Goal: Complete application form: Complete application form

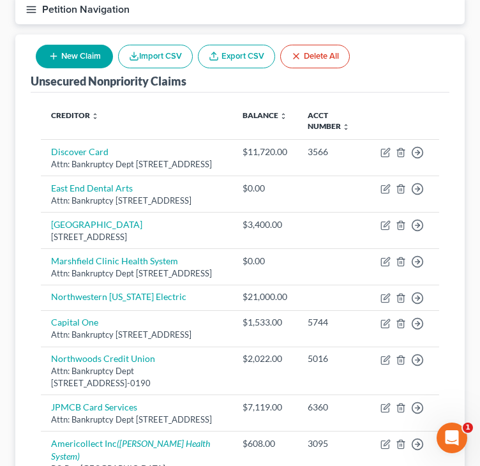
click at [17, 267] on div "Unsecured Nonpriority Claims New Claim Import CSV Export CSV Delete All Credito…" at bounding box center [240, 446] width 450 height 824
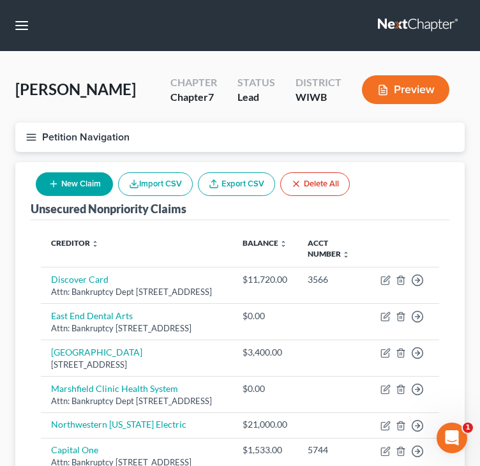
click at [59, 187] on button "New Claim" at bounding box center [74, 184] width 77 height 24
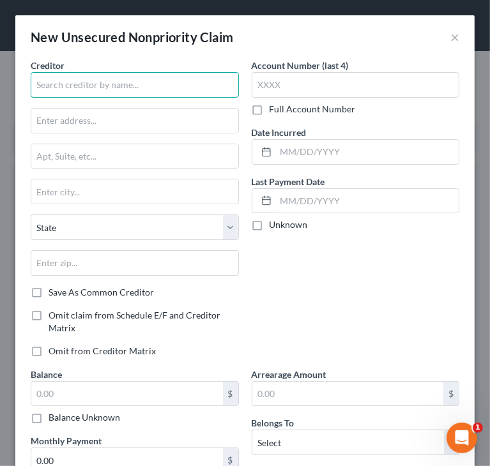
click at [204, 89] on input "text" at bounding box center [135, 85] width 208 height 26
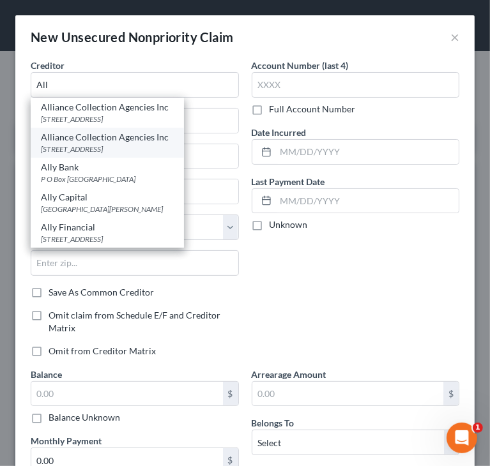
click at [101, 146] on div "[STREET_ADDRESS]" at bounding box center [107, 149] width 133 height 11
type input "Alliance Collection Agencies Inc"
type input "[STREET_ADDRESS]"
type input "PO Box 1267"
type input "Marshfield"
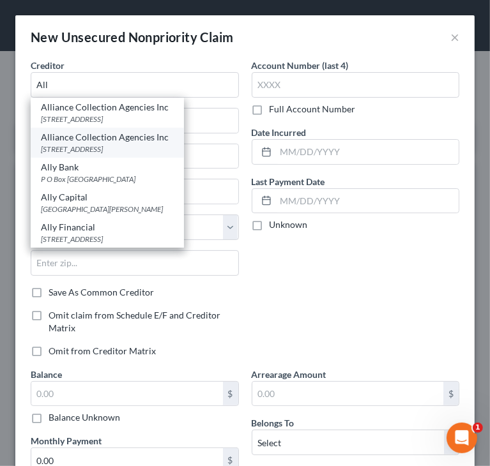
select select "52"
type input "54449"
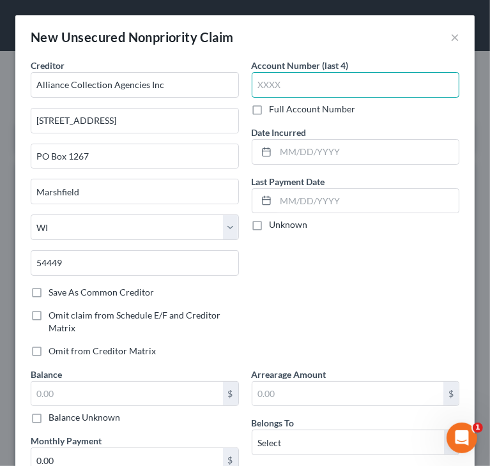
click at [348, 85] on input "text" at bounding box center [356, 85] width 208 height 26
paste input "7907"
type input "7907"
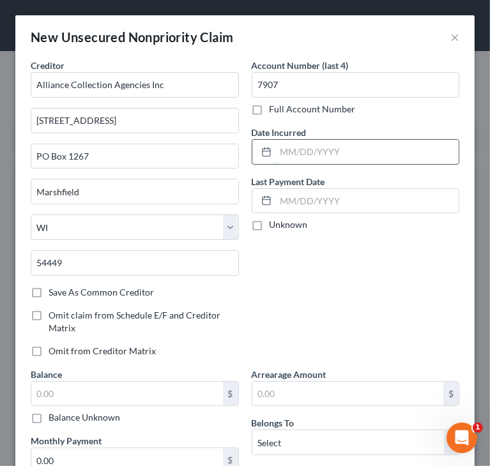
click at [340, 144] on input "text" at bounding box center [367, 152] width 183 height 24
paste input "[DATE]"
type input "[DATE]"
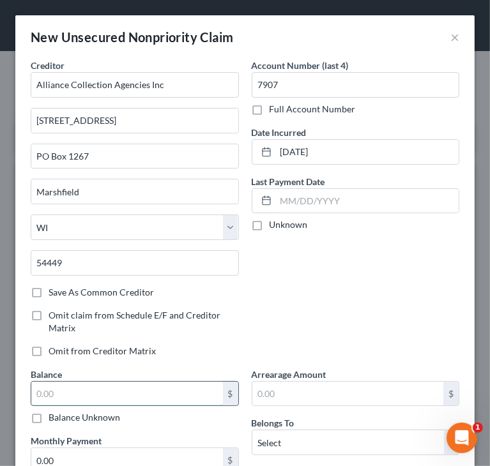
click at [123, 390] on input "text" at bounding box center [127, 394] width 192 height 24
paste input "7,953"
type input "7,953"
click at [296, 282] on div "Account Number (last 4) 7907 Full Account Number Date Incurred [DATE] Last Paym…" at bounding box center [355, 213] width 221 height 309
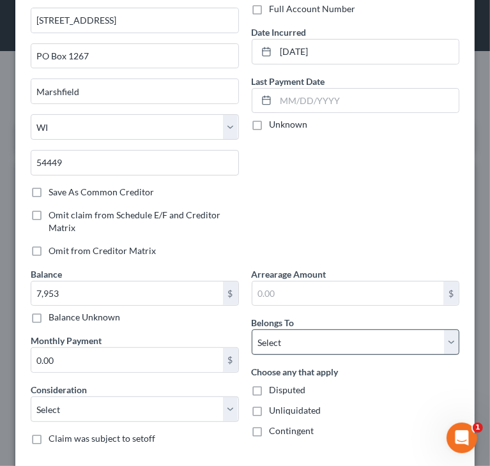
scroll to position [128, 0]
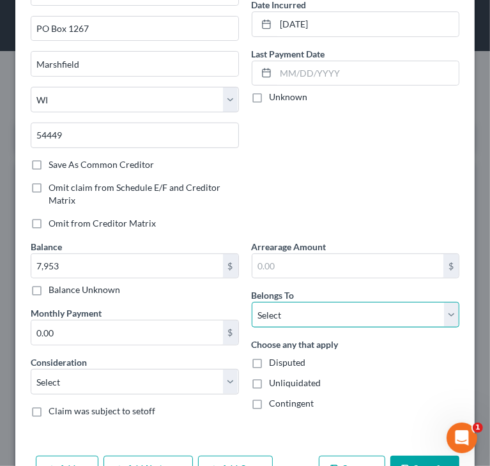
click at [332, 316] on select "Select Debtor 1 Only Debtor 2 Only Debtor 1 And Debtor 2 Only At Least One Of T…" at bounding box center [356, 315] width 208 height 26
click at [311, 305] on select "Select Debtor 1 Only Debtor 2 Only Debtor 1 And Debtor 2 Only At Least One Of T…" at bounding box center [356, 315] width 208 height 26
select select "0"
click at [252, 302] on select "Select Debtor 1 Only Debtor 2 Only Debtor 1 And Debtor 2 Only At Least One Of T…" at bounding box center [356, 315] width 208 height 26
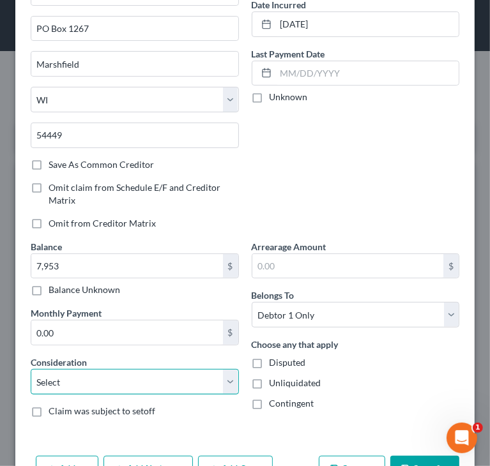
click at [138, 386] on select "Select Cable / Satellite Services Collection Agency Credit Card Debt Debt Couns…" at bounding box center [135, 382] width 208 height 26
select select "14"
click at [31, 369] on select "Select Cable / Satellite Services Collection Agency Credit Card Debt Debt Couns…" at bounding box center [135, 382] width 208 height 26
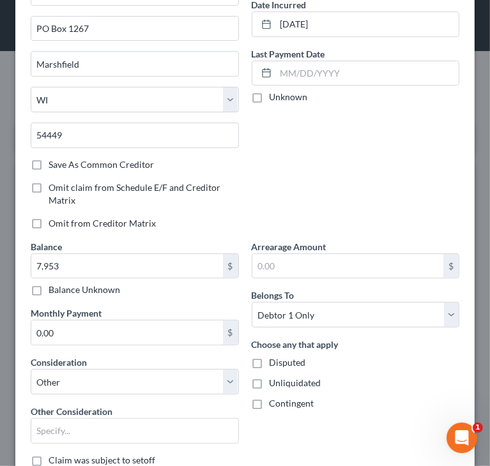
click at [54, 442] on div "Balance 7,953.00 $ Balance Unknown Balance Undetermined 7,953 $ Balance Unknown…" at bounding box center [134, 358] width 221 height 237
click at [56, 434] on input "text" at bounding box center [134, 431] width 207 height 24
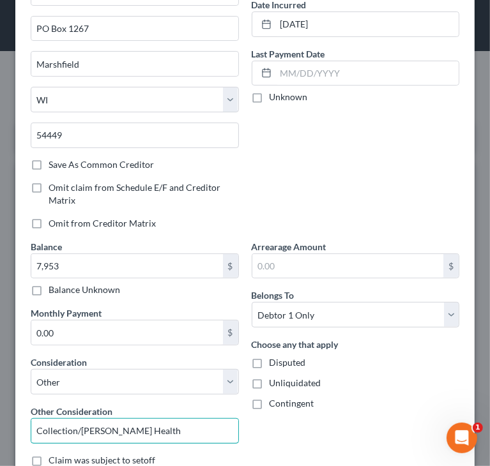
drag, startPoint x: 78, startPoint y: 430, endPoint x: 338, endPoint y: 411, distance: 260.7
click at [338, 411] on div "Creditor * Alliance Collection Agencies Inc [STREET_ADDRESS][GEOGRAPHIC_DATA] […" at bounding box center [244, 204] width 441 height 546
type input "Collections/[GEOGRAPHIC_DATA]"
click at [338, 174] on div "Account Number (last 4) 7907 Full Account Number Date Incurred [DATE] Last Paym…" at bounding box center [355, 85] width 221 height 309
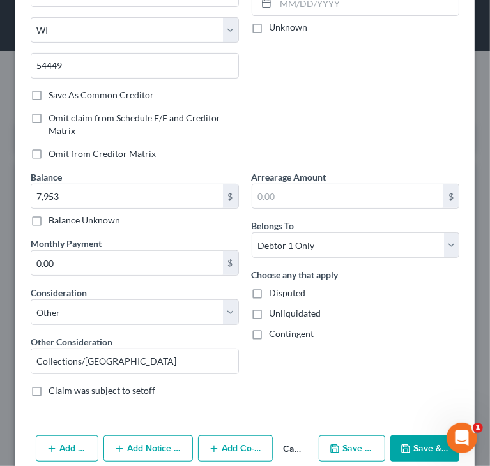
scroll to position [217, 0]
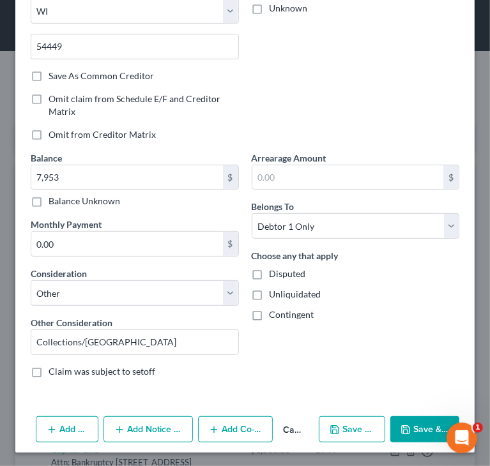
click at [402, 425] on icon "button" at bounding box center [406, 430] width 10 height 10
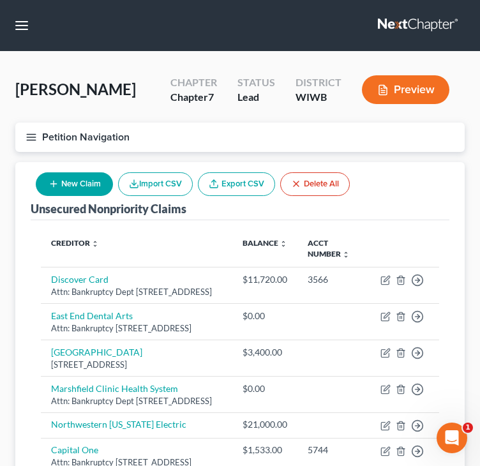
click at [91, 180] on button "New Claim" at bounding box center [74, 184] width 77 height 24
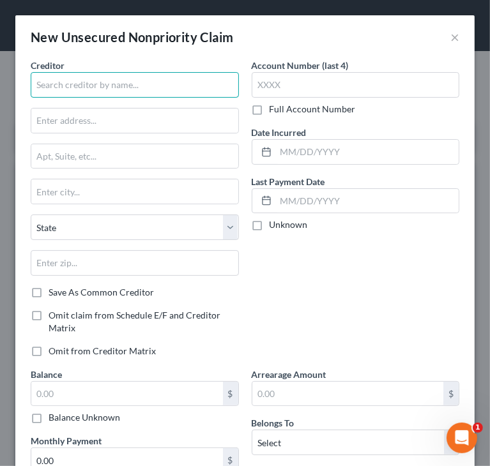
click at [179, 73] on input "text" at bounding box center [135, 85] width 208 height 26
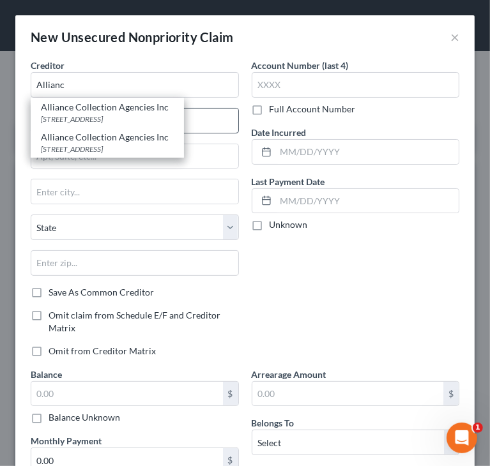
click at [130, 114] on div "[STREET_ADDRESS]" at bounding box center [107, 119] width 133 height 11
type input "Alliance Collection Agencies Inc"
type input "[STREET_ADDRESS]"
type input "Marshfield"
select select "52"
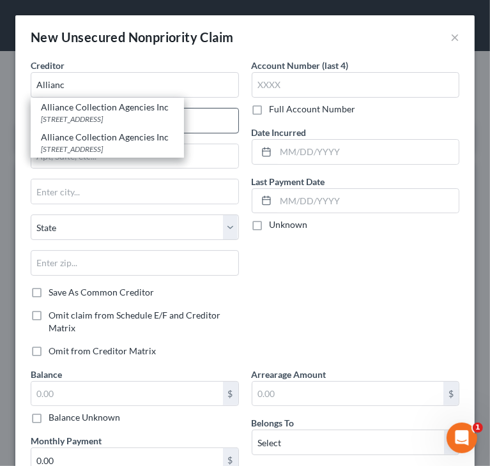
type input "54449"
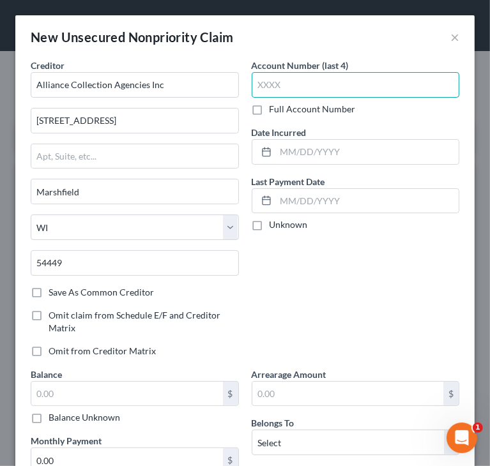
click at [293, 88] on input "text" at bounding box center [356, 85] width 208 height 26
paste input "3618"
type input "3618"
click at [379, 259] on div "Account Number (last 4) 3618 Full Account Number Date Incurred Last Payment Dat…" at bounding box center [355, 213] width 221 height 309
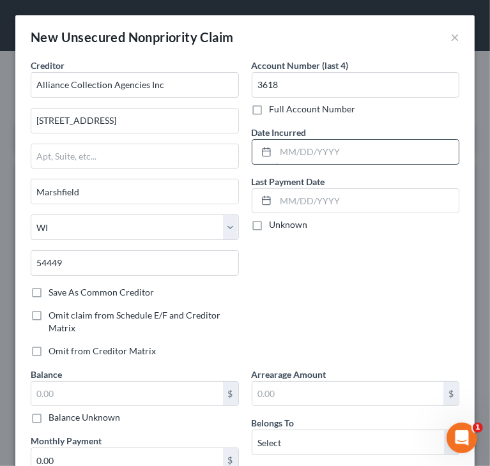
click at [323, 149] on input "text" at bounding box center [367, 152] width 183 height 24
paste input "[DATE]"
type input "[DATE]"
click at [332, 246] on div "Account Number (last 4) 3618 Full Account Number Date Incurred [DATE] Last Paym…" at bounding box center [355, 213] width 221 height 309
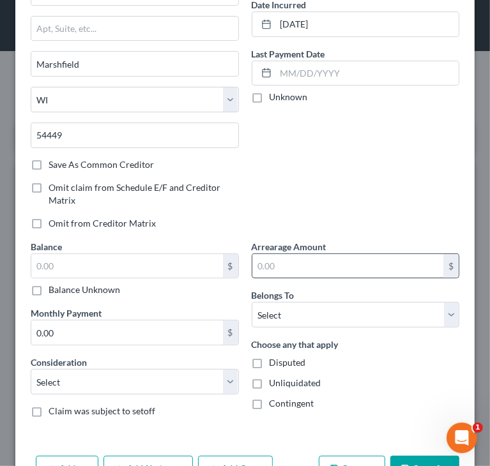
scroll to position [167, 0]
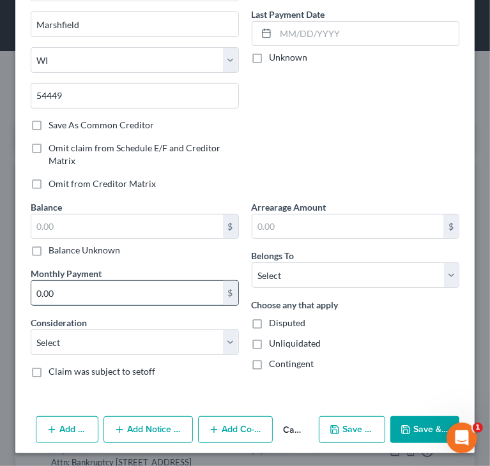
click at [162, 299] on input "0.00" at bounding box center [127, 293] width 192 height 24
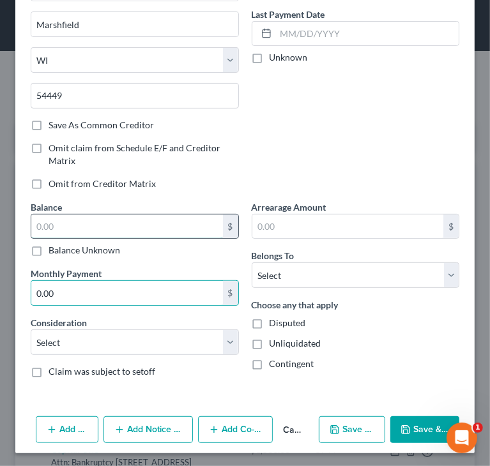
click at [150, 232] on input "text" at bounding box center [127, 227] width 192 height 24
paste input "$507"
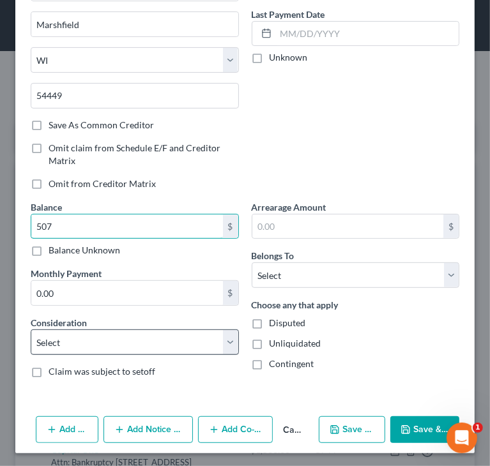
type input "507"
click at [99, 332] on select "Select Cable / Satellite Services Collection Agency Credit Card Debt Debt Couns…" at bounding box center [135, 343] width 208 height 26
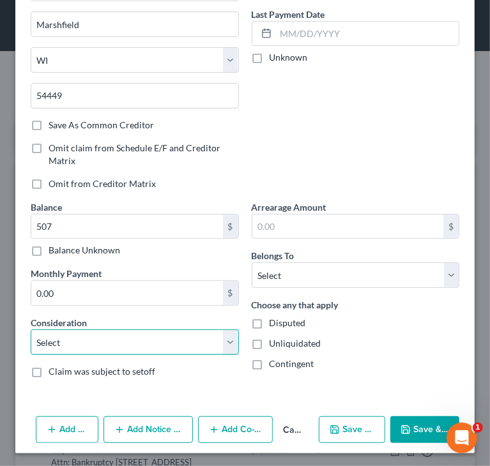
select select "14"
click at [31, 330] on select "Select Cable / Satellite Services Collection Agency Credit Card Debt Debt Couns…" at bounding box center [135, 343] width 208 height 26
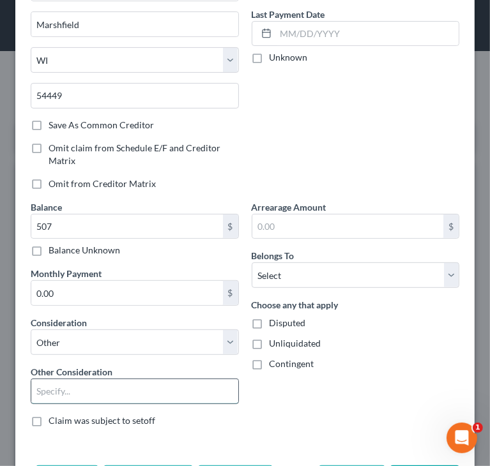
click at [75, 386] on input "text" at bounding box center [134, 391] width 207 height 24
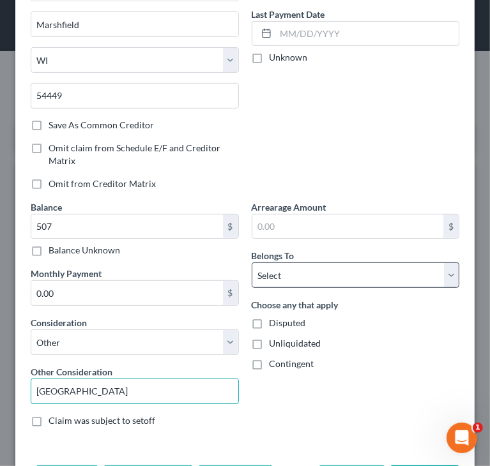
type input "[GEOGRAPHIC_DATA]"
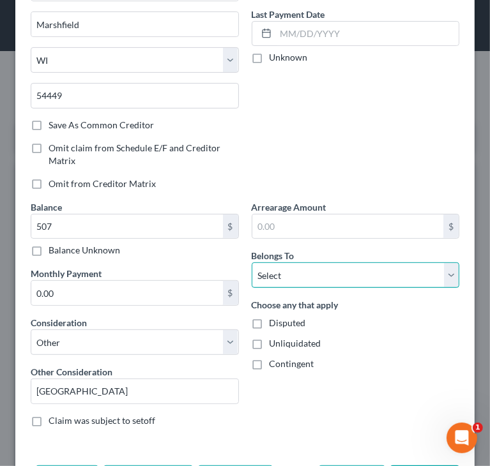
click at [284, 271] on select "Select Debtor 1 Only Debtor 2 Only Debtor 1 And Debtor 2 Only At Least One Of T…" at bounding box center [356, 276] width 208 height 26
select select "0"
click at [252, 263] on select "Select Debtor 1 Only Debtor 2 Only Debtor 1 And Debtor 2 Only At Least One Of T…" at bounding box center [356, 276] width 208 height 26
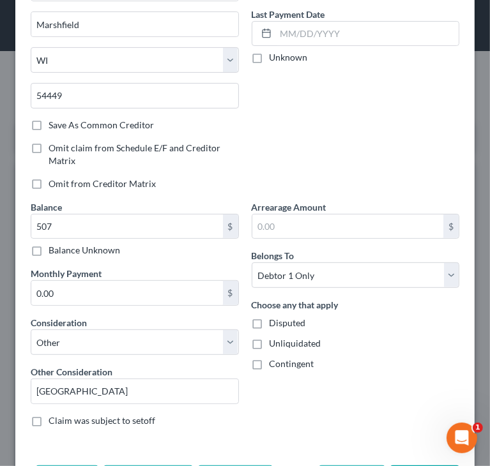
click at [370, 362] on div "Contingent" at bounding box center [356, 364] width 208 height 13
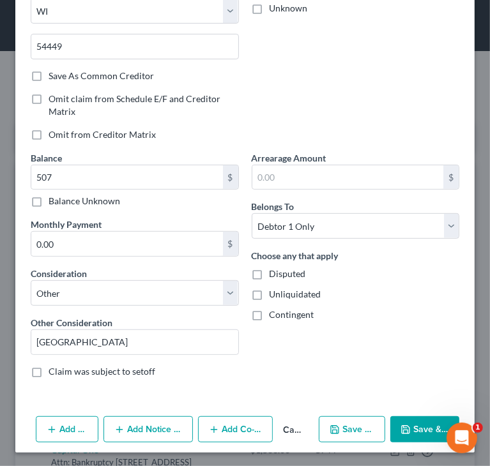
click at [413, 424] on button "Save & Close" at bounding box center [424, 430] width 69 height 27
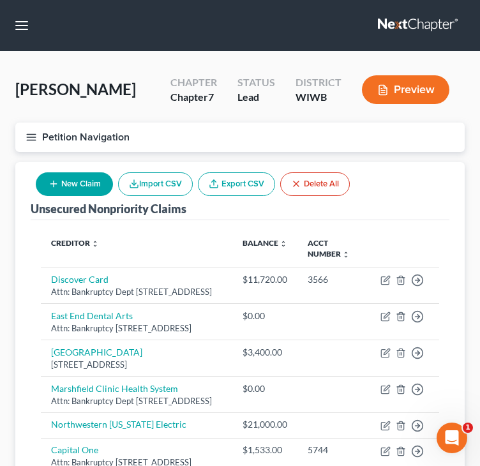
click at [78, 176] on button "New Claim" at bounding box center [74, 184] width 77 height 24
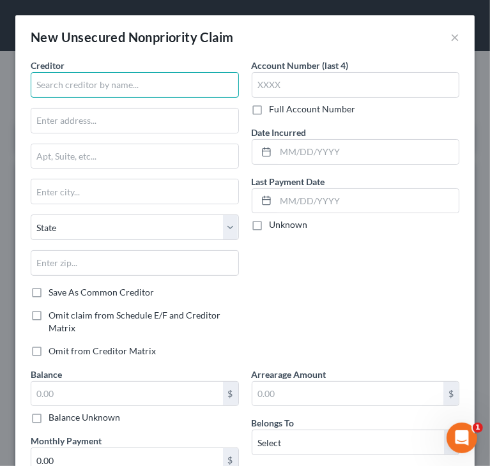
click at [135, 77] on input "text" at bounding box center [135, 85] width 208 height 26
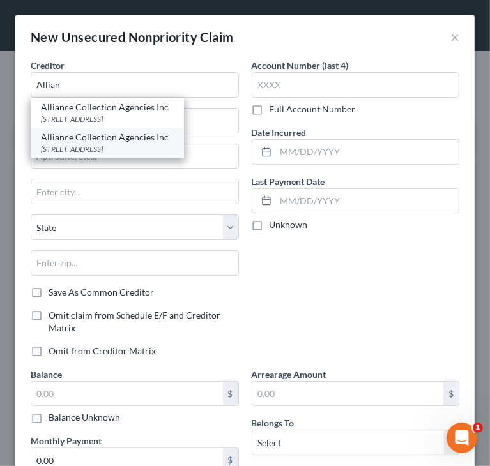
click at [91, 146] on div "[STREET_ADDRESS]" at bounding box center [107, 149] width 133 height 11
type input "Alliance Collection Agencies Inc"
type input "[STREET_ADDRESS]"
type input "PO Box 1267"
type input "Marshfield"
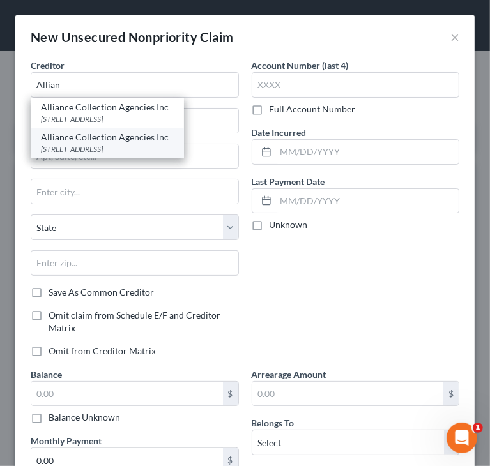
select select "52"
type input "54449"
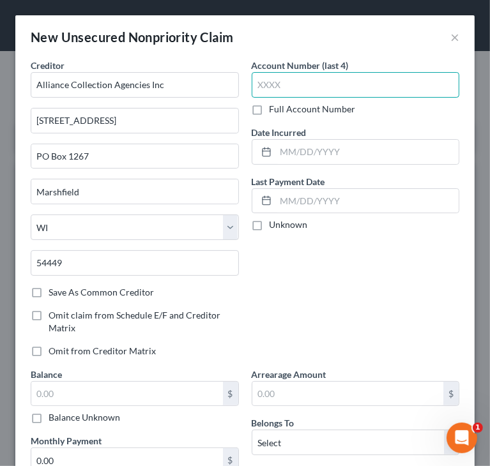
click at [316, 84] on input "text" at bounding box center [356, 85] width 208 height 26
paste input "6075"
type input "6075"
drag, startPoint x: 394, startPoint y: 126, endPoint x: 386, endPoint y: 130, distance: 7.7
click at [394, 126] on div "Date Incurred" at bounding box center [356, 145] width 208 height 39
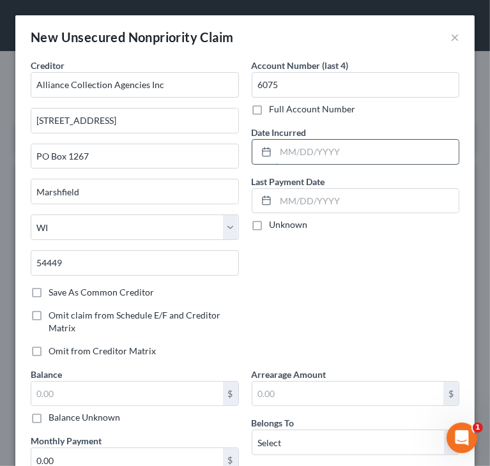
click at [356, 147] on input "text" at bounding box center [367, 152] width 183 height 24
paste input "[DATE]"
type input "[DATE]"
click at [134, 376] on div "Balance $ Balance Unknown Balance Undetermined $ Balance Unknown" at bounding box center [135, 396] width 208 height 57
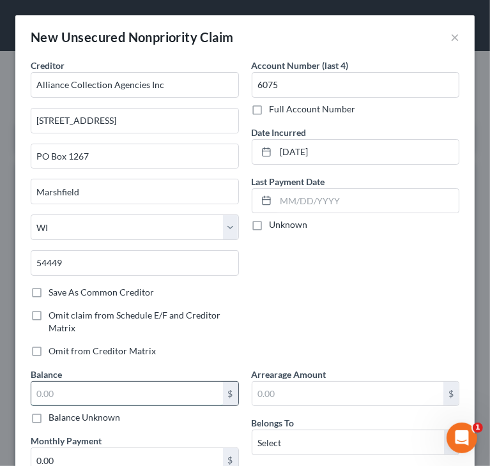
click at [132, 389] on input "text" at bounding box center [127, 394] width 192 height 24
paste input "$1,701"
type input "1,701"
click at [270, 277] on div "Account Number (last 4) 6075 Full Account Number Date Incurred [DATE] Last Paym…" at bounding box center [355, 213] width 221 height 309
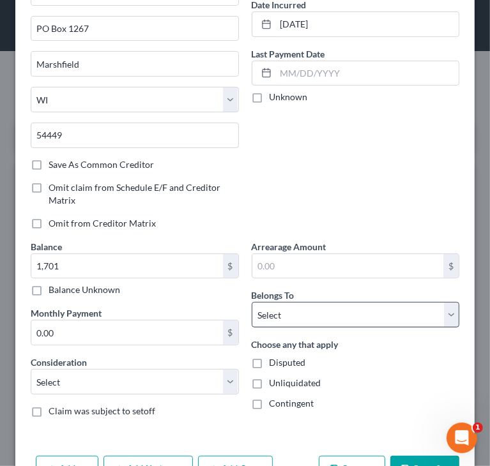
scroll to position [167, 0]
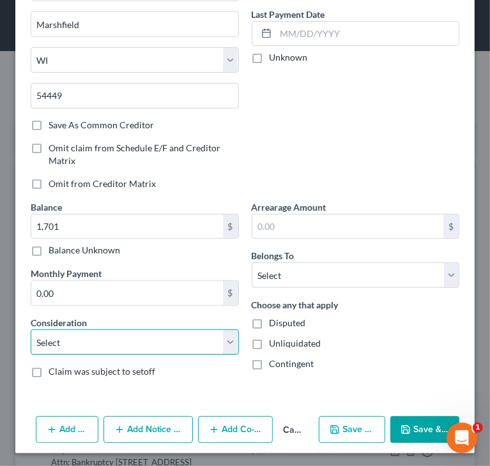
click at [58, 338] on select "Select Cable / Satellite Services Collection Agency Credit Card Debt Debt Couns…" at bounding box center [135, 343] width 208 height 26
select select "14"
click at [31, 330] on select "Select Cable / Satellite Services Collection Agency Credit Card Debt Debt Couns…" at bounding box center [135, 343] width 208 height 26
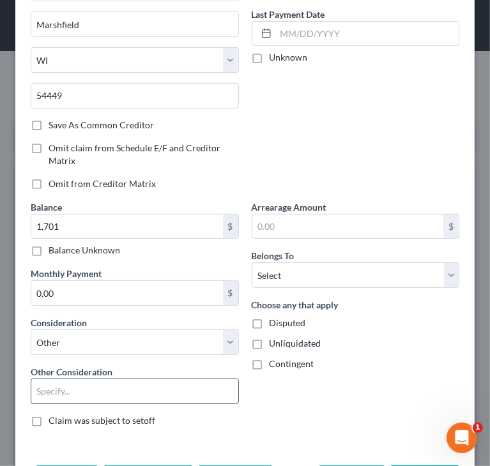
click at [89, 386] on input "text" at bounding box center [134, 391] width 207 height 24
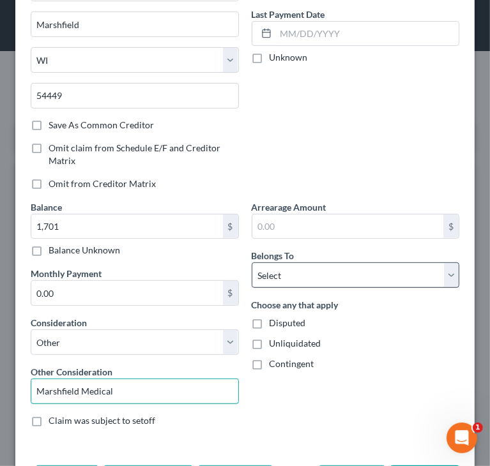
type input "Marshfield Medical"
click at [279, 277] on select "Select Debtor 1 Only Debtor 2 Only Debtor 1 And Debtor 2 Only At Least One Of T…" at bounding box center [356, 276] width 208 height 26
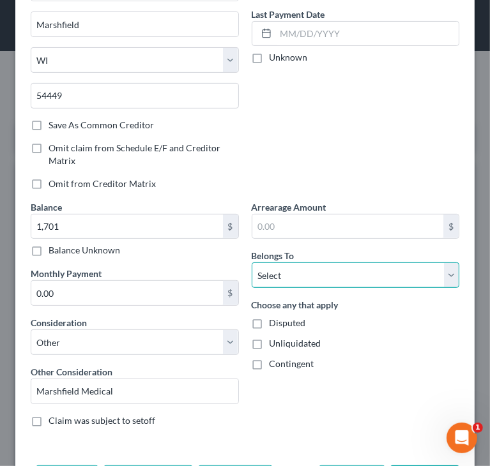
select select "0"
click at [252, 263] on select "Select Debtor 1 Only Debtor 2 Only Debtor 1 And Debtor 2 Only At Least One Of T…" at bounding box center [356, 276] width 208 height 26
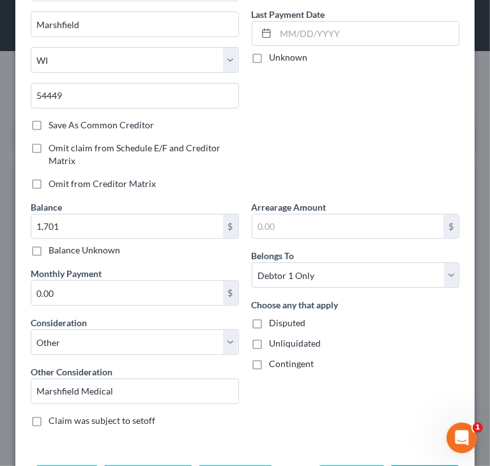
click at [290, 378] on div "Arrearage Amount $ Belongs To * Select Debtor 1 Only Debtor 2 Only Debtor 1 And…" at bounding box center [355, 319] width 221 height 237
click at [316, 164] on div "Account Number (last 4) 6075 Full Account Number Date Incurred [DATE] Last Paym…" at bounding box center [355, 45] width 221 height 309
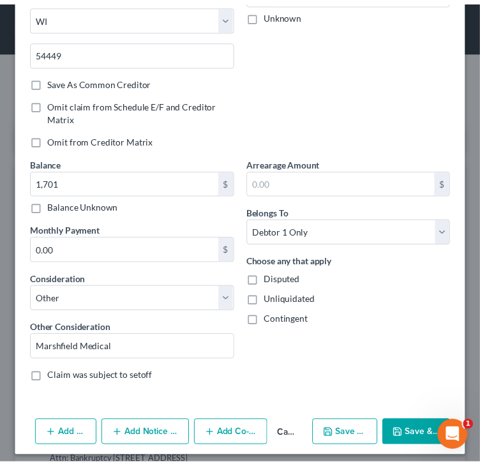
scroll to position [217, 0]
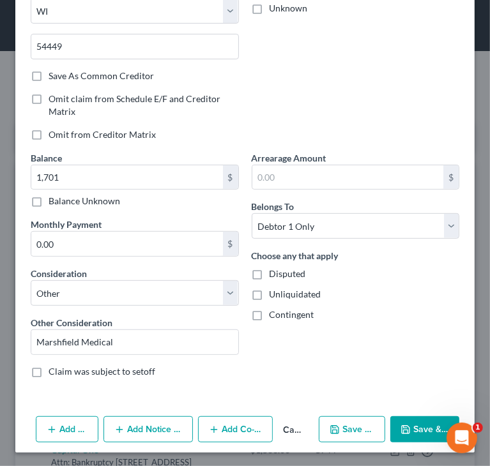
click at [420, 431] on button "Save & Close" at bounding box center [424, 430] width 69 height 27
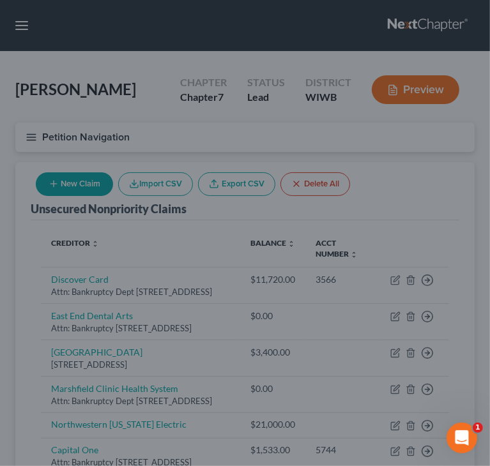
type input "1,701.00"
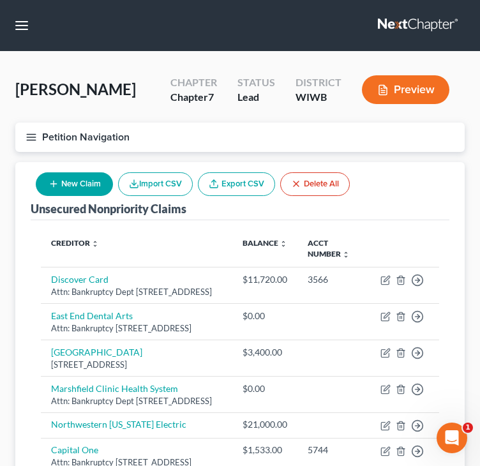
click at [430, 202] on div "Unsecured Nonpriority Claims New Claim Import CSV Export CSV Delete All" at bounding box center [240, 191] width 419 height 58
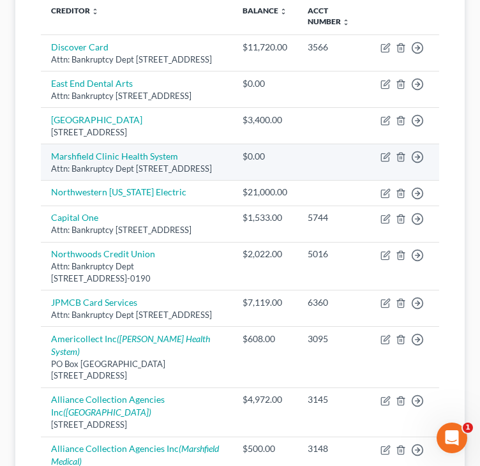
scroll to position [256, 0]
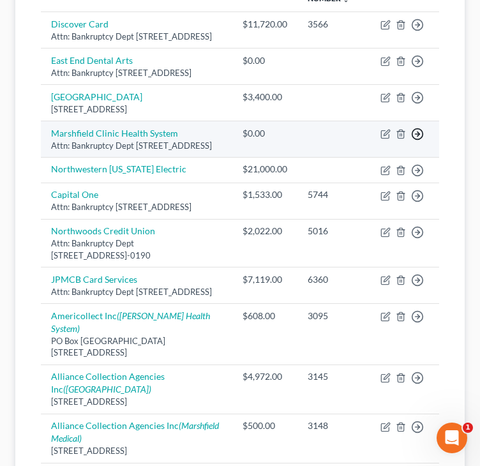
click at [419, 134] on line "button" at bounding box center [418, 134] width 4 height 0
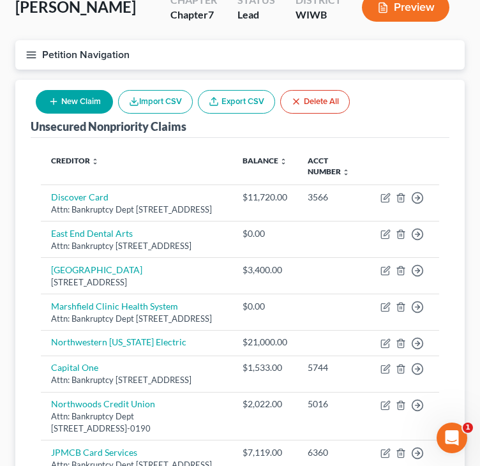
scroll to position [74, 0]
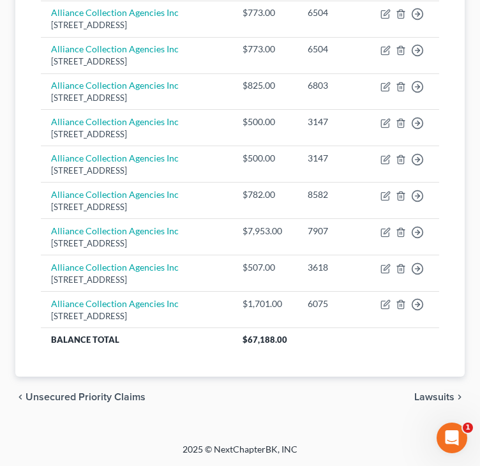
scroll to position [905, 0]
click at [428, 392] on span "Lawsuits" at bounding box center [435, 397] width 40 height 10
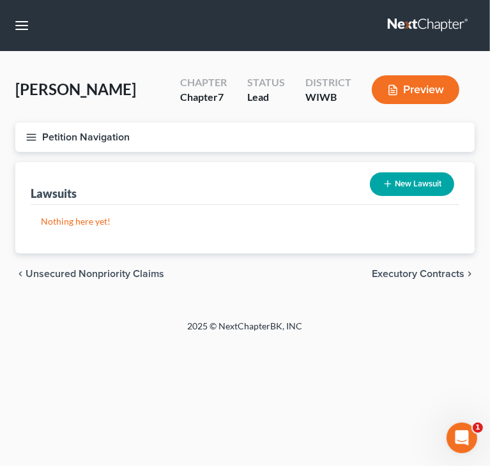
click at [396, 270] on span "Executory Contracts" at bounding box center [418, 274] width 93 height 10
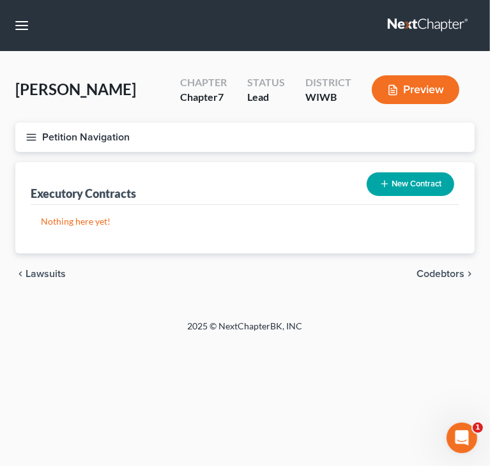
click at [419, 272] on span "Codebtors" at bounding box center [441, 274] width 48 height 10
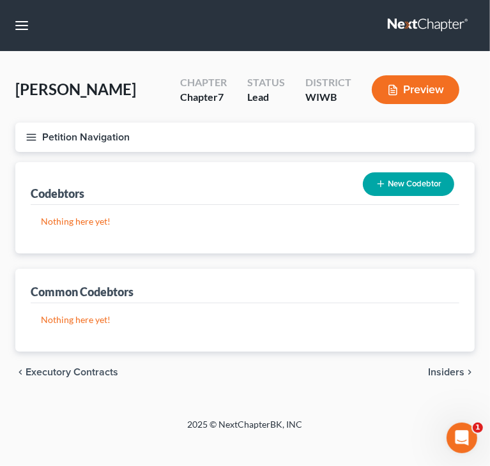
click at [452, 373] on span "Insiders" at bounding box center [446, 372] width 36 height 10
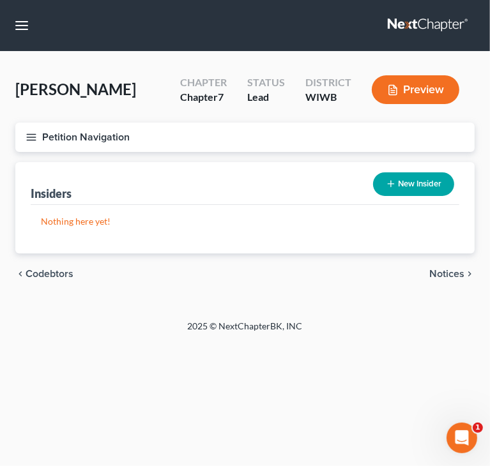
click at [448, 277] on span "Notices" at bounding box center [446, 274] width 35 height 10
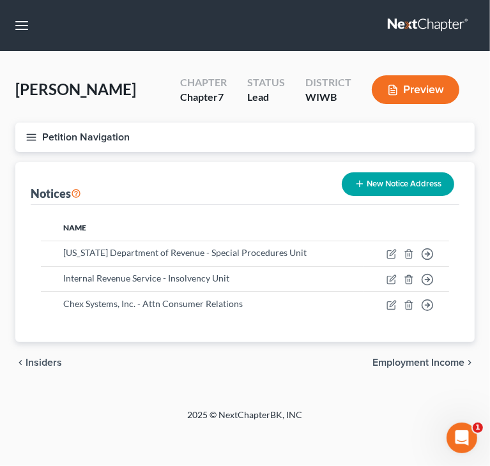
click at [396, 358] on span "Employment Income" at bounding box center [418, 363] width 92 height 10
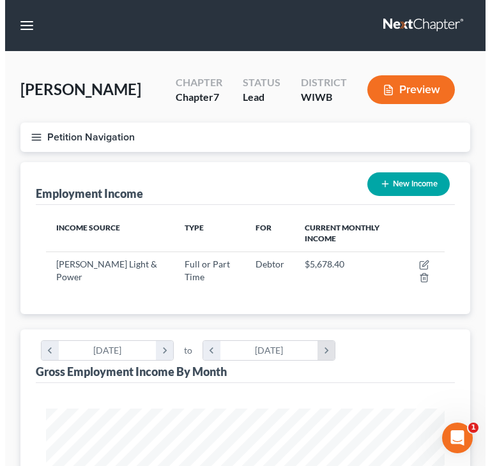
scroll to position [199, 424]
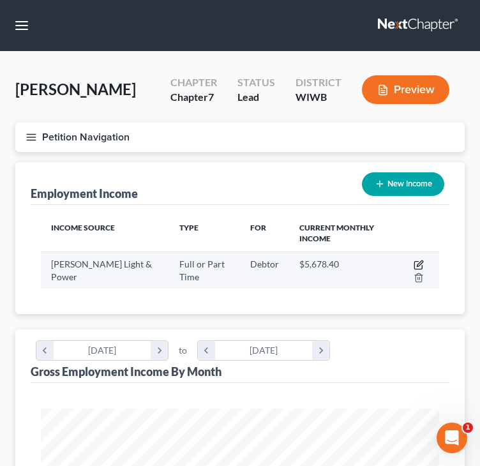
click at [419, 261] on icon "button" at bounding box center [419, 265] width 10 height 10
select select "0"
select select "52"
select select "2"
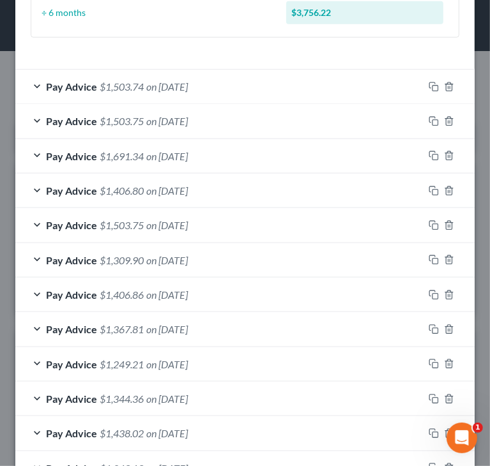
scroll to position [583, 0]
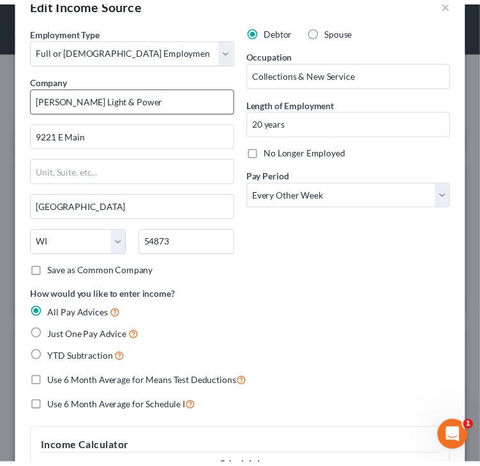
scroll to position [0, 0]
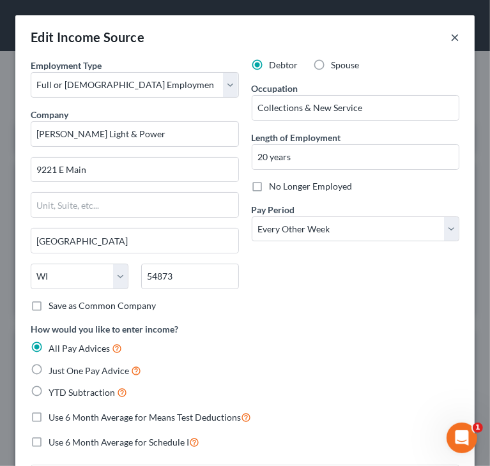
click at [450, 39] on button "×" at bounding box center [454, 36] width 9 height 15
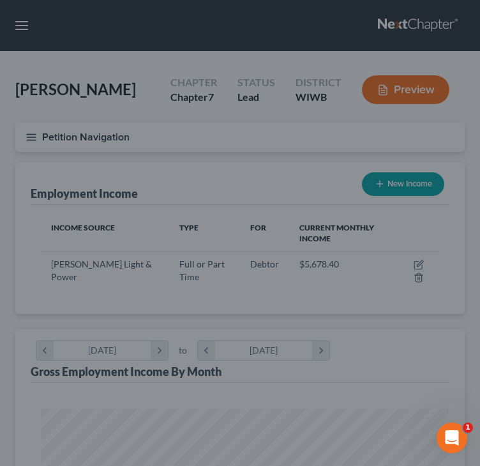
scroll to position [638610, 638385]
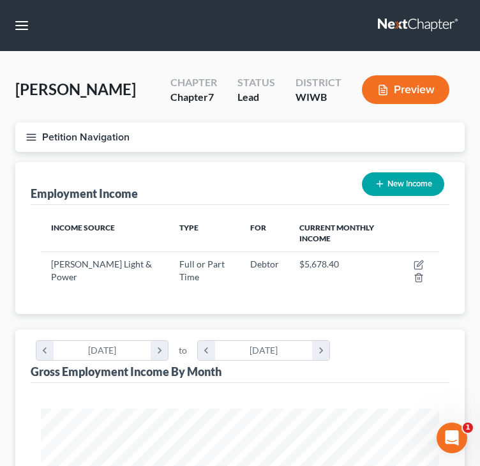
click at [31, 140] on icon "button" at bounding box center [31, 137] width 11 height 11
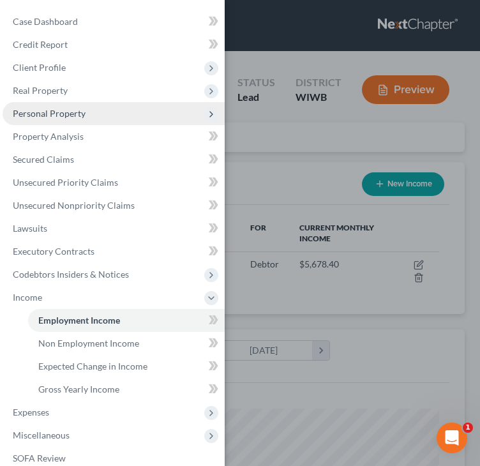
click at [44, 115] on span "Personal Property" at bounding box center [49, 113] width 73 height 11
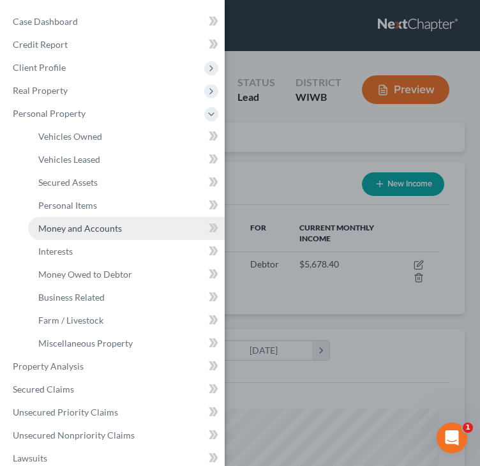
click at [49, 229] on span "Money and Accounts" at bounding box center [80, 228] width 84 height 11
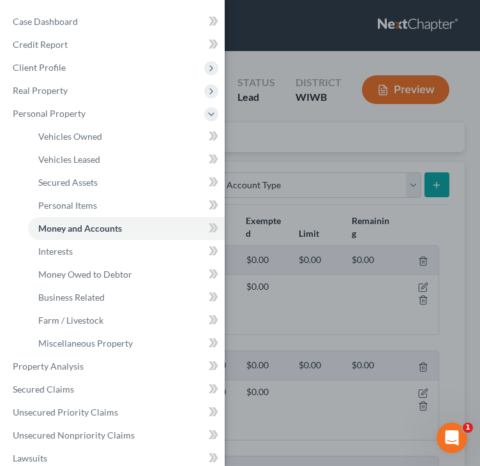
click at [287, 149] on div "Case Dashboard Payments Invoices Payments Payments Credit Report Client Profile" at bounding box center [240, 233] width 480 height 466
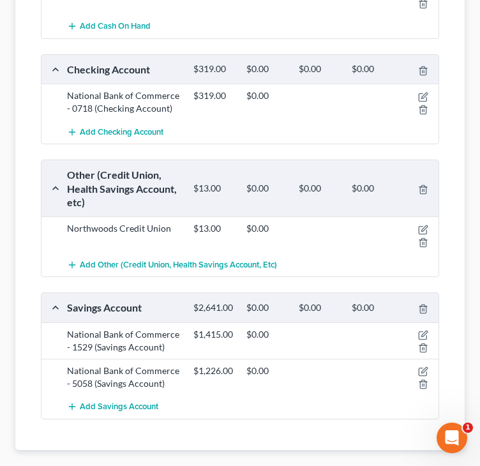
scroll to position [319, 0]
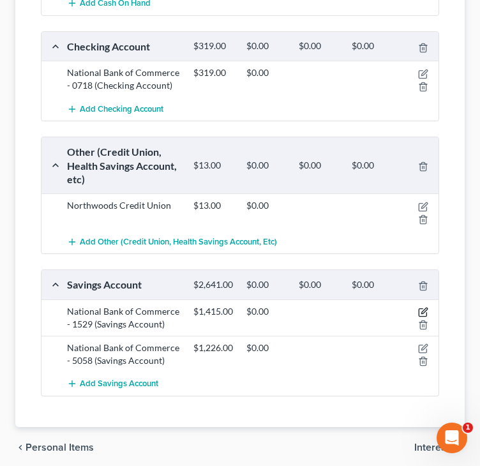
click at [426, 314] on icon "button" at bounding box center [425, 311] width 6 height 6
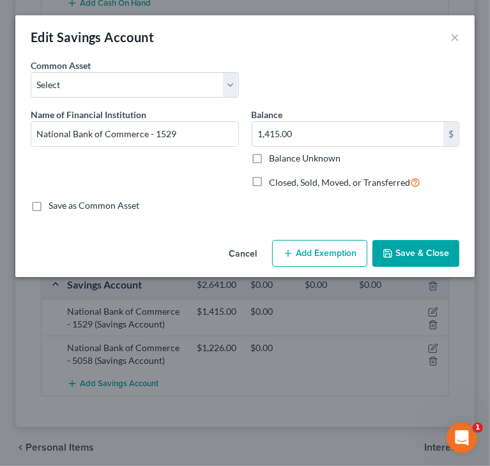
click at [414, 257] on button "Save & Close" at bounding box center [415, 253] width 87 height 27
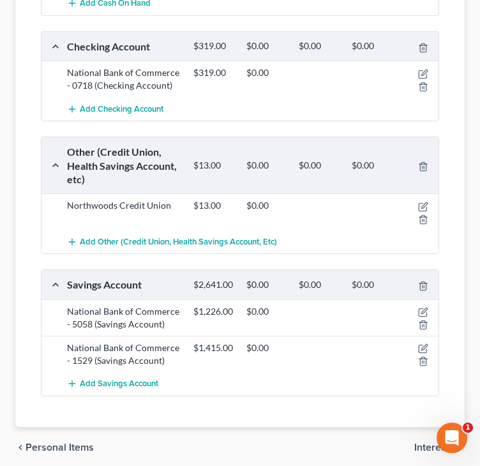
click at [30, 139] on div "Money and Accounts Select Account Type Brokerage Cash on Hand Certificates of D…" at bounding box center [240, 135] width 450 height 585
click at [27, 182] on div "Money and Accounts Select Account Type Brokerage Cash on Hand Certificates of D…" at bounding box center [240, 135] width 450 height 585
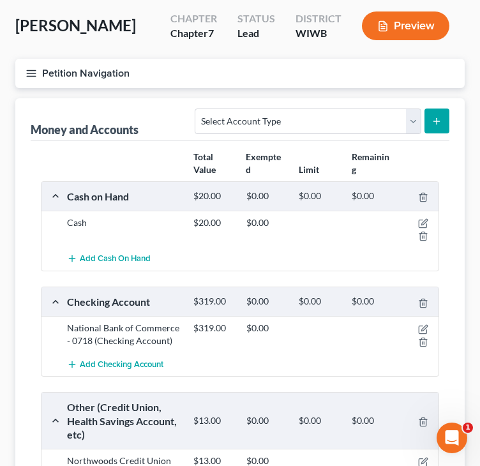
scroll to position [0, 0]
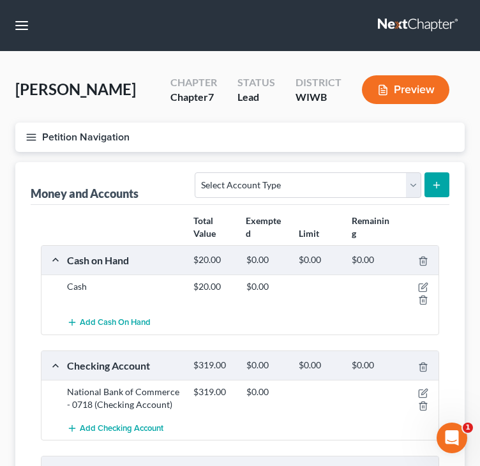
click at [31, 130] on button "Petition Navigation" at bounding box center [240, 137] width 450 height 29
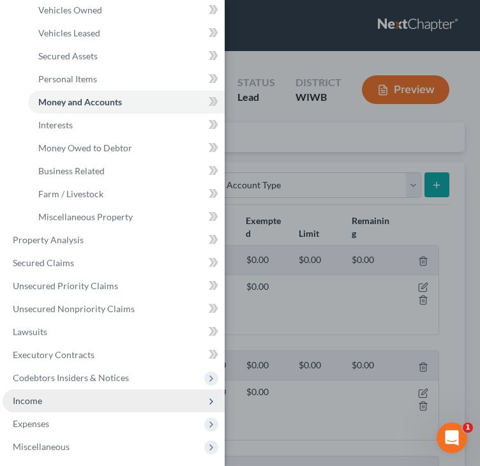
scroll to position [128, 0]
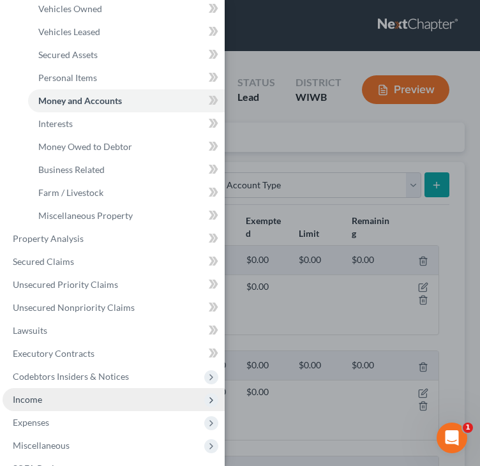
click at [38, 394] on span "Income" at bounding box center [27, 399] width 29 height 11
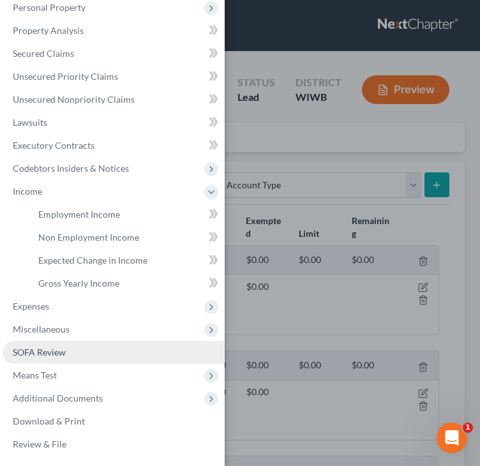
scroll to position [106, 0]
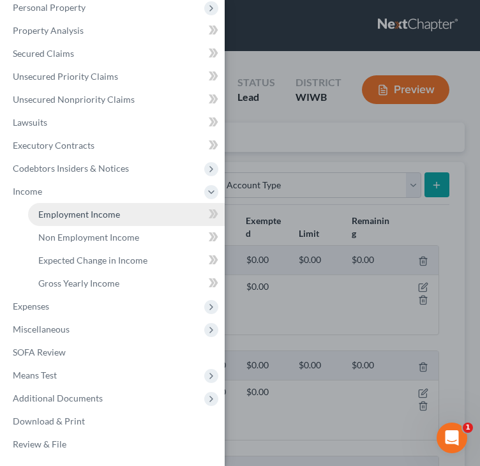
click at [77, 215] on span "Employment Income" at bounding box center [79, 214] width 82 height 11
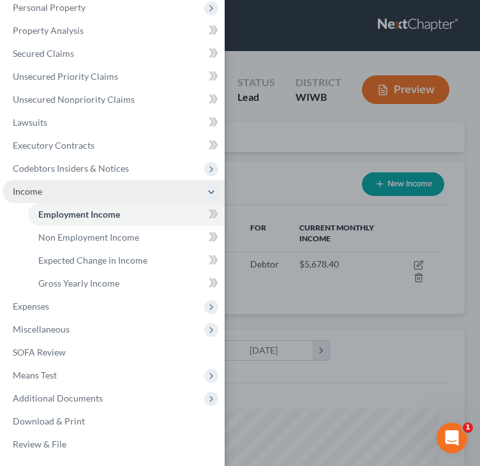
scroll to position [199, 424]
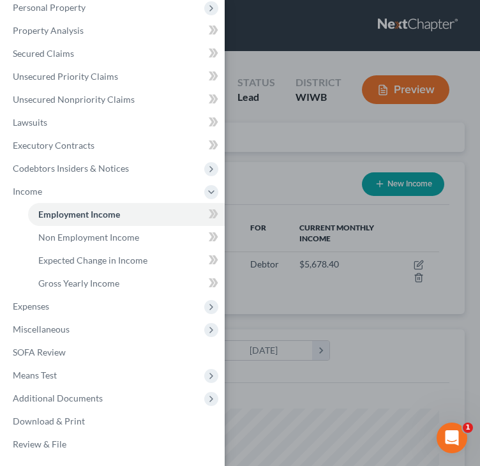
click at [286, 187] on div "Case Dashboard Payments Invoices Payments Payments Credit Report Client Profile" at bounding box center [240, 233] width 480 height 466
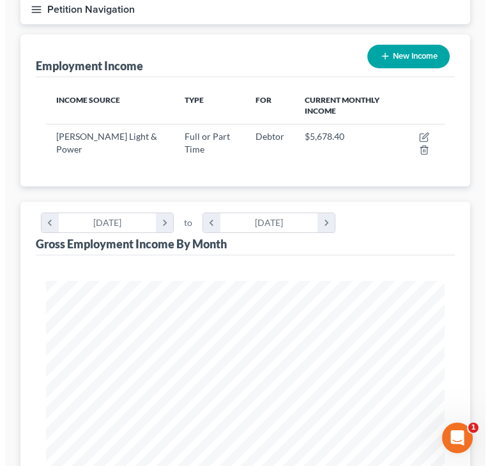
scroll to position [192, 0]
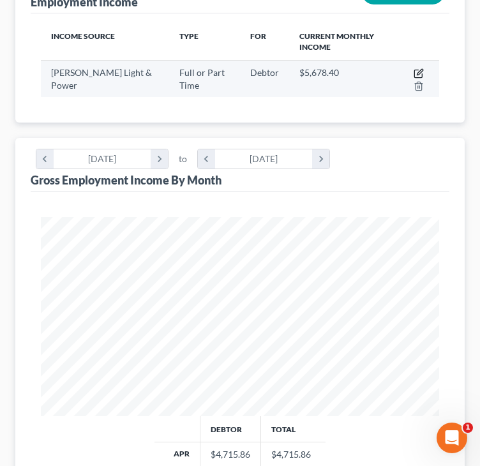
click at [418, 71] on icon "button" at bounding box center [419, 73] width 10 height 10
select select "0"
select select "52"
select select "2"
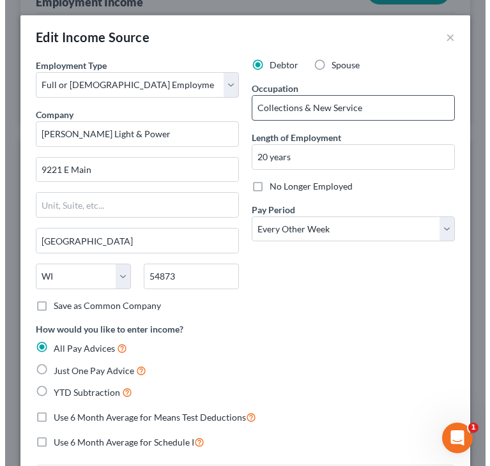
scroll to position [204, 434]
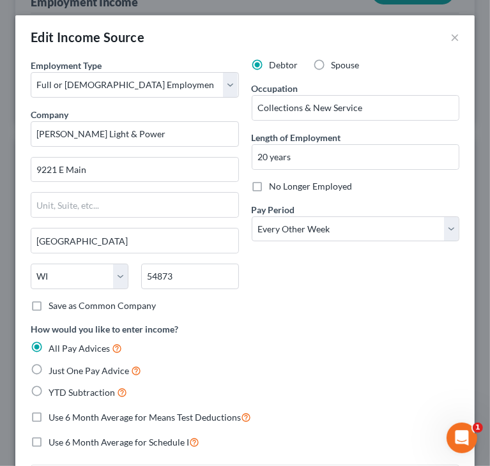
click at [321, 275] on div "Debtor Spouse Occupation Collections & New Service Length of Employment 20 year…" at bounding box center [355, 191] width 221 height 264
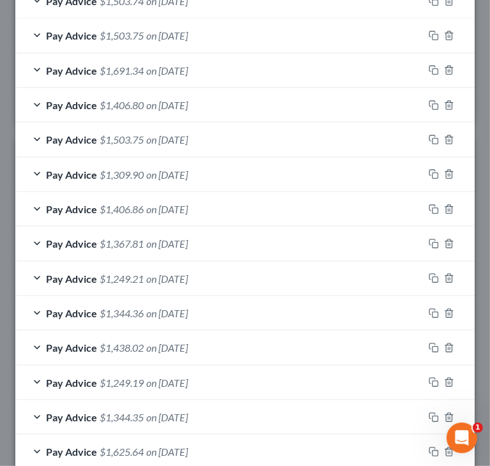
scroll to position [700, 0]
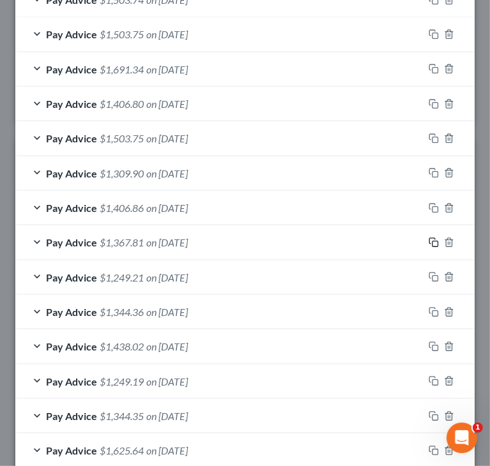
click at [429, 239] on icon "button" at bounding box center [434, 243] width 10 height 10
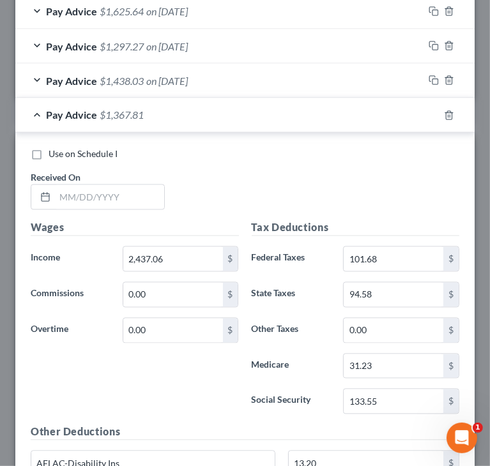
scroll to position [1147, 0]
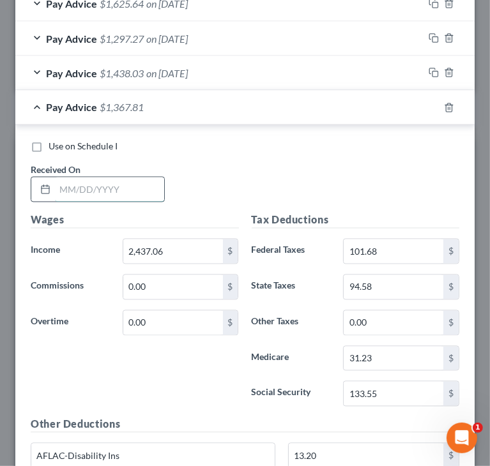
click at [130, 182] on input "text" at bounding box center [109, 190] width 109 height 24
type input "[DATE]"
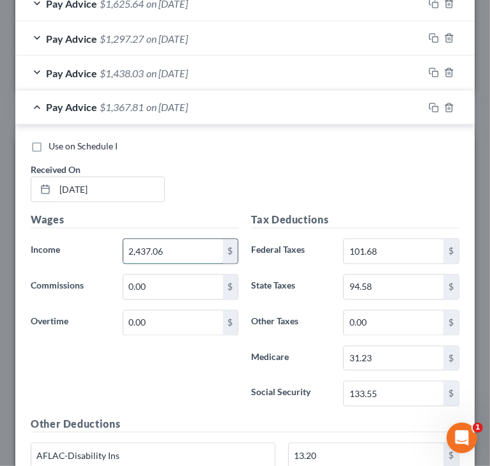
click at [201, 245] on input "2,437.06" at bounding box center [173, 252] width 100 height 24
type input "2,178.54"
click at [390, 191] on div "Use on Schedule I Received On * [DATE]" at bounding box center [244, 177] width 441 height 72
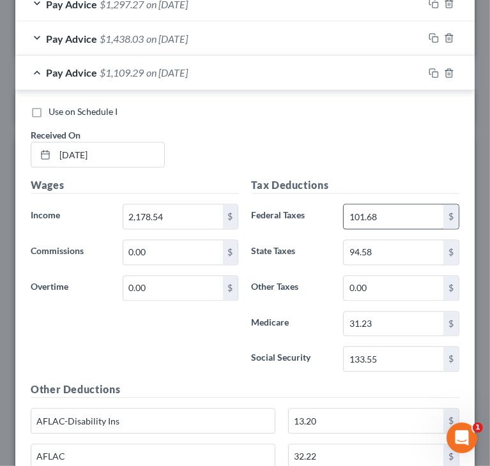
scroll to position [1211, 0]
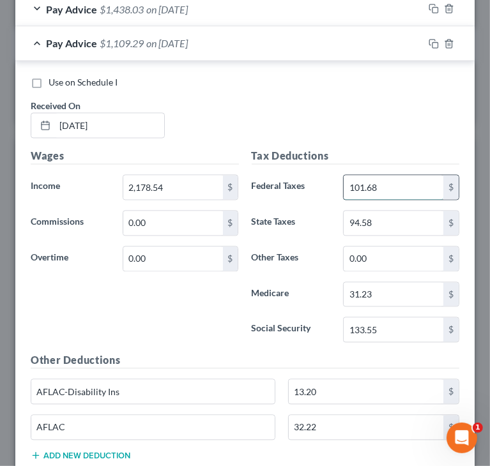
click at [414, 183] on input "101.68" at bounding box center [394, 188] width 100 height 24
paste input "2.10"
type input "102.10"
click at [402, 328] on input "133.55" at bounding box center [394, 330] width 100 height 24
paste input "77"
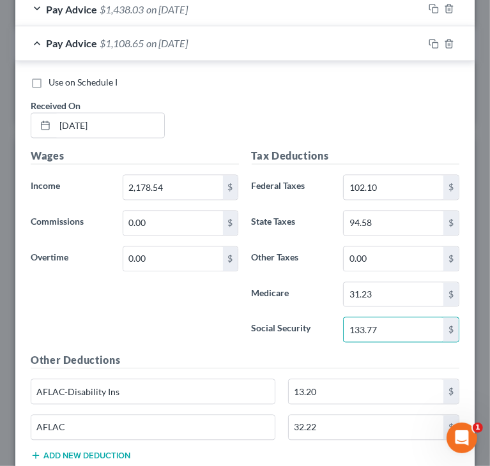
type input "133.77"
click at [376, 289] on input "31.23" at bounding box center [394, 295] width 100 height 24
paste input "8"
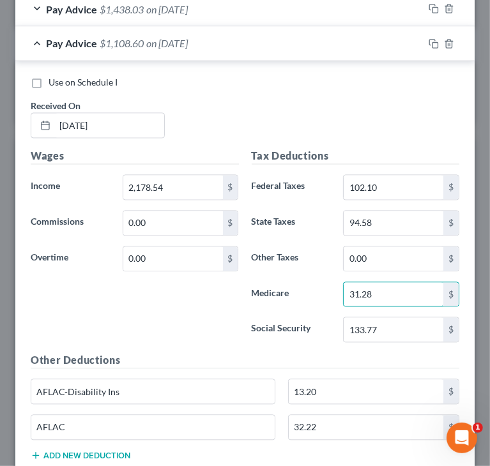
type input "31.28"
click at [385, 216] on input "94.58" at bounding box center [394, 223] width 100 height 24
paste input "81"
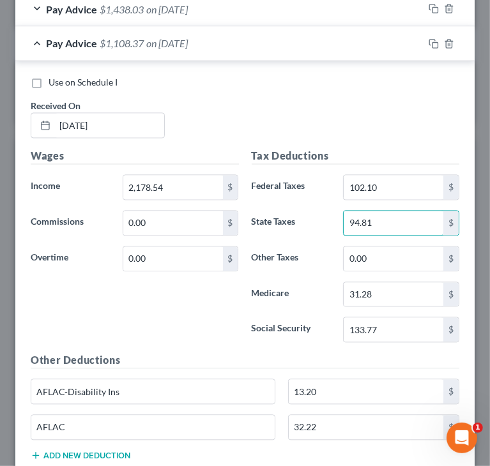
type input "94.81"
click at [153, 296] on div "Wages Income * 2,178.54 $ Commissions 0.00 $ Overtime 0.00 $" at bounding box center [134, 251] width 221 height 204
drag, startPoint x: 165, startPoint y: 319, endPoint x: 172, endPoint y: 304, distance: 17.1
click at [165, 319] on div "Wages Income * 2,178.54 $ Commissions 0.00 $ Overtime 0.00 $" at bounding box center [134, 251] width 221 height 204
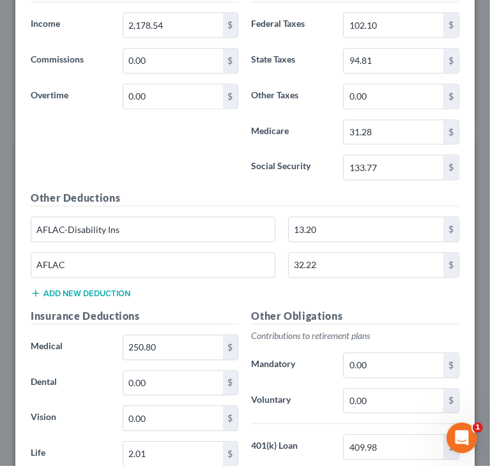
scroll to position [1403, 0]
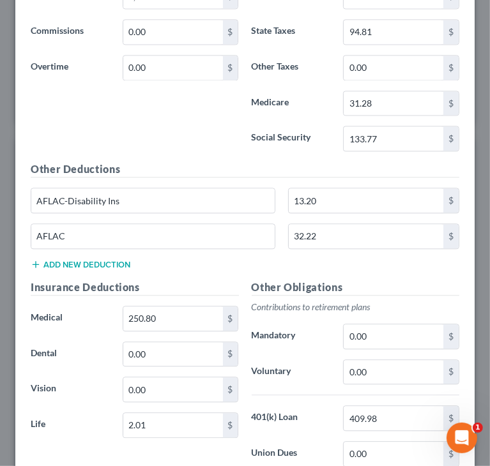
click at [181, 154] on div "Wages Income * 2,178.54 $ Commissions 0.00 $ Overtime 0.00 $" at bounding box center [134, 59] width 221 height 204
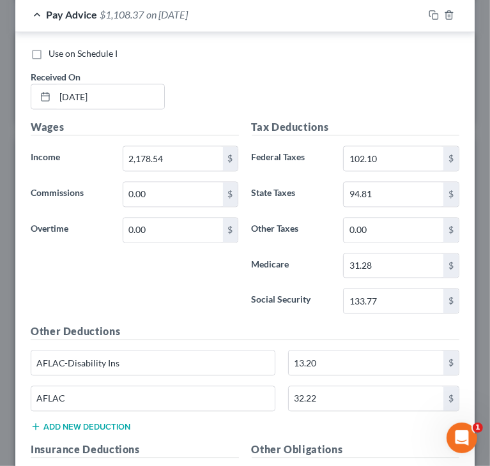
scroll to position [1211, 0]
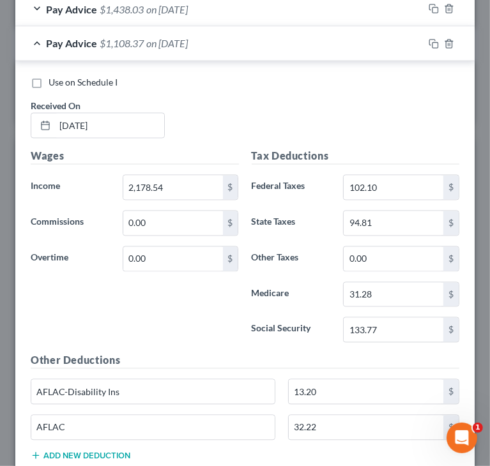
click at [383, 118] on div "Use on Schedule I Received On * [DATE]" at bounding box center [244, 113] width 441 height 72
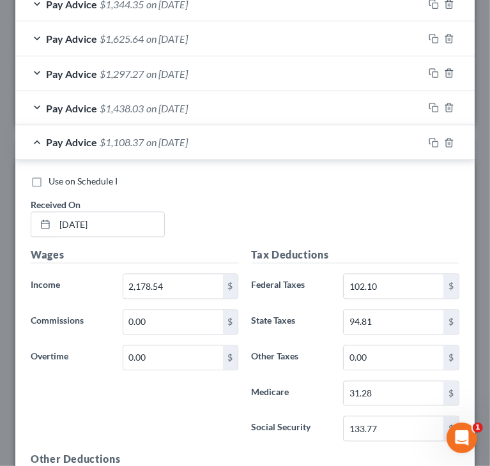
scroll to position [1083, 0]
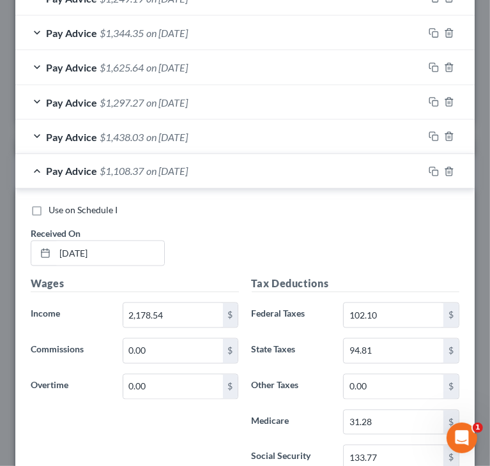
click at [344, 218] on div "Use on Schedule I Received On * [DATE]" at bounding box center [244, 240] width 441 height 72
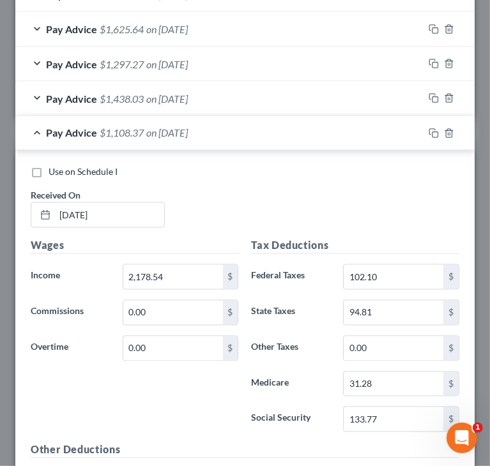
scroll to position [1147, 0]
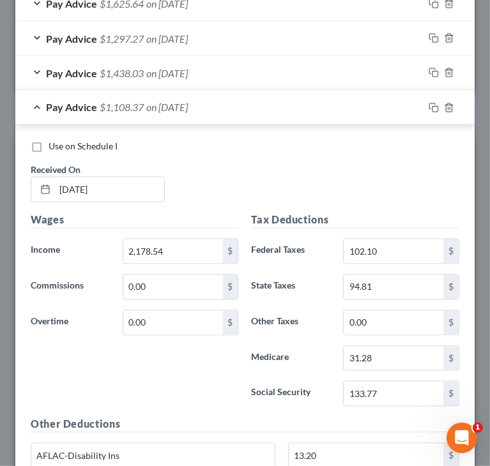
click at [272, 180] on div "Use on Schedule I Received On * [DATE]" at bounding box center [244, 177] width 441 height 72
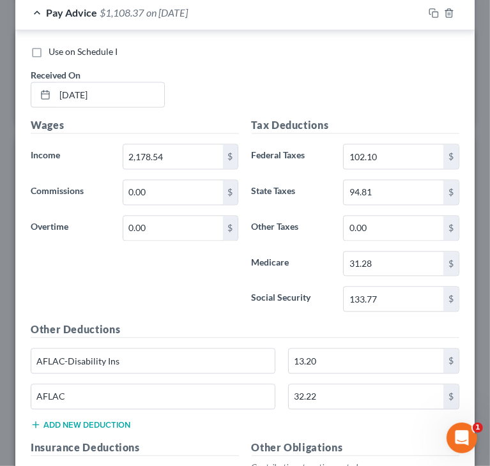
scroll to position [1275, 0]
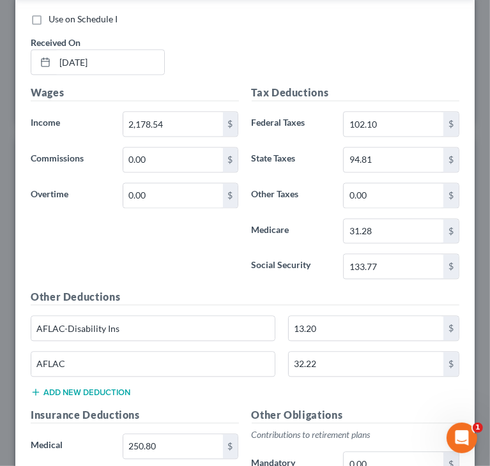
click at [146, 243] on div "Wages Income * 2,178.54 $ Commissions 0.00 $ Overtime 0.00 $" at bounding box center [134, 187] width 221 height 204
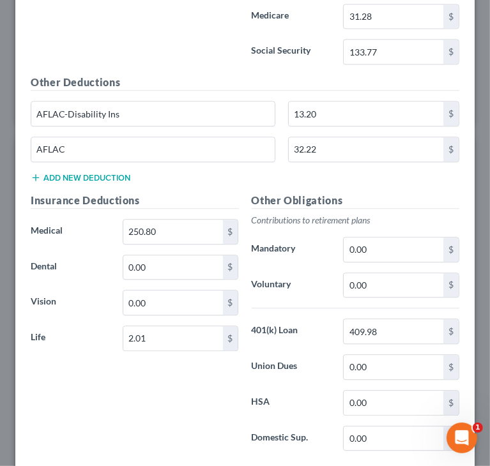
scroll to position [1467, 0]
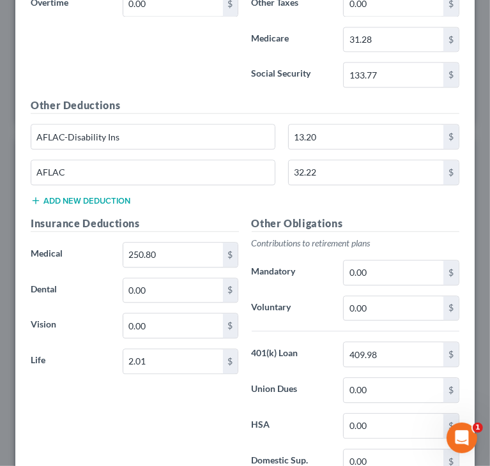
drag, startPoint x: 158, startPoint y: 397, endPoint x: 164, endPoint y: 385, distance: 13.4
click at [158, 396] on div "Insurance Deductions Medical 250.80 $ Dental 0.00 $ Vision 0.00 $ Life 2.01 $" at bounding box center [134, 350] width 221 height 269
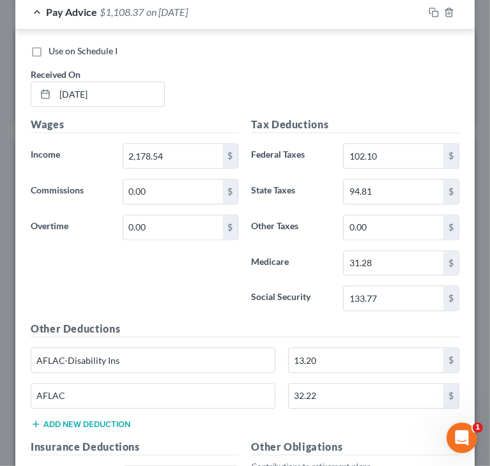
scroll to position [1211, 0]
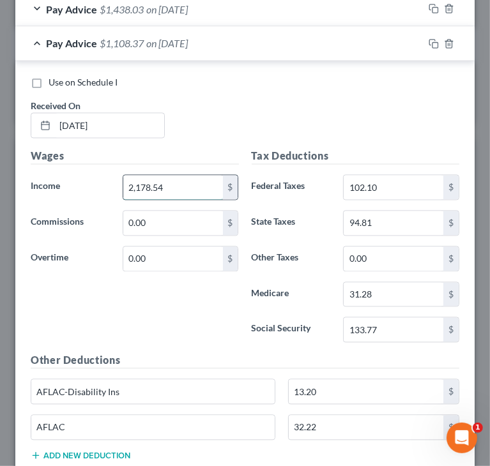
click at [166, 180] on input "2,178.54" at bounding box center [173, 188] width 100 height 24
click at [176, 300] on div "Wages Income * 2,178.54 $ Commissions 0.00 $ Overtime 0.00 $" at bounding box center [134, 251] width 221 height 204
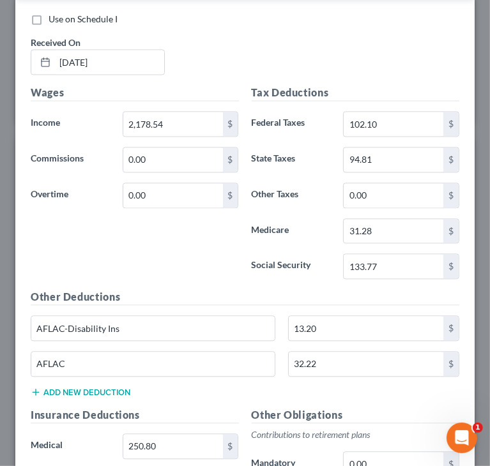
click at [207, 248] on div "Wages Income * 2,178.54 $ Commissions 0.00 $ Overtime 0.00 $" at bounding box center [134, 187] width 221 height 204
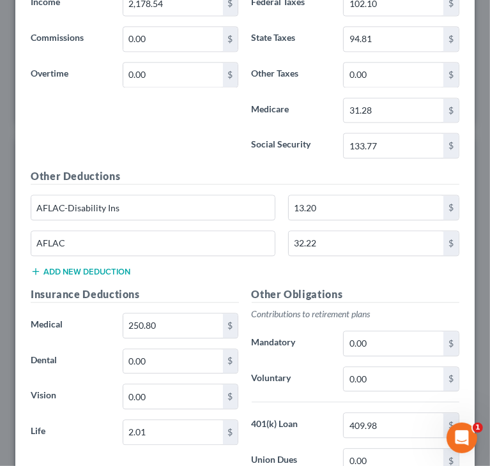
scroll to position [1403, 0]
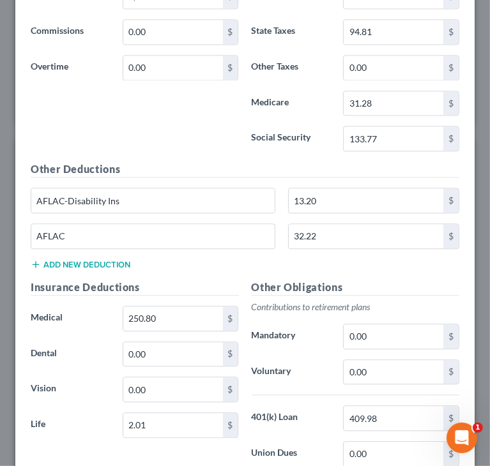
click at [208, 141] on div "Wages Income * 2,178.54 $ Commissions 0.00 $ Overtime 0.00 $" at bounding box center [134, 59] width 221 height 204
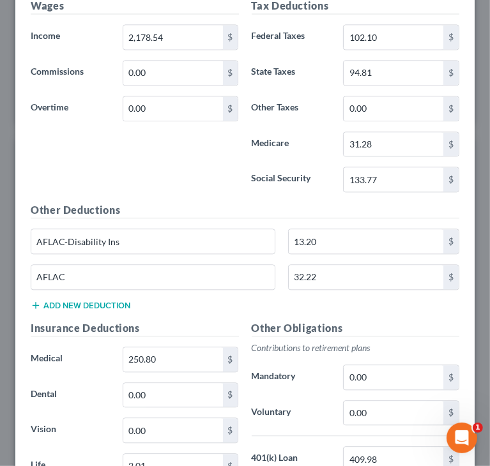
scroll to position [1339, 0]
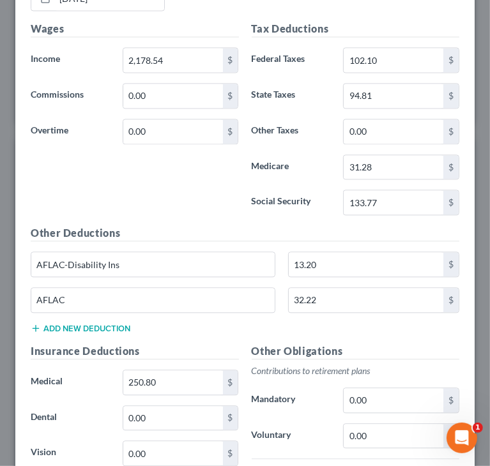
click at [181, 188] on div "Wages Income * 2,178.54 $ Commissions 0.00 $ Overtime 0.00 $" at bounding box center [134, 123] width 221 height 204
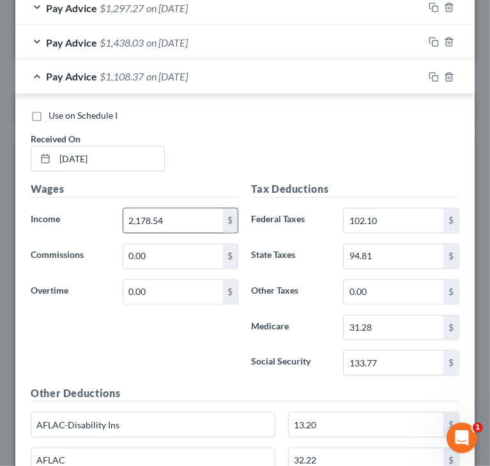
scroll to position [1147, 0]
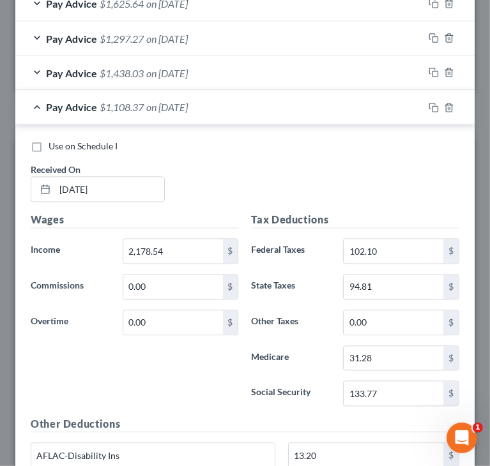
click at [386, 151] on div "Use on Schedule I Received On * [DATE]" at bounding box center [244, 177] width 441 height 72
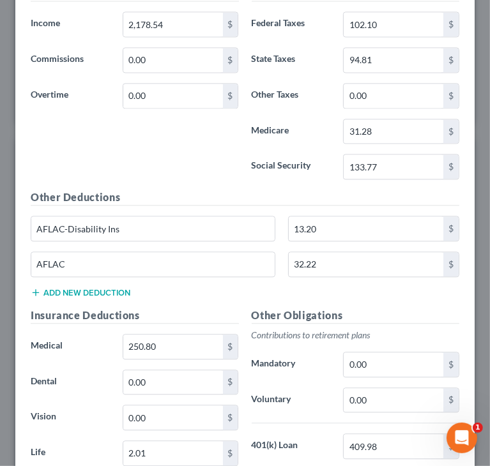
scroll to position [1403, 0]
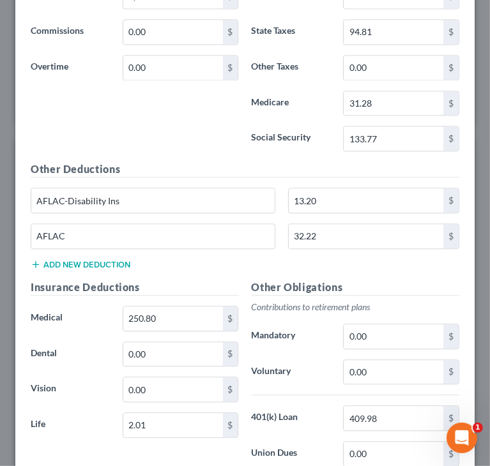
click at [203, 141] on div "Wages Income * 2,178.54 $ Commissions 0.00 $ Overtime 0.00 $" at bounding box center [134, 59] width 221 height 204
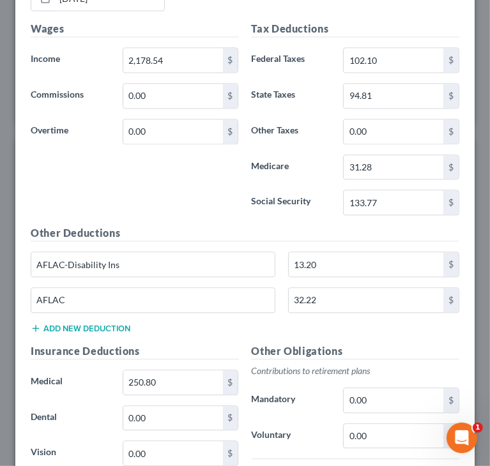
click at [185, 168] on div "Wages Income * 2,178.54 $ Commissions 0.00 $ Overtime 0.00 $" at bounding box center [134, 123] width 221 height 204
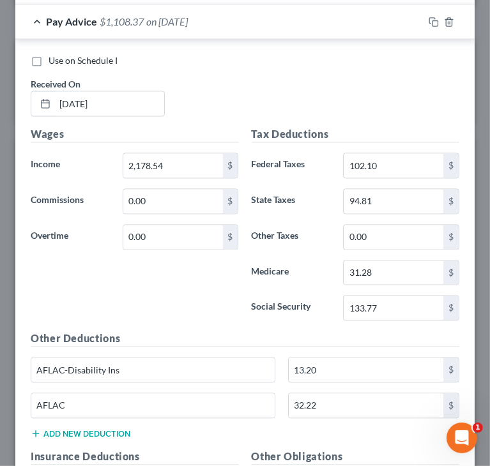
scroll to position [1211, 0]
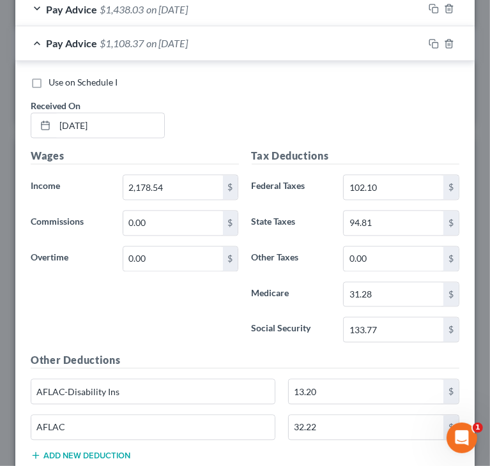
click at [344, 112] on div "Use on Schedule I Received On * [DATE]" at bounding box center [244, 113] width 441 height 72
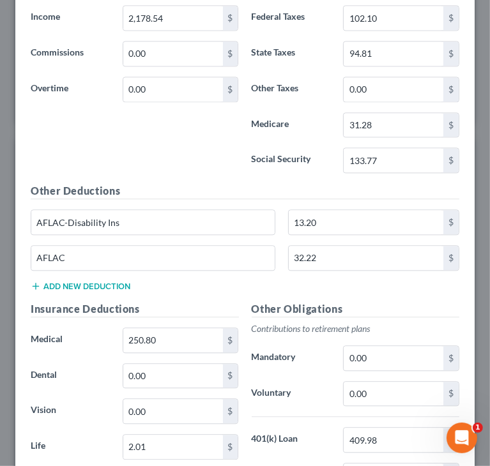
scroll to position [1403, 0]
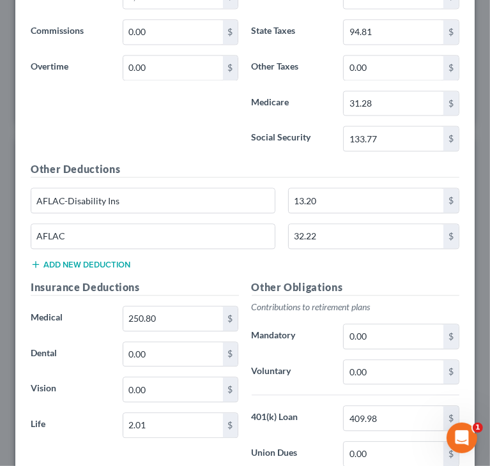
click at [220, 116] on div "Wages Income * 2,178.54 $ Commissions 0.00 $ Overtime 0.00 $" at bounding box center [134, 59] width 221 height 204
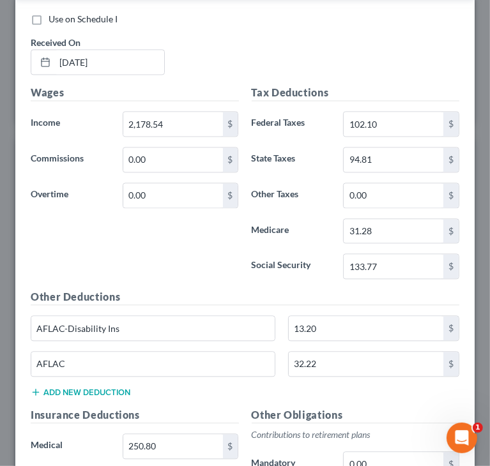
scroll to position [1211, 0]
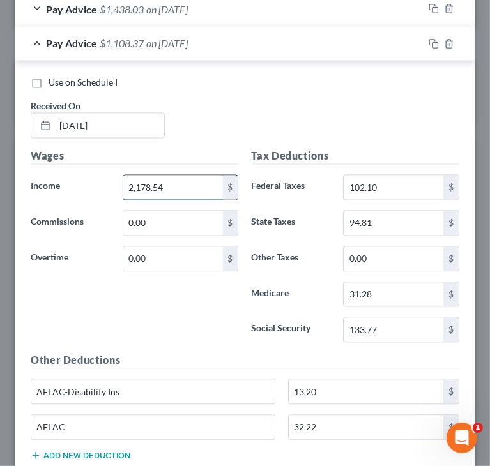
click at [217, 182] on input "2,178.54" at bounding box center [173, 188] width 100 height 24
paste input "440.62"
type input "2,440.62"
click at [239, 93] on div "Use on Schedule I Received On * [DATE]" at bounding box center [244, 113] width 441 height 72
click at [38, 36] on div "Pay Advice $1,370.45 on [DATE]" at bounding box center [219, 44] width 408 height 34
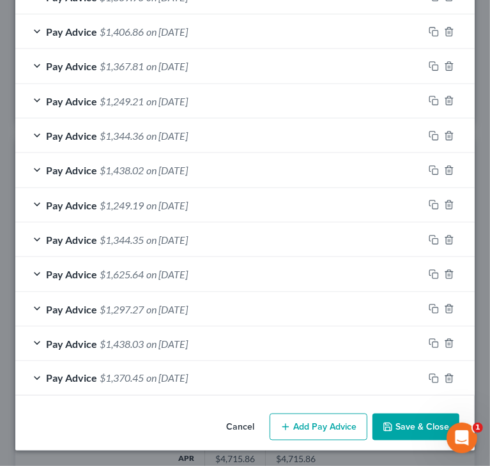
scroll to position [872, 0]
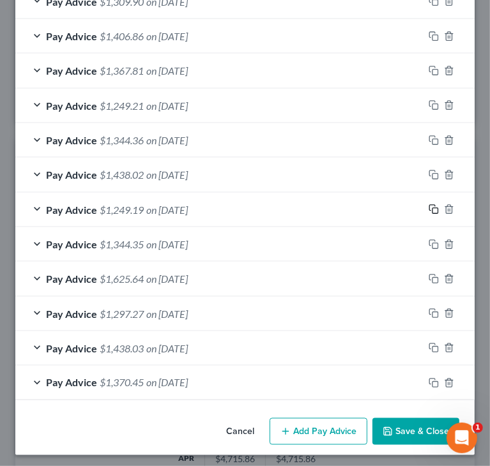
click at [429, 205] on icon "button" at bounding box center [434, 209] width 10 height 10
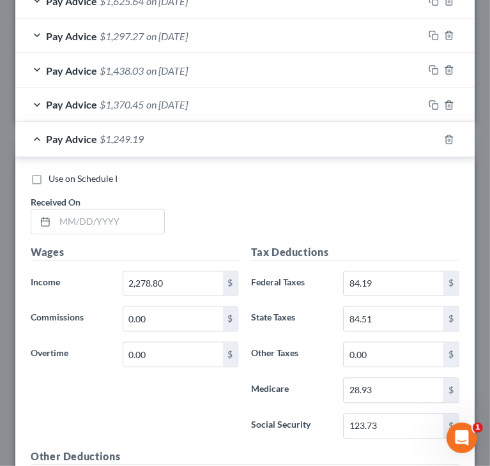
scroll to position [1154, 0]
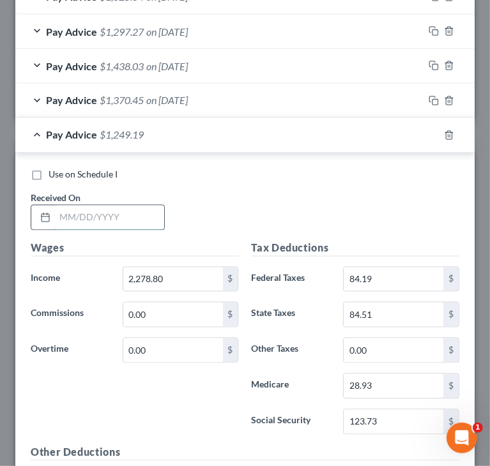
click at [135, 206] on input "text" at bounding box center [109, 218] width 109 height 24
paste input "6/1 6/2025"
click at [62, 210] on input "6/1 6/2025" at bounding box center [109, 218] width 109 height 24
click at [76, 209] on input "6/1 6/2025" at bounding box center [109, 218] width 109 height 24
click at [59, 209] on input "[DATE]" at bounding box center [109, 218] width 109 height 24
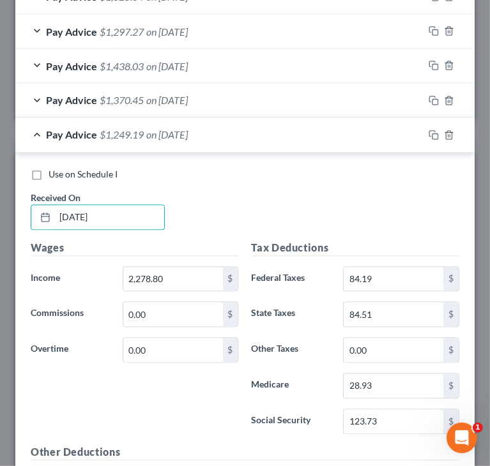
type input "[DATE]"
click at [219, 208] on div "Use on Schedule I Received On * [DATE]" at bounding box center [244, 205] width 441 height 72
click at [175, 274] on input "2,278.80" at bounding box center [173, 280] width 100 height 24
paste input "2276.82"
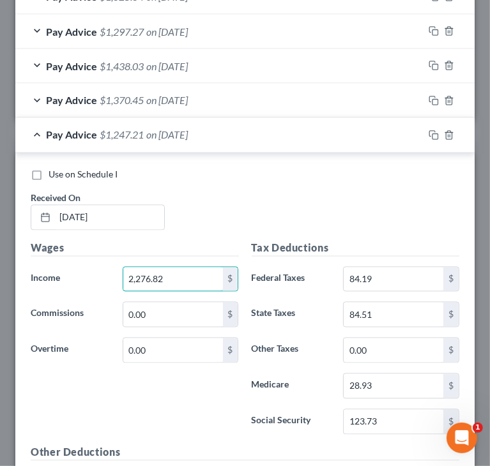
type input "2,276.82"
click at [401, 218] on div "Use on Schedule I Received On * [DATE]" at bounding box center [244, 205] width 441 height 72
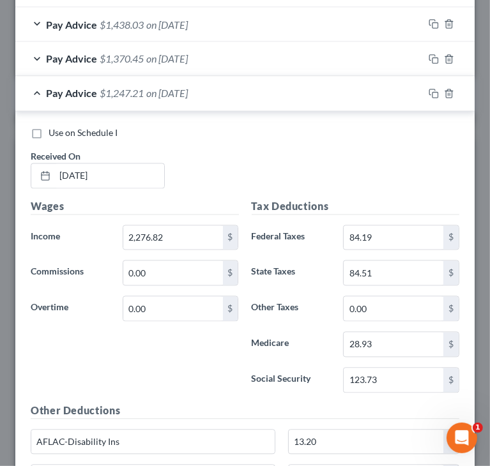
scroll to position [1218, 0]
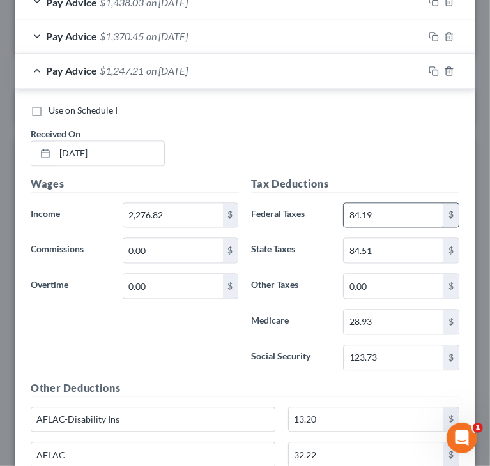
click at [423, 213] on input "84.19" at bounding box center [394, 216] width 100 height 24
click at [422, 213] on input "84.19" at bounding box center [394, 216] width 100 height 24
type input "84."
click at [411, 348] on input "123.73" at bounding box center [394, 358] width 100 height 24
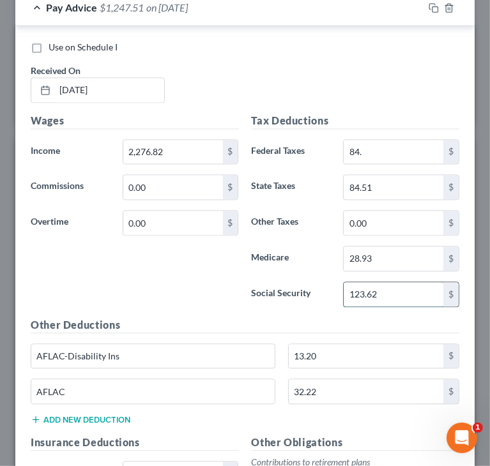
type input "123.62"
click at [191, 293] on div "Wages Income * 2,276.82 $ Commissions 0.00 $ Overtime 0.00 $" at bounding box center [134, 215] width 221 height 204
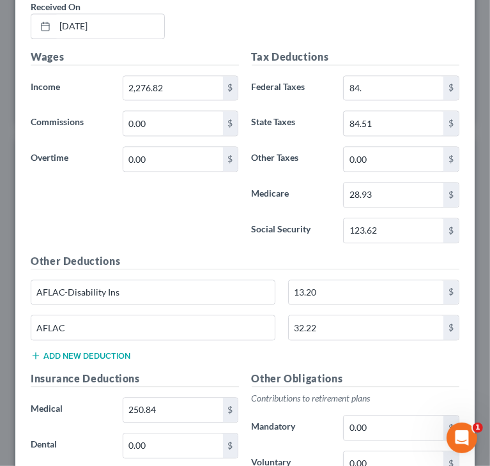
click at [181, 360] on div "Other Deductions AFLAC-Disability Ins 13.20 $ AFLAC 32.22 $ Add new deduction" at bounding box center [244, 313] width 441 height 118
click at [399, 190] on input "28.93" at bounding box center [394, 195] width 100 height 24
click at [374, 185] on input "28.93" at bounding box center [394, 195] width 100 height 24
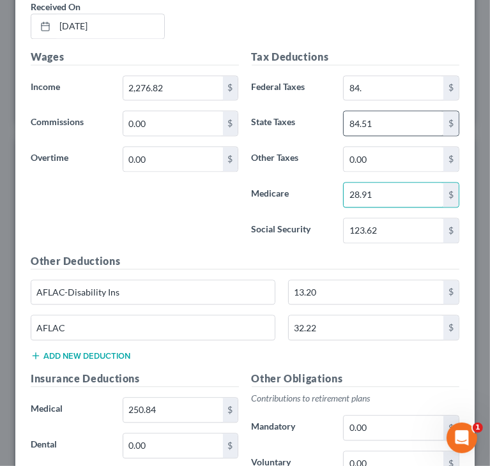
type input "28.91"
click at [381, 116] on input "84.51" at bounding box center [394, 123] width 100 height 24
click at [366, 114] on input "84.51" at bounding box center [394, 123] width 100 height 24
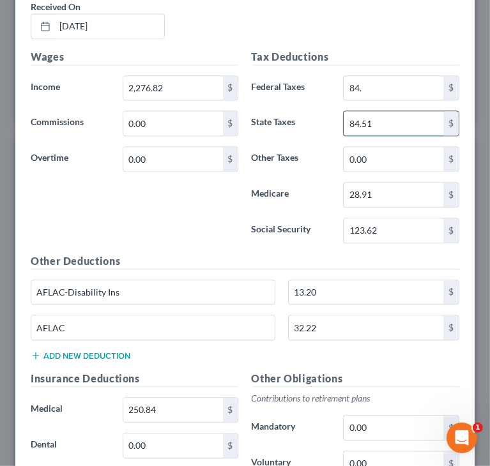
drag, startPoint x: 355, startPoint y: 116, endPoint x: 406, endPoint y: 113, distance: 51.2
click at [406, 113] on input "84.51" at bounding box center [394, 123] width 100 height 24
type input "84.39"
click at [199, 216] on div "Wages Income * 2,276.82 $ Commissions 0.00 $ Overtime 0.00 $" at bounding box center [134, 151] width 221 height 204
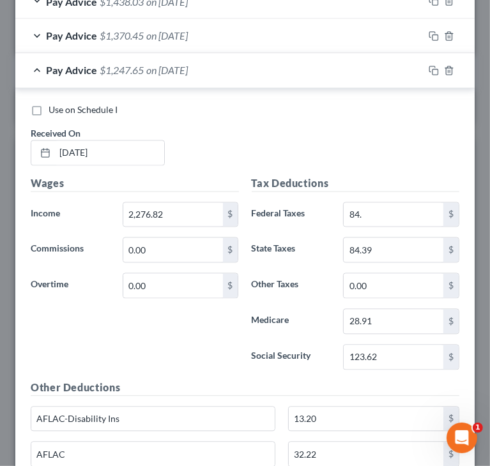
scroll to position [1209, 0]
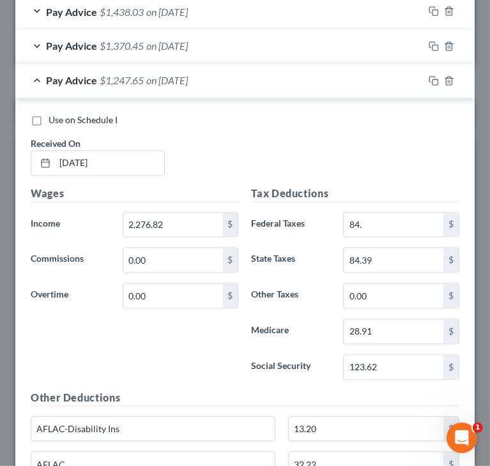
click at [279, 121] on div "Use on Schedule I" at bounding box center [245, 120] width 429 height 13
click at [414, 220] on input "84." at bounding box center [394, 225] width 100 height 24
click at [392, 213] on input "84." at bounding box center [394, 225] width 100 height 24
click at [377, 178] on div "Use on Schedule I Received On * [DATE]" at bounding box center [244, 150] width 441 height 72
click at [264, 146] on div "Use on Schedule I Received On * [DATE]" at bounding box center [244, 150] width 441 height 72
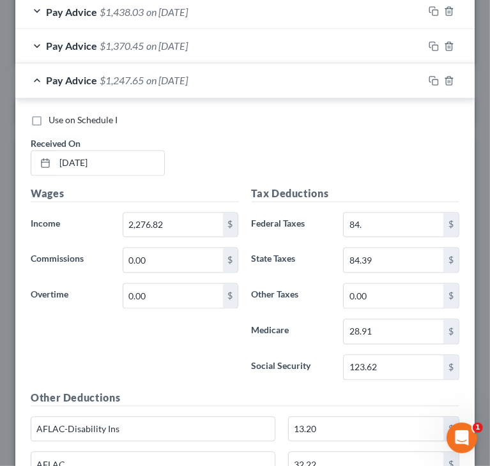
click at [208, 310] on div "Wages Income * 2,276.82 $ Commissions 0.00 $ Overtime 0.00 $" at bounding box center [134, 289] width 221 height 204
click at [239, 329] on div "Wages Income * 2,276.82 $ Commissions 0.00 $ Overtime 0.00 $" at bounding box center [134, 289] width 221 height 204
drag, startPoint x: 151, startPoint y: 347, endPoint x: 158, endPoint y: 333, distance: 16.0
click at [151, 346] on div "Wages Income * 2,276.82 $ Commissions 0.00 $ Overtime 0.00 $" at bounding box center [134, 289] width 221 height 204
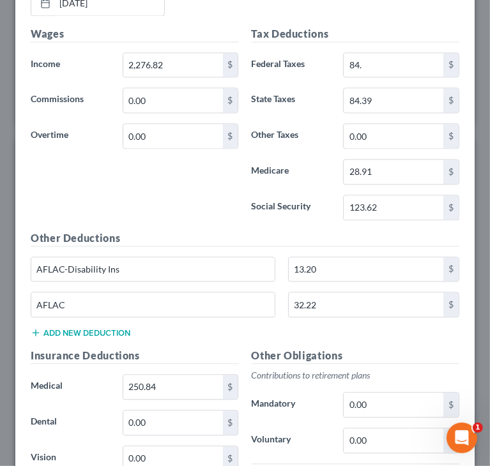
scroll to position [1400, 0]
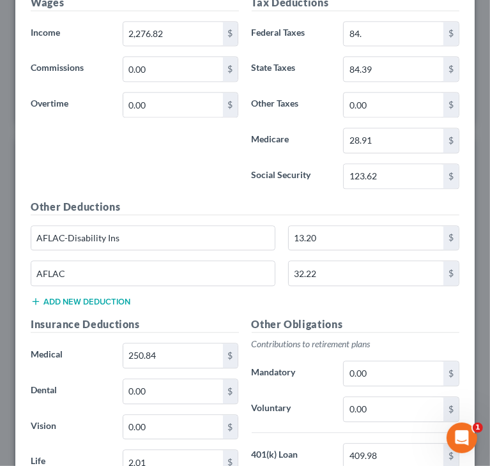
click at [195, 160] on div "Wages Income * 2,276.82 $ Commissions 0.00 $ Overtime 0.00 $" at bounding box center [134, 97] width 221 height 204
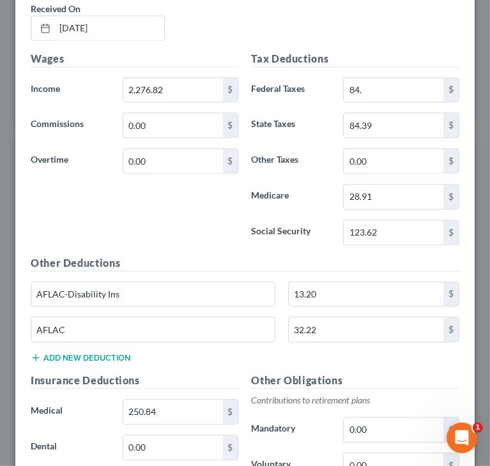
scroll to position [1273, 0]
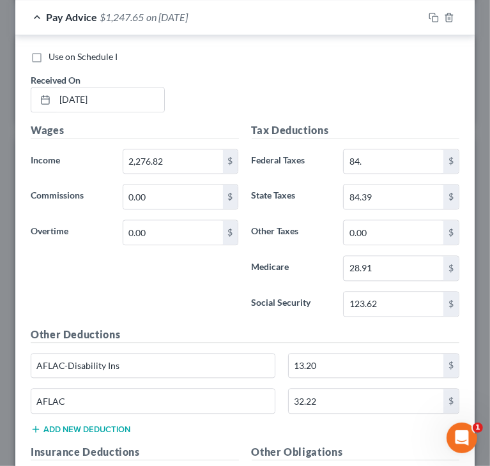
click at [211, 274] on div "Wages Income * 2,276.82 $ Commissions 0.00 $ Overtime 0.00 $" at bounding box center [134, 225] width 221 height 204
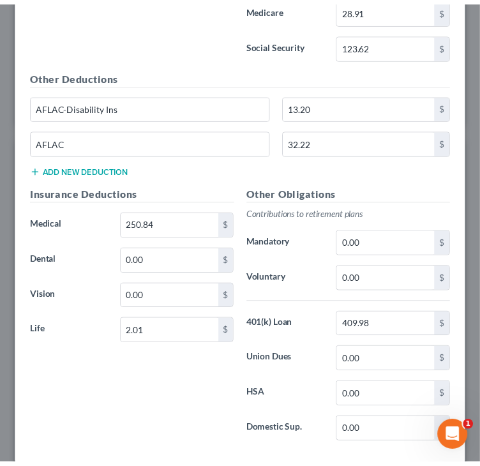
scroll to position [1592, 0]
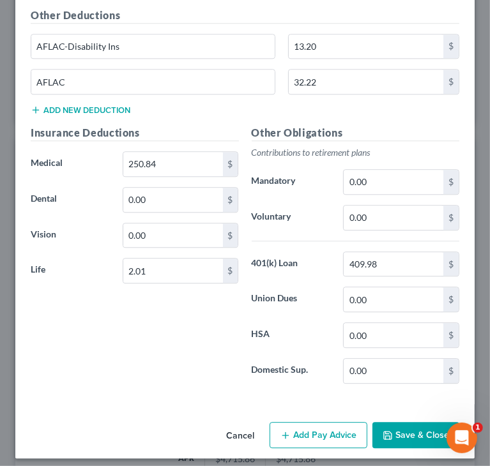
drag, startPoint x: 397, startPoint y: 432, endPoint x: 362, endPoint y: 415, distance: 40.0
click at [397, 432] on button "Save & Close" at bounding box center [415, 435] width 87 height 27
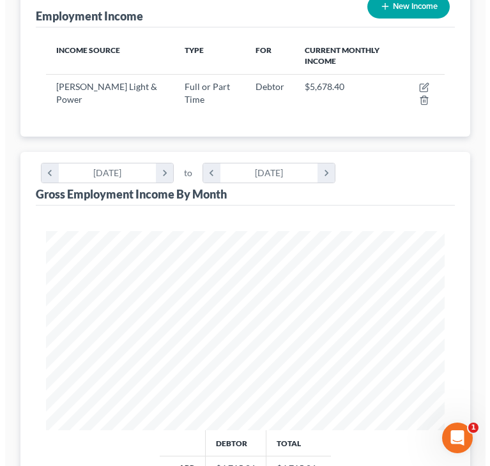
scroll to position [169, 0]
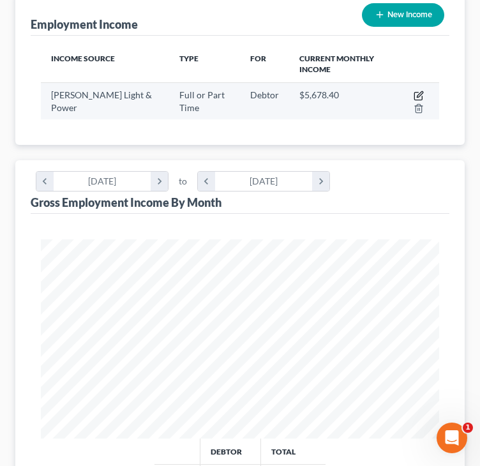
click at [419, 93] on icon "button" at bounding box center [420, 94] width 6 height 6
select select "0"
select select "52"
select select "2"
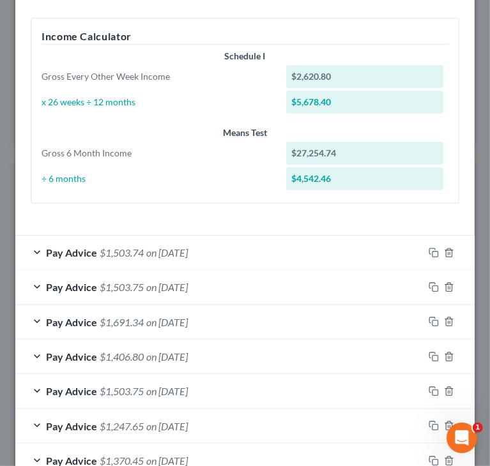
scroll to position [511, 0]
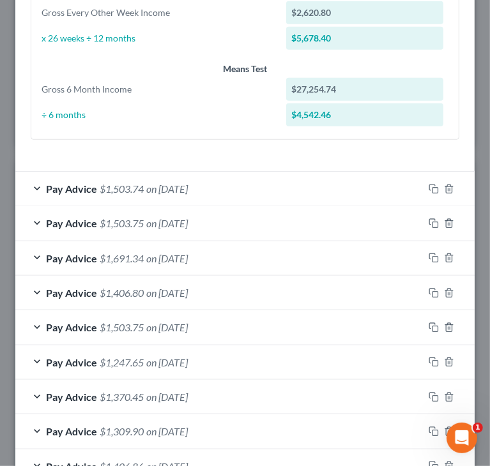
click at [187, 357] on span "on [DATE]" at bounding box center [167, 362] width 42 height 12
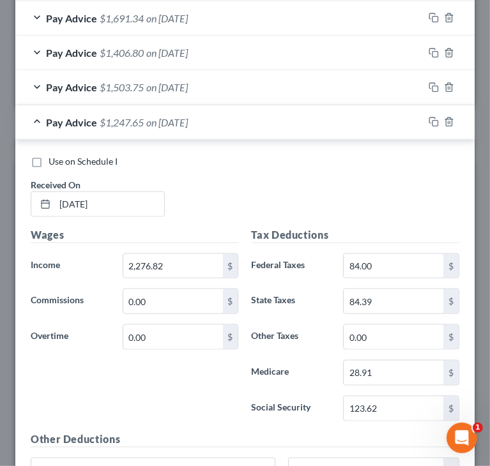
scroll to position [767, 0]
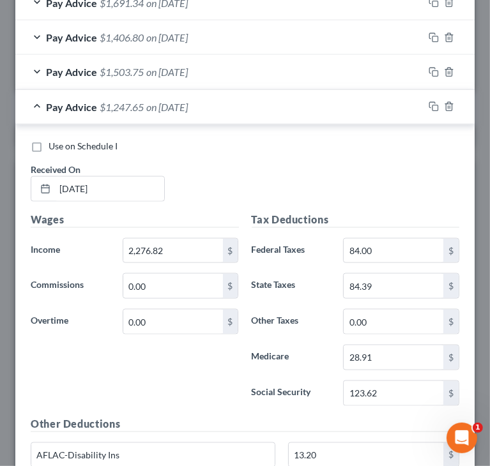
click at [381, 160] on div "Use on Schedule I Received On * [DATE]" at bounding box center [244, 176] width 441 height 72
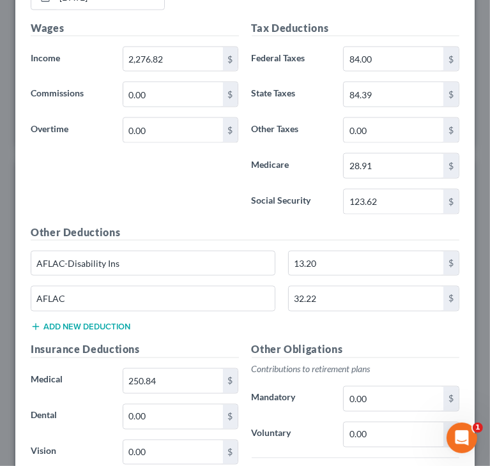
scroll to position [958, 0]
click at [227, 209] on div "Wages Income * 2,276.82 $ Commissions 0.00 $ Overtime 0.00 $" at bounding box center [134, 122] width 221 height 204
click at [261, 225] on h5 "Other Deductions" at bounding box center [245, 233] width 429 height 16
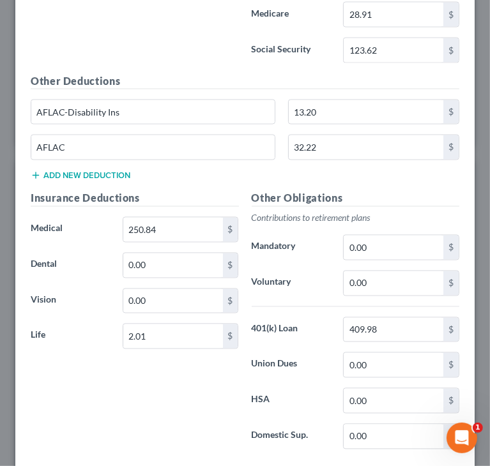
scroll to position [1150, 0]
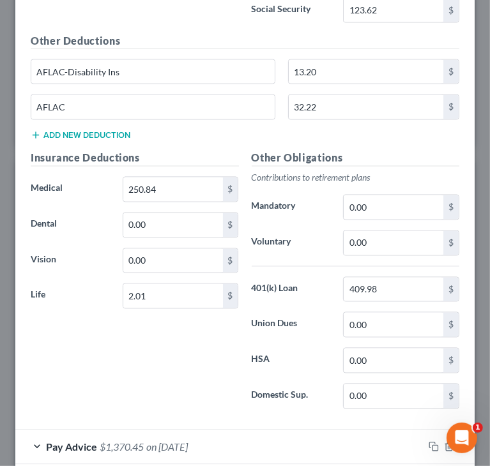
click at [162, 330] on div "Insurance Deductions Medical 250.84 $ Dental 0.00 $ Vision 0.00 $ Life 2.01 $" at bounding box center [134, 285] width 221 height 269
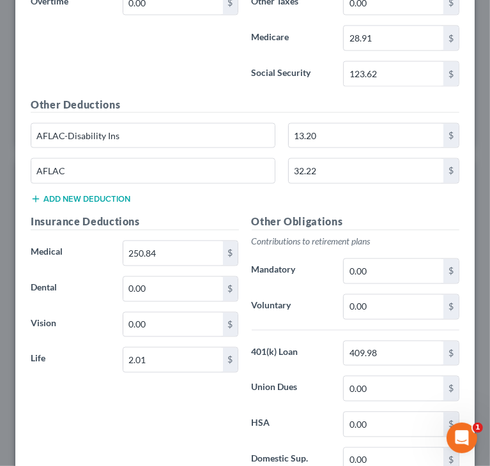
scroll to position [1022, 0]
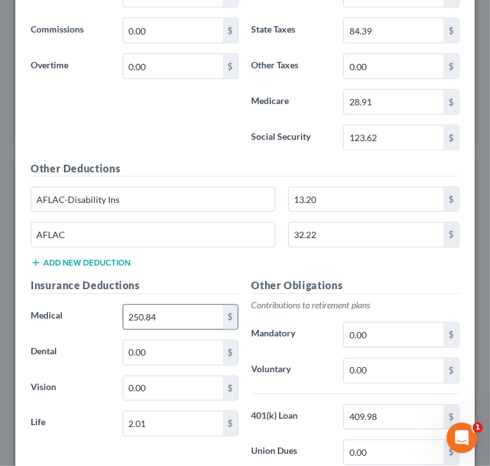
click at [196, 314] on input "250.84" at bounding box center [173, 317] width 100 height 24
click at [171, 310] on input "250.84" at bounding box center [173, 317] width 100 height 24
click at [162, 307] on input "250.84" at bounding box center [173, 317] width 100 height 24
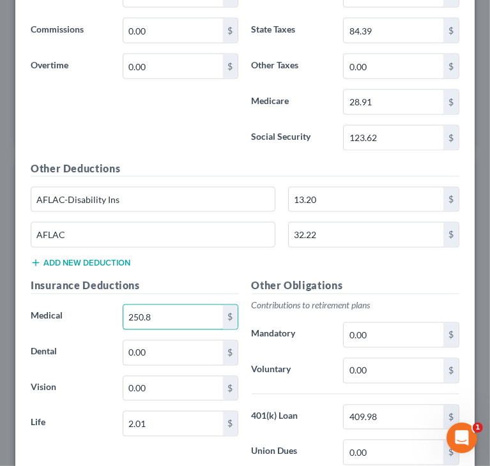
type input "250.8"
click at [218, 126] on div "Wages Income * 2,276.82 $ Commissions 0.00 $ Overtime 0.00 $" at bounding box center [134, 59] width 221 height 204
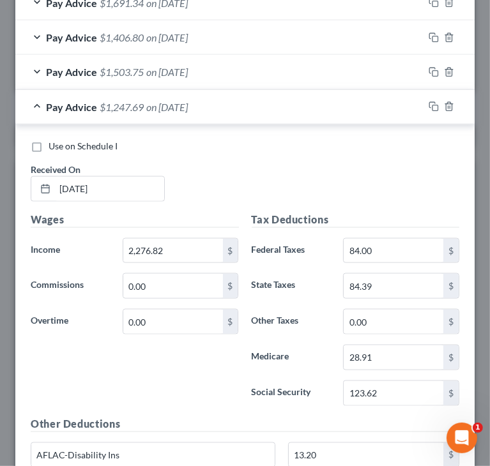
scroll to position [767, 0]
click at [31, 103] on div "Pay Advice $1,247.69 on [DATE]" at bounding box center [219, 107] width 408 height 34
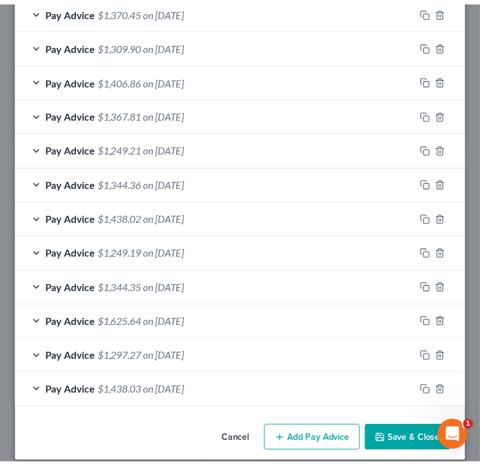
scroll to position [907, 0]
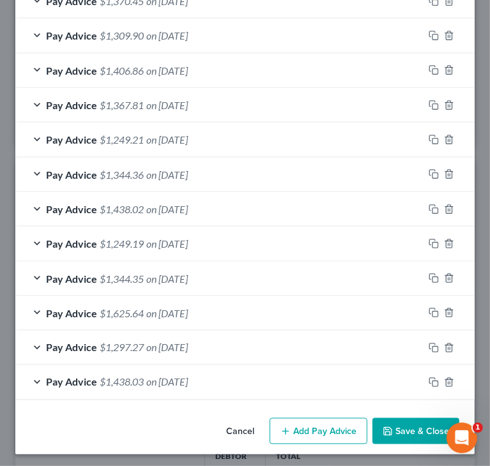
click at [421, 431] on button "Save & Close" at bounding box center [415, 431] width 87 height 27
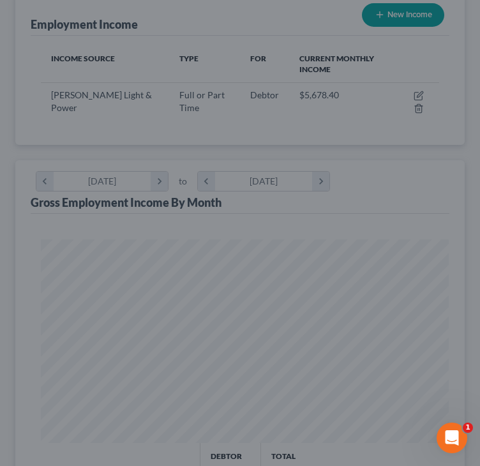
scroll to position [638610, 638385]
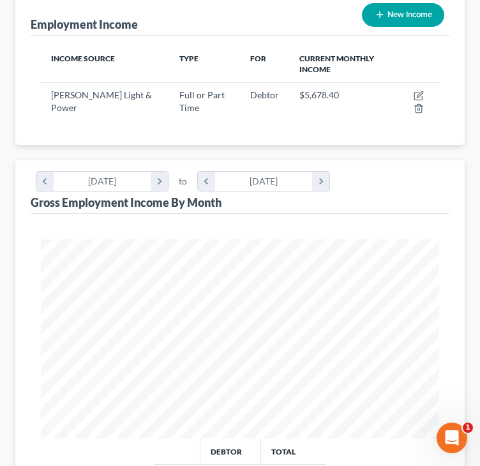
click at [349, 229] on div "Debtor Total Apr $4,715.86 $4,715.86 May $4,848.48 $4,848.48 Jun $4,717.44 $4,7…" at bounding box center [240, 456] width 419 height 484
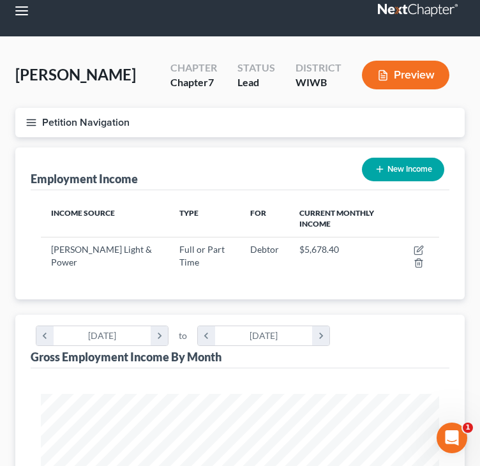
scroll to position [0, 0]
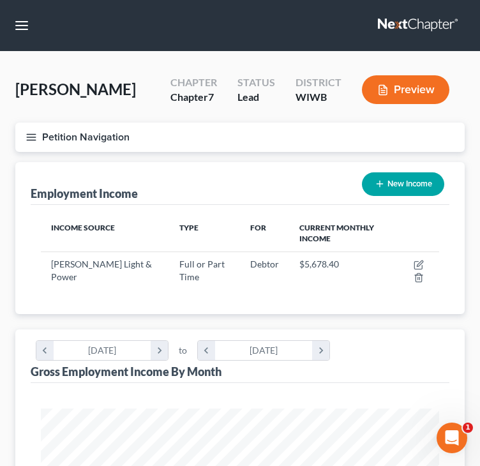
click at [33, 134] on icon "button" at bounding box center [31, 137] width 11 height 11
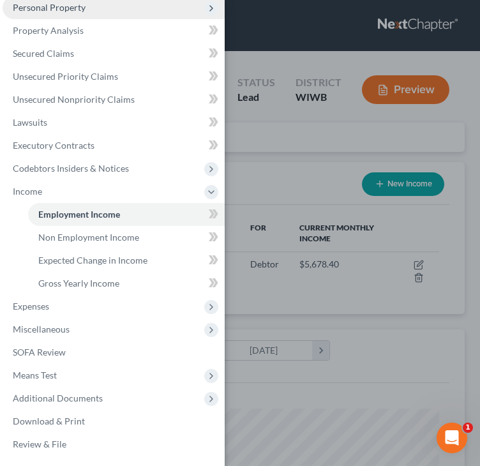
click at [85, 8] on span "Personal Property" at bounding box center [114, 7] width 222 height 23
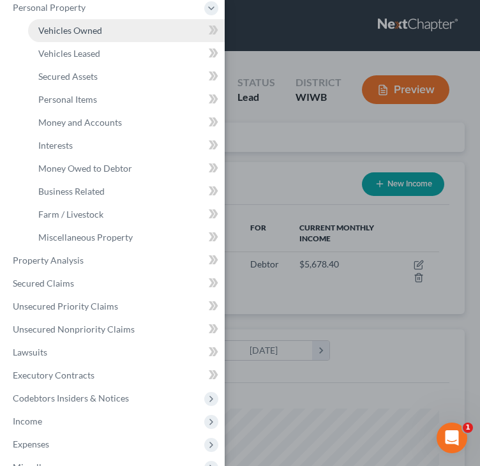
click at [79, 31] on span "Vehicles Owned" at bounding box center [70, 30] width 64 height 11
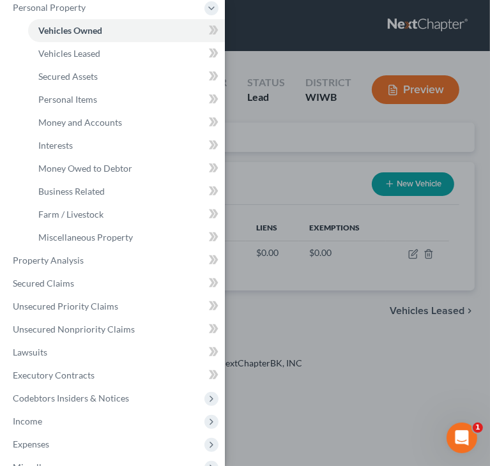
click at [271, 56] on div "Case Dashboard Payments Invoices Payments Payments Credit Report Client Profile" at bounding box center [245, 233] width 490 height 466
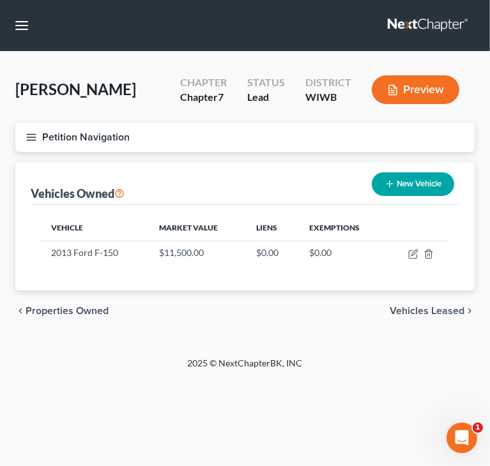
click at [443, 309] on span "Vehicles Leased" at bounding box center [427, 311] width 75 height 10
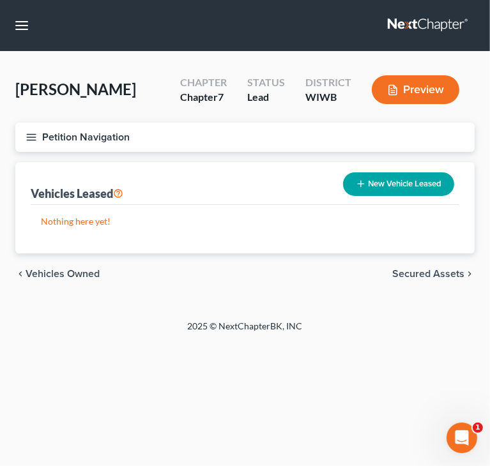
click at [434, 275] on span "Secured Assets" at bounding box center [428, 274] width 72 height 10
click at [434, 275] on span "Personal Items" at bounding box center [430, 274] width 68 height 10
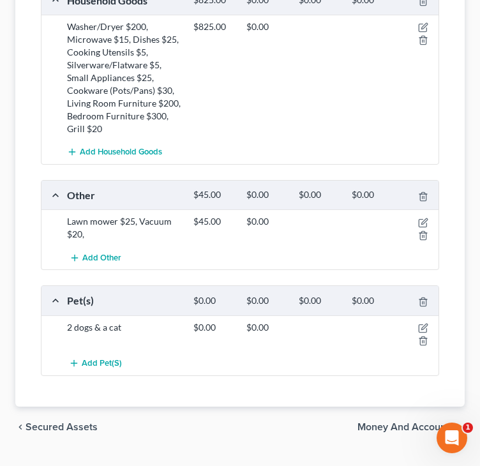
scroll to position [603, 0]
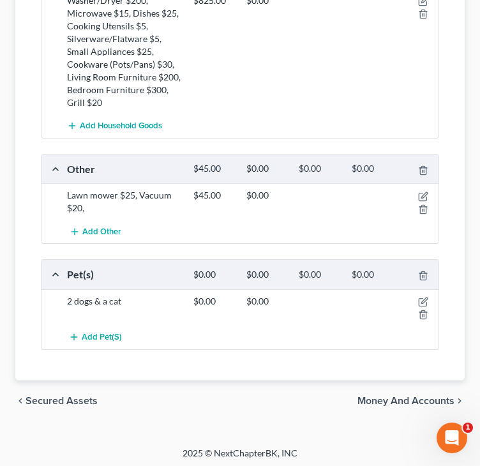
click at [407, 397] on span "Money and Accounts" at bounding box center [406, 401] width 97 height 10
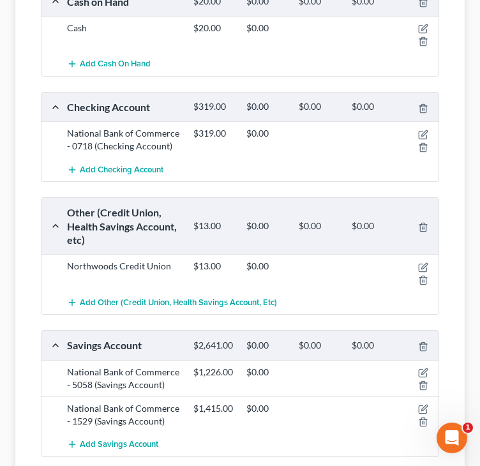
scroll to position [378, 0]
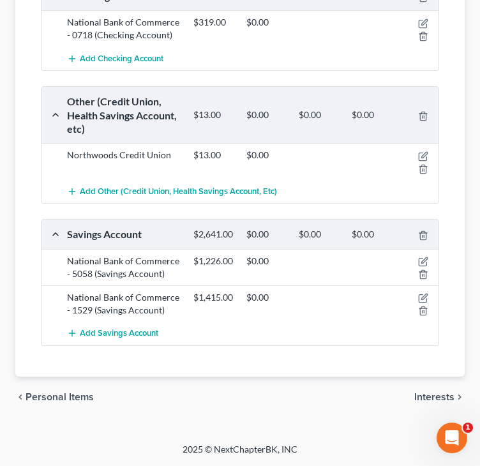
click at [241, 346] on div "Savings Account $2,641.00 $0.00 $0.00 $0.00 National Bank of Commerce - 5058 (S…" at bounding box center [240, 282] width 399 height 126
click at [430, 400] on span "Interests" at bounding box center [435, 397] width 40 height 10
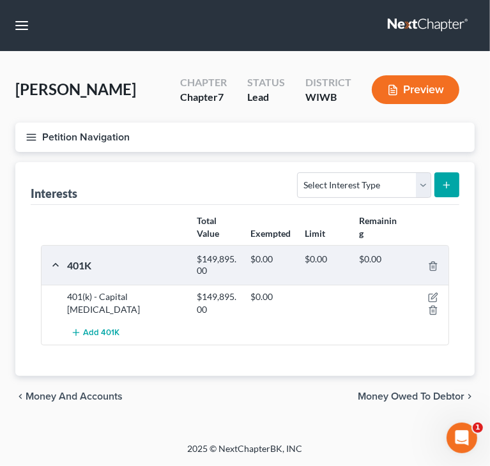
click at [401, 392] on span "Money Owed to Debtor" at bounding box center [411, 397] width 107 height 10
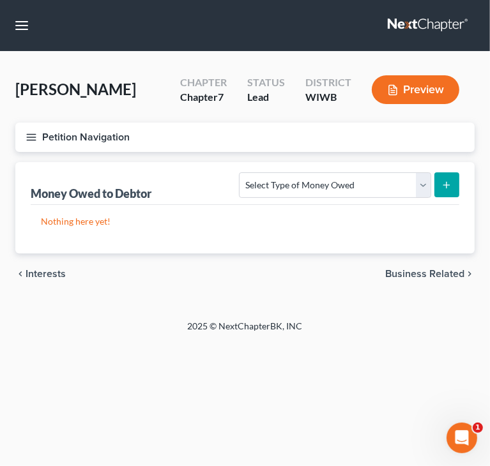
click at [402, 274] on span "Business Related" at bounding box center [424, 274] width 79 height 10
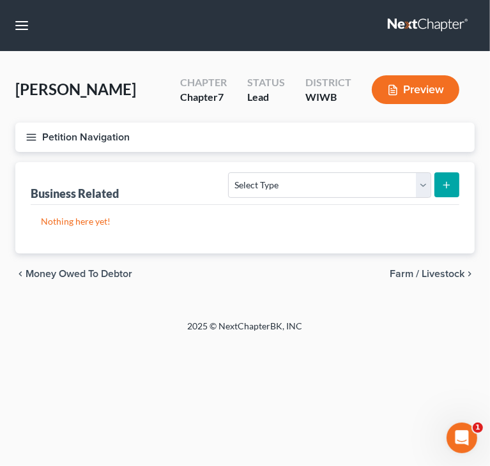
click at [411, 273] on span "Farm / Livestock" at bounding box center [427, 274] width 75 height 10
click at [409, 271] on span "Miscellaneous Property" at bounding box center [410, 274] width 108 height 10
click at [414, 273] on span "Property Analysis" at bounding box center [423, 274] width 81 height 10
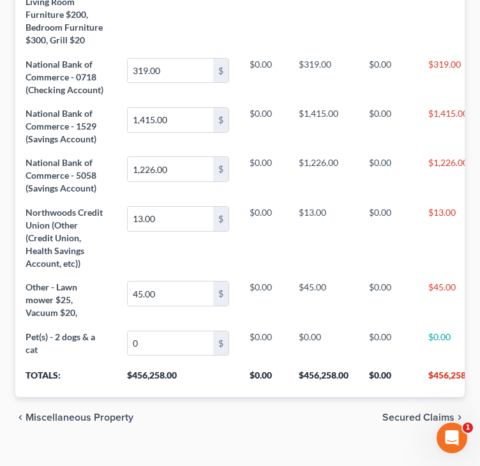
scroll to position [944, 0]
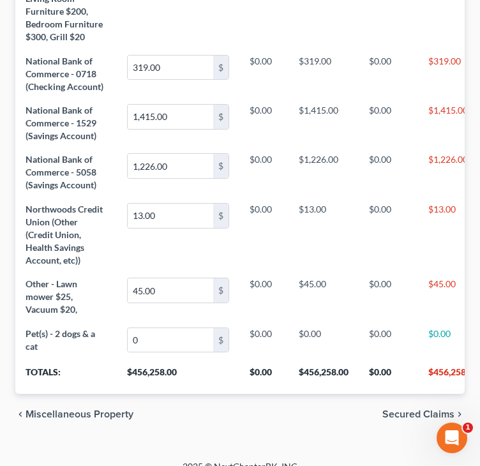
click at [432, 409] on span "Secured Claims" at bounding box center [419, 414] width 72 height 10
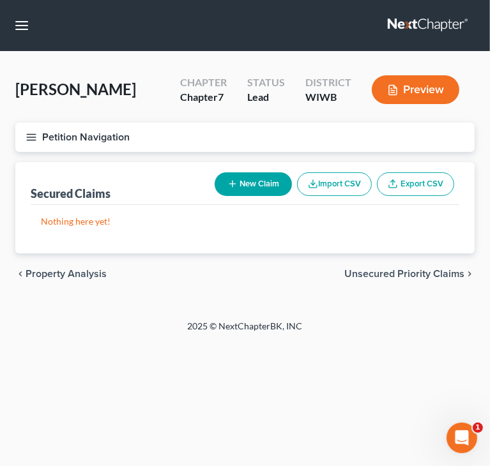
click at [387, 274] on span "Unsecured Priority Claims" at bounding box center [404, 274] width 120 height 10
click at [386, 274] on span "Unsecured Nonpriority Claims" at bounding box center [395, 274] width 139 height 10
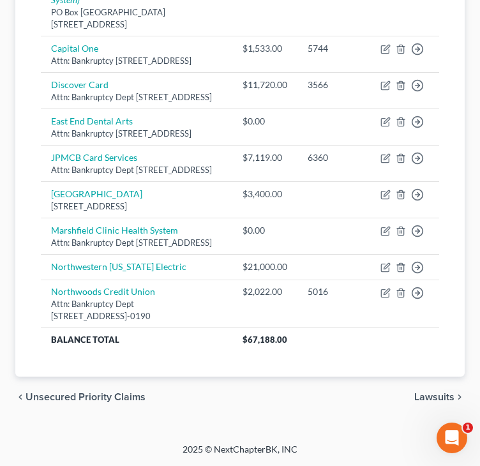
scroll to position [905, 0]
click at [424, 396] on span "Lawsuits" at bounding box center [435, 397] width 40 height 10
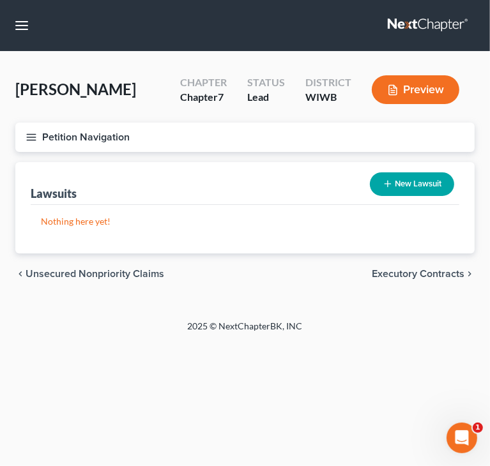
click at [397, 271] on span "Executory Contracts" at bounding box center [418, 274] width 93 height 10
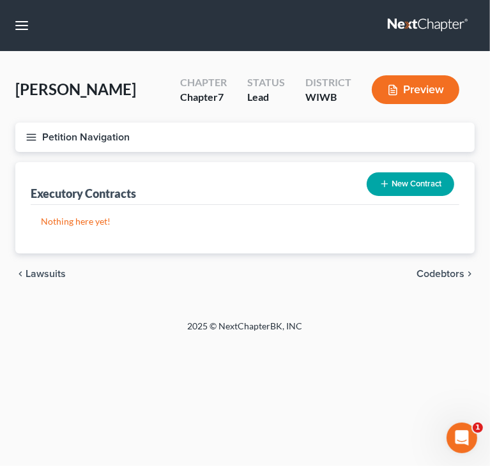
click at [427, 271] on span "Codebtors" at bounding box center [441, 274] width 48 height 10
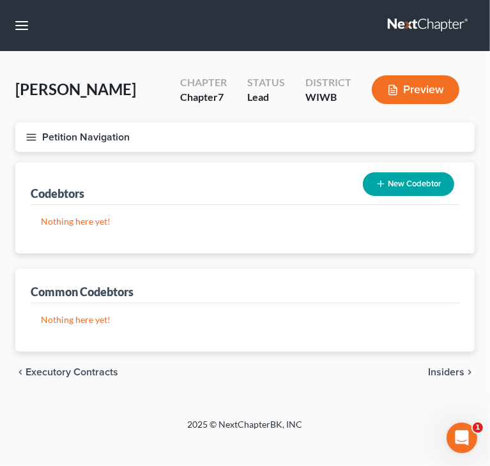
click at [441, 371] on span "Insiders" at bounding box center [446, 372] width 36 height 10
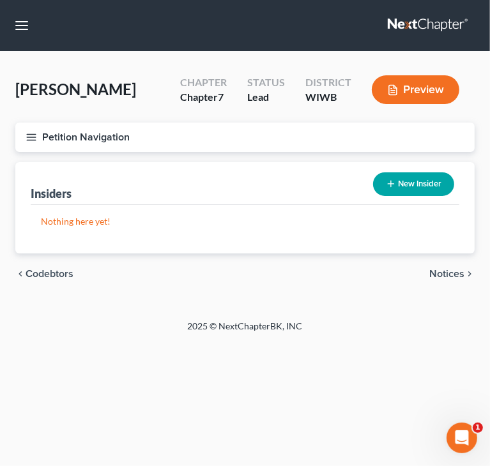
click at [446, 269] on span "Notices" at bounding box center [446, 274] width 35 height 10
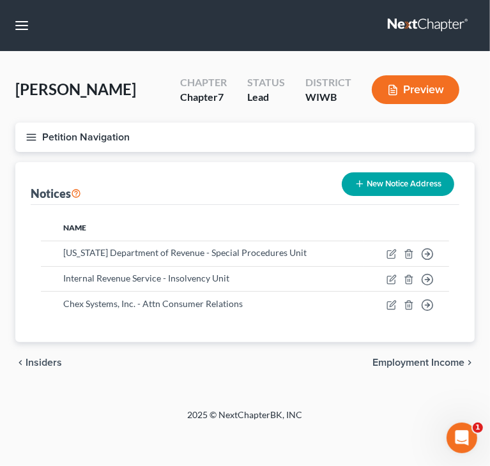
click at [411, 363] on span "Employment Income" at bounding box center [418, 363] width 92 height 10
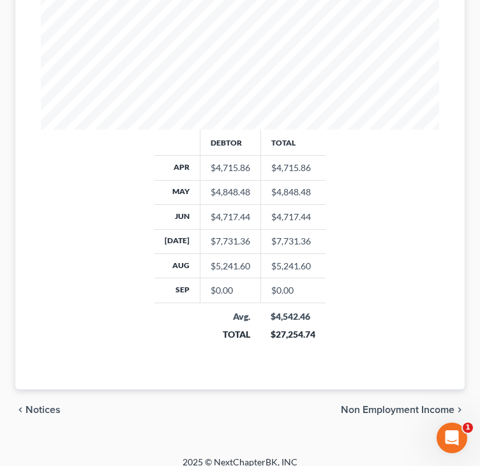
scroll to position [489, 0]
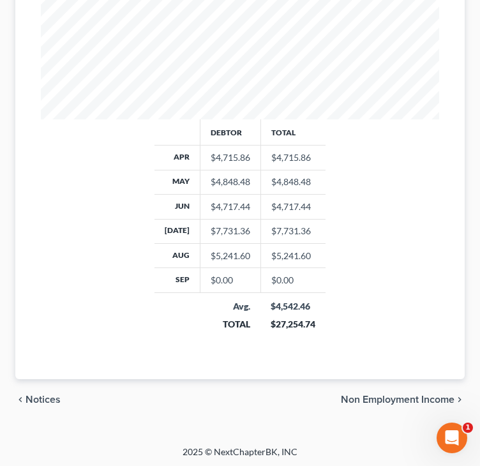
click at [382, 395] on span "Non Employment Income" at bounding box center [398, 400] width 114 height 10
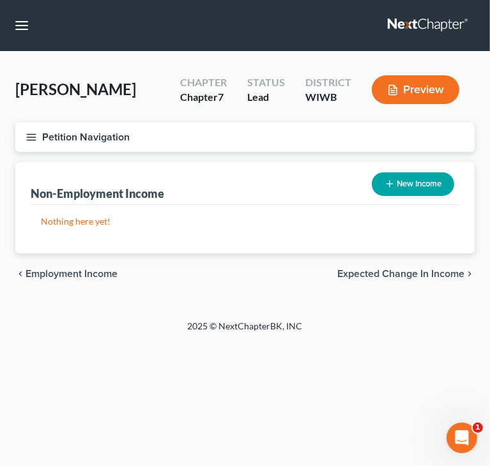
click at [363, 271] on span "Expected Change in Income" at bounding box center [400, 274] width 127 height 10
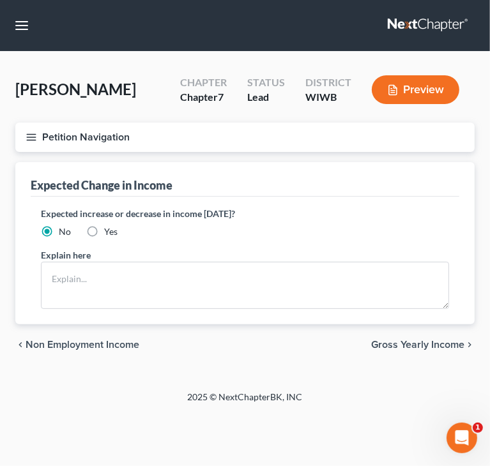
click at [399, 342] on span "Gross Yearly Income" at bounding box center [417, 345] width 93 height 10
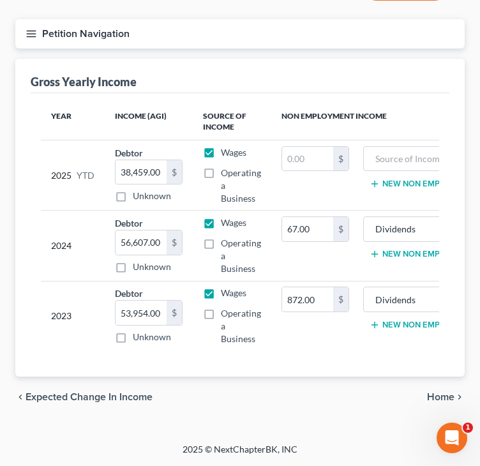
scroll to position [112, 0]
click at [431, 392] on span "Home" at bounding box center [440, 397] width 27 height 10
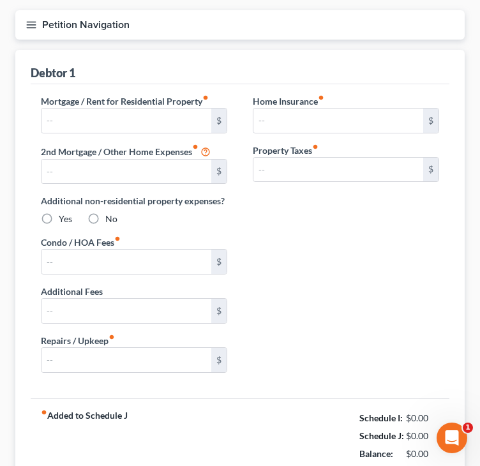
type input "830.00"
type input "0.00"
radio input "true"
type input "0.00"
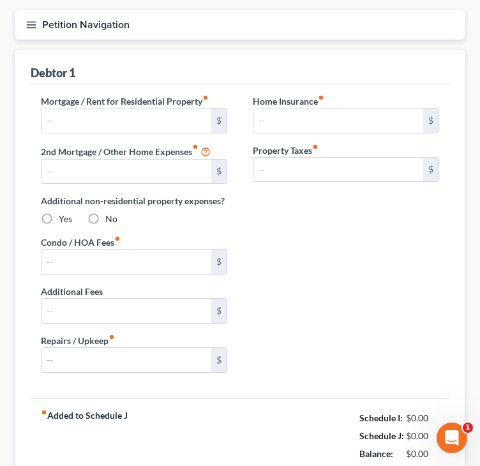
type input "0.00"
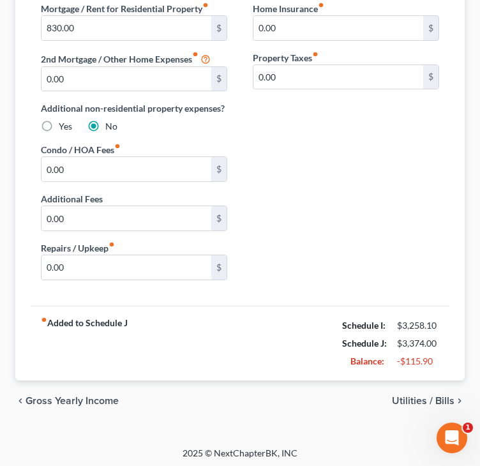
scroll to position [207, 0]
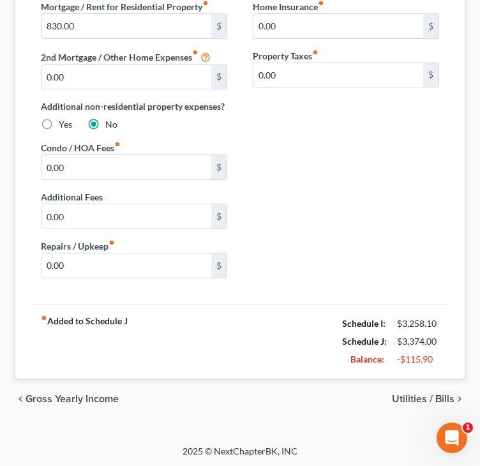
click at [404, 388] on div "chevron_left Gross Yearly Income Utilities / Bills chevron_right" at bounding box center [240, 399] width 450 height 41
click at [404, 394] on span "Utilities / Bills" at bounding box center [423, 399] width 63 height 10
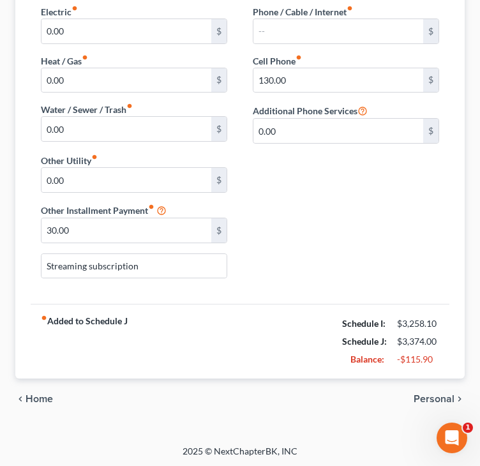
click at [417, 395] on span "Personal" at bounding box center [434, 399] width 41 height 10
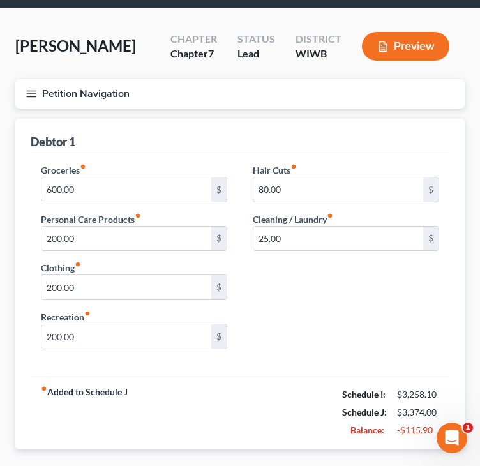
scroll to position [115, 0]
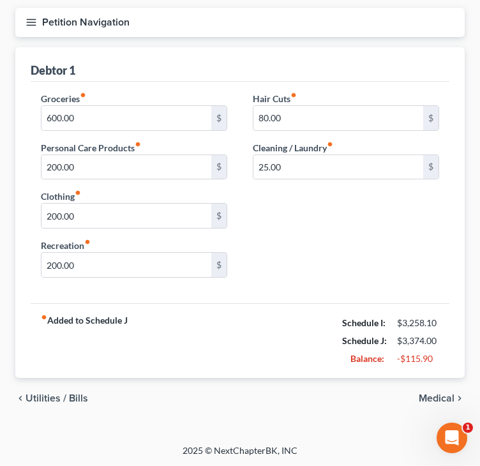
click at [419, 394] on span "Medical" at bounding box center [437, 399] width 36 height 10
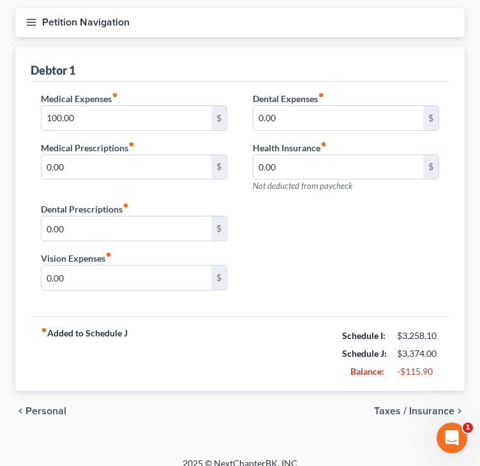
scroll to position [19, 0]
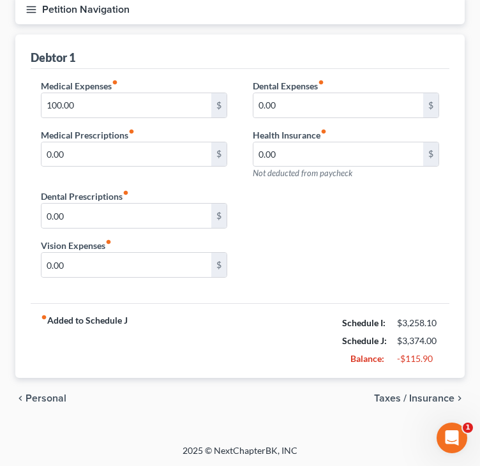
click at [402, 397] on span "Taxes / Insurance" at bounding box center [414, 399] width 80 height 10
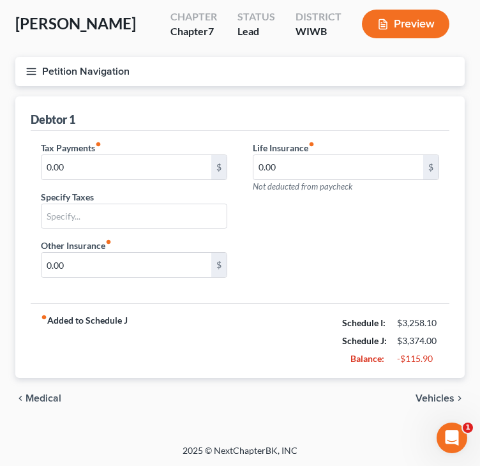
drag, startPoint x: 427, startPoint y: 397, endPoint x: 414, endPoint y: 391, distance: 14.3
click at [427, 397] on span "Vehicles" at bounding box center [435, 399] width 39 height 10
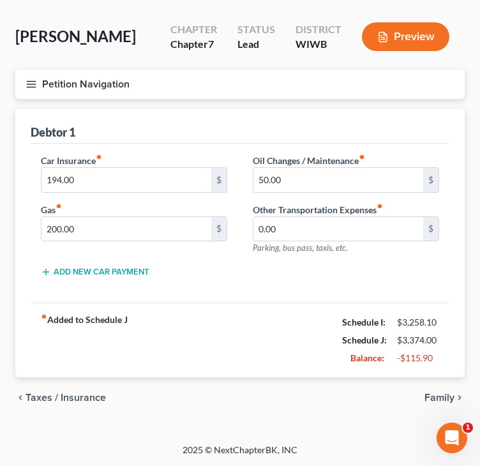
click at [432, 394] on span "Family" at bounding box center [440, 398] width 30 height 10
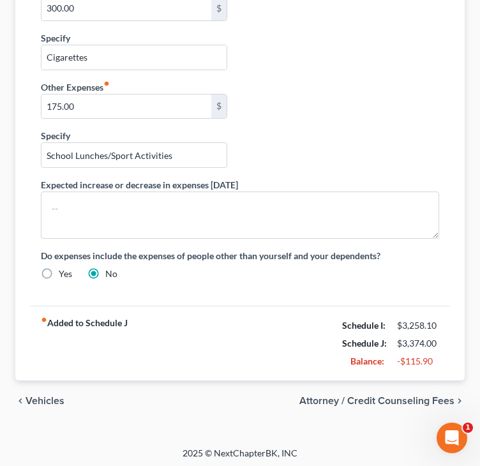
click at [396, 397] on span "Attorney / Credit Counseling Fees" at bounding box center [377, 401] width 155 height 10
select select "1"
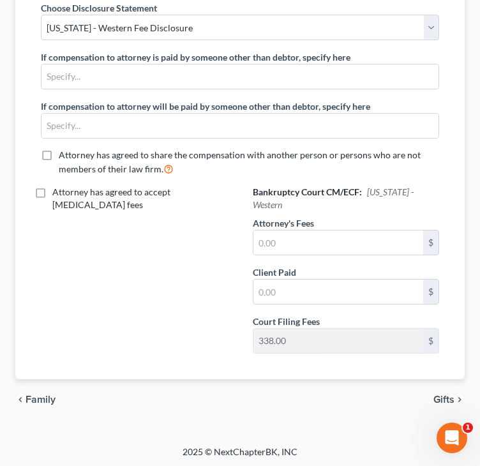
click at [92, 277] on div "Attorney has agreed to accept [MEDICAL_DATA] fees" at bounding box center [134, 275] width 212 height 178
click at [387, 235] on input "text" at bounding box center [339, 243] width 170 height 24
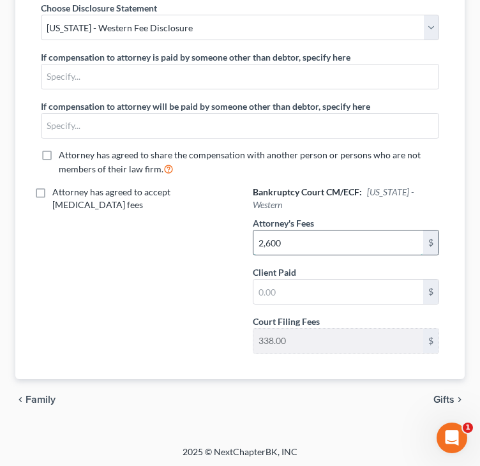
type input "2,600"
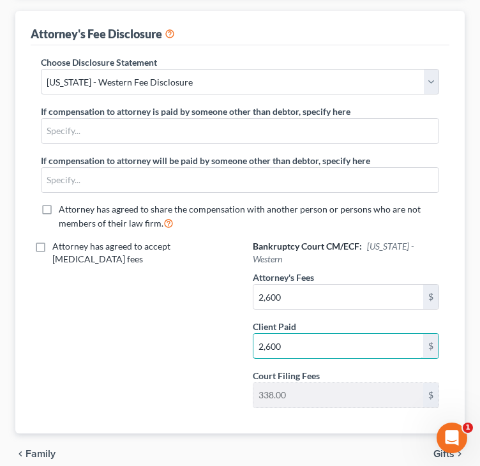
scroll to position [222, 0]
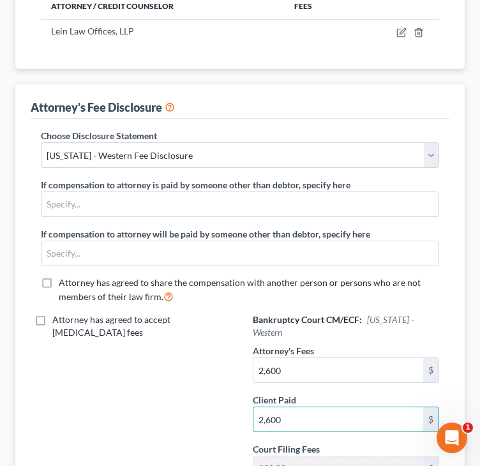
type input "2,600"
drag, startPoint x: 94, startPoint y: 280, endPoint x: 43, endPoint y: 312, distance: 59.7
click at [95, 280] on span "Attorney has agreed to share the compensation with another person or persons wh…" at bounding box center [240, 289] width 362 height 25
click at [72, 280] on input "Attorney has agreed to share the compensation with another person or persons wh…" at bounding box center [68, 281] width 8 height 8
checkbox input "true"
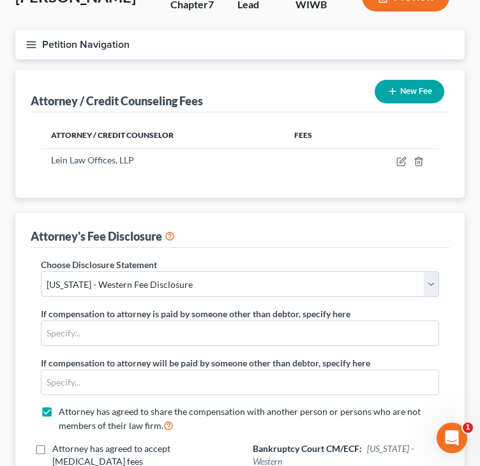
scroll to position [30, 0]
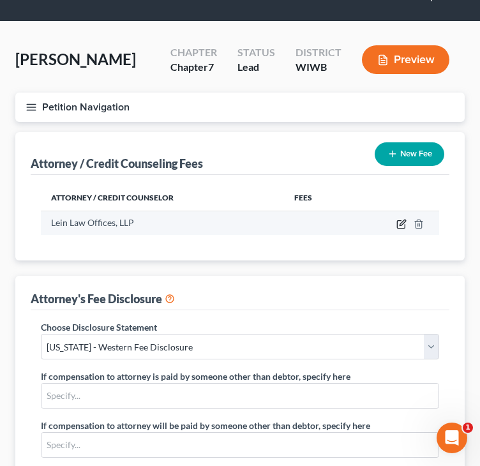
click at [401, 228] on icon "button" at bounding box center [401, 225] width 8 height 8
select select "52"
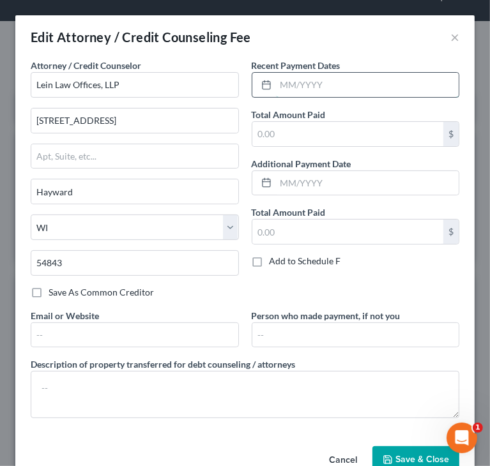
click at [394, 84] on input "text" at bounding box center [367, 85] width 183 height 24
type input "05/2025"
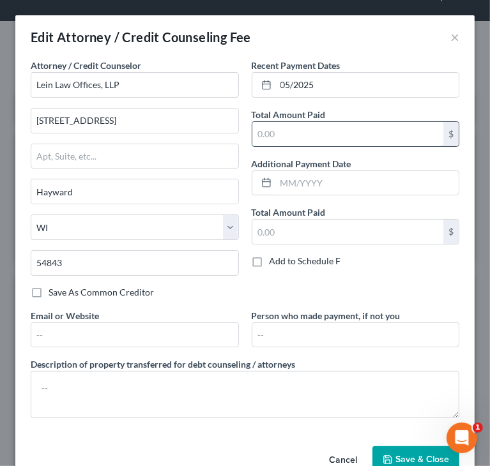
click at [325, 136] on input "text" at bounding box center [348, 134] width 192 height 24
type input "2,600.00"
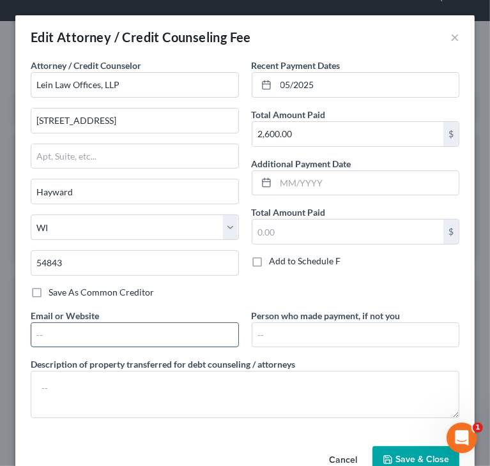
click at [123, 333] on input "text" at bounding box center [134, 335] width 207 height 24
click at [160, 340] on input "li" at bounding box center [134, 335] width 207 height 24
drag, startPoint x: 160, startPoint y: 338, endPoint x: -1, endPoint y: 360, distance: 161.8
click at [0, 360] on html "Home New Case Client Portal Directory Cases DebtorCC Managed Cases Lein Law Off…" at bounding box center [245, 379] width 490 height 818
paste input "[EMAIL_ADDRESS][DOMAIN_NAME]"
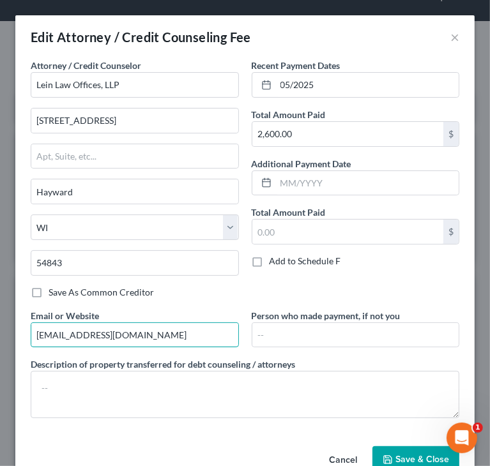
type input "[EMAIL_ADDRESS][DOMAIN_NAME]"
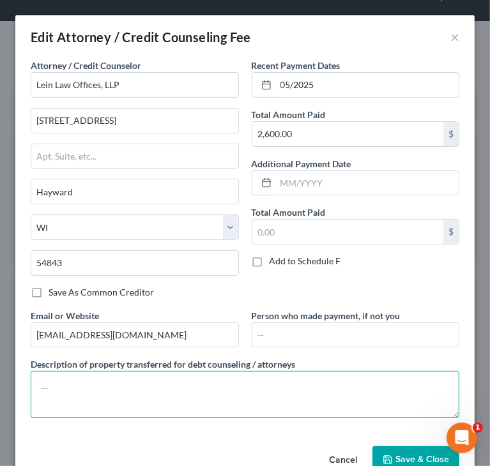
click at [154, 401] on textarea at bounding box center [245, 394] width 429 height 47
paste textarea "Attorney Fee + Filing Fee"
type textarea "Attorney Fee + Filing Fee"
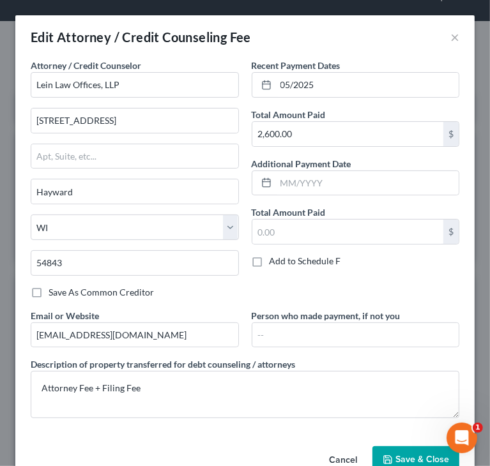
drag, startPoint x: 422, startPoint y: 456, endPoint x: 399, endPoint y: 455, distance: 23.6
click at [422, 455] on span "Save & Close" at bounding box center [422, 459] width 54 height 11
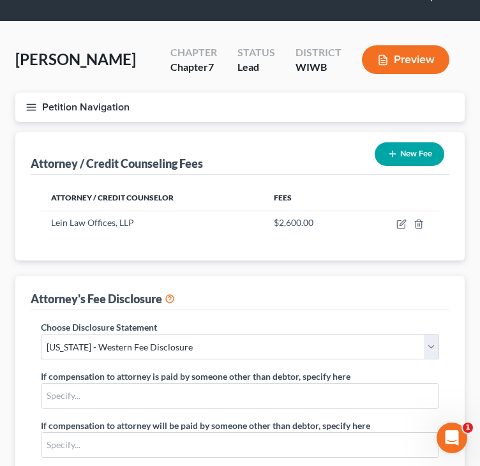
click at [388, 146] on button "New Fee" at bounding box center [410, 154] width 70 height 24
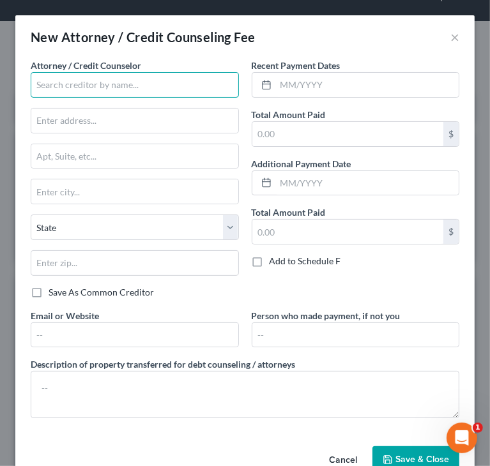
click at [157, 82] on input "text" at bounding box center [135, 85] width 208 height 26
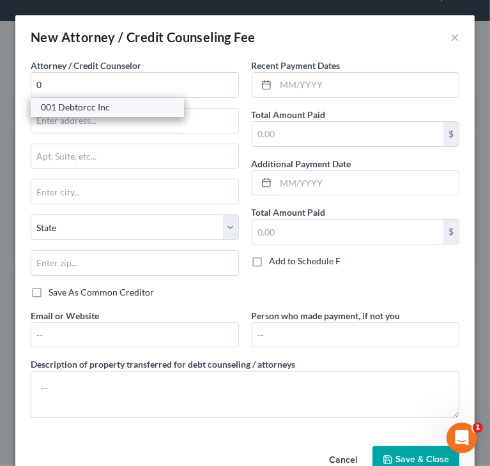
click at [100, 112] on div "001 Debtorcc Inc" at bounding box center [107, 107] width 133 height 13
type input "001 Debtorcc Inc"
type input "[STREET_ADDRESS]"
type input "[GEOGRAPHIC_DATA]"
select select "33"
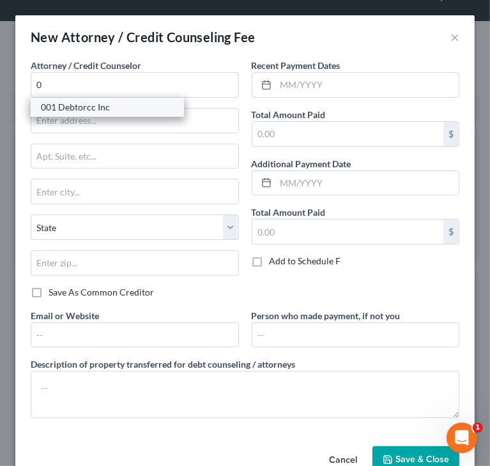
type input "07306"
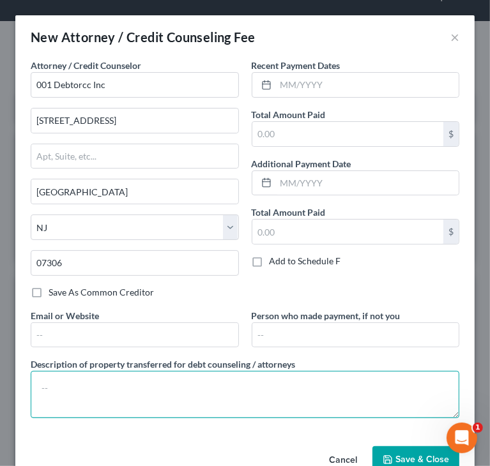
click at [245, 397] on textarea at bounding box center [245, 394] width 429 height 47
type textarea "CCC"
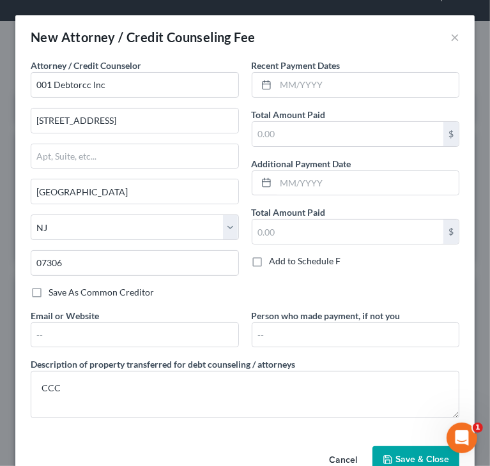
click at [401, 454] on span "Save & Close" at bounding box center [422, 459] width 54 height 11
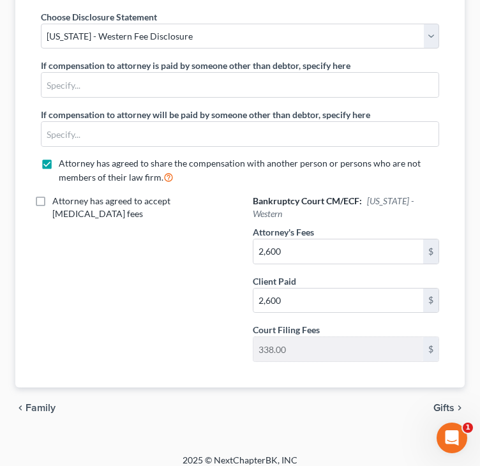
scroll to position [374, 0]
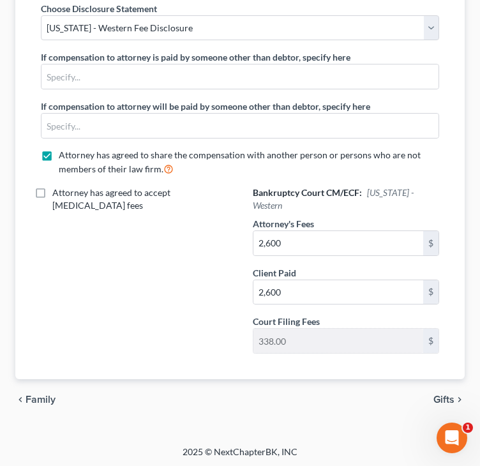
click at [447, 397] on span "Gifts" at bounding box center [444, 400] width 21 height 10
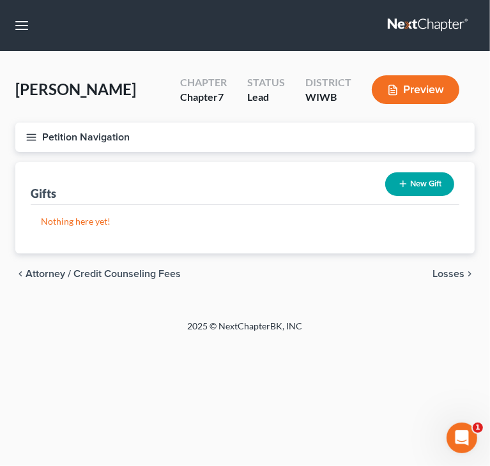
click at [27, 137] on line "button" at bounding box center [31, 137] width 9 height 0
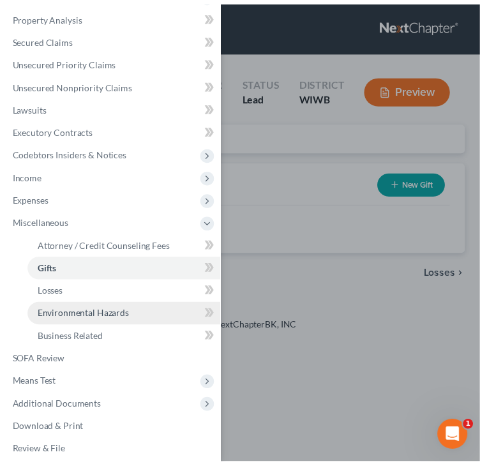
scroll to position [129, 0]
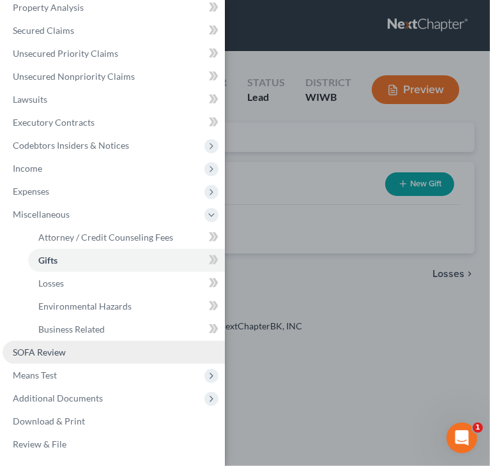
click at [37, 356] on span "SOFA Review" at bounding box center [39, 352] width 53 height 11
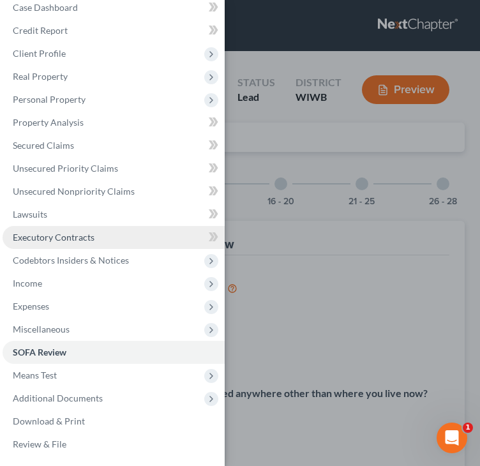
scroll to position [14, 0]
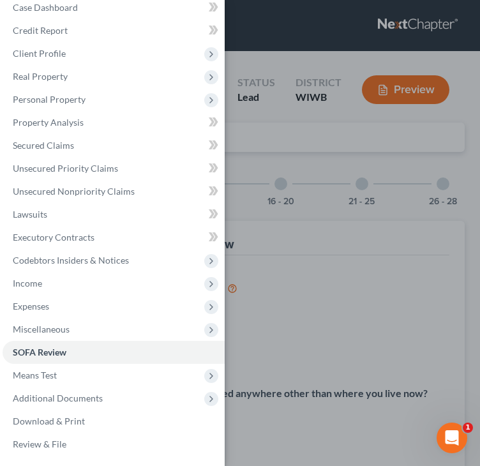
click at [305, 153] on div "Case Dashboard Payments Invoices Payments Payments Credit Report Client Profile" at bounding box center [240, 233] width 480 height 466
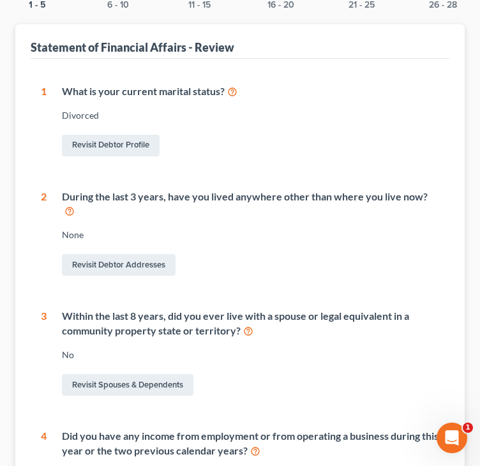
scroll to position [192, 0]
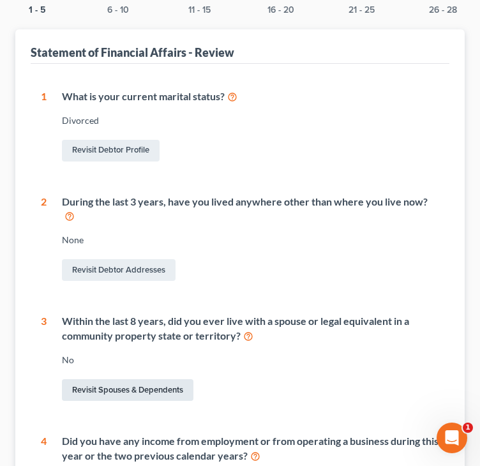
click at [124, 379] on link "Revisit Spouses & Dependents" at bounding box center [128, 390] width 132 height 22
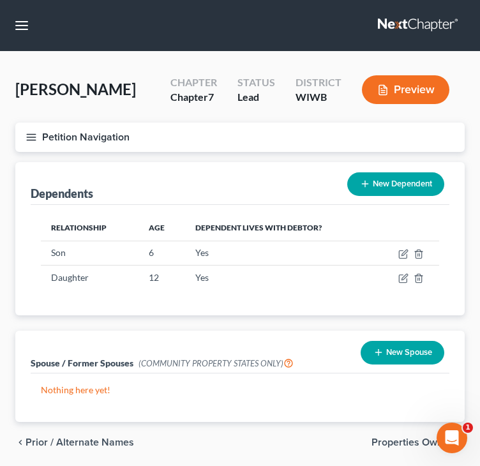
scroll to position [44, 0]
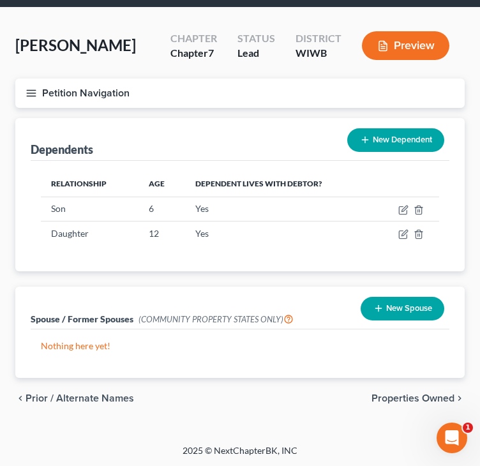
click at [28, 91] on icon "button" at bounding box center [31, 93] width 11 height 11
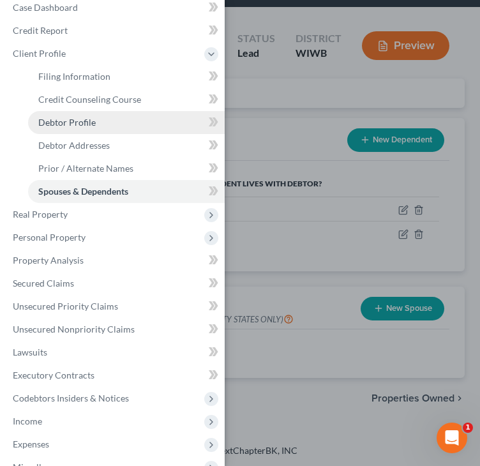
click at [82, 123] on span "Debtor Profile" at bounding box center [66, 122] width 57 height 11
select select "3"
select select "2"
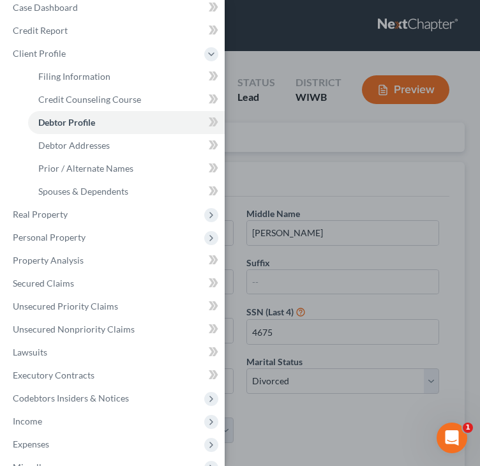
click at [300, 134] on div "Case Dashboard Payments Invoices Payments Payments Credit Report Client Profile" at bounding box center [240, 233] width 480 height 466
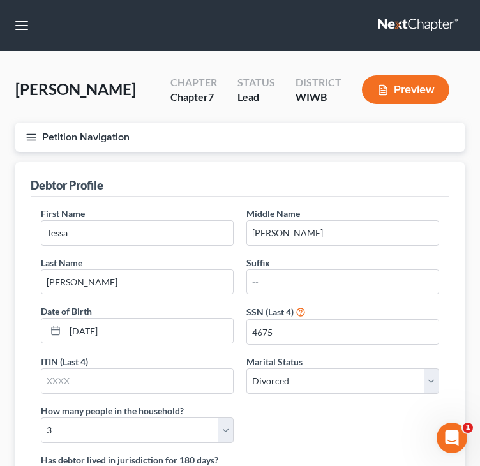
click at [34, 129] on button "Petition Navigation" at bounding box center [240, 137] width 450 height 29
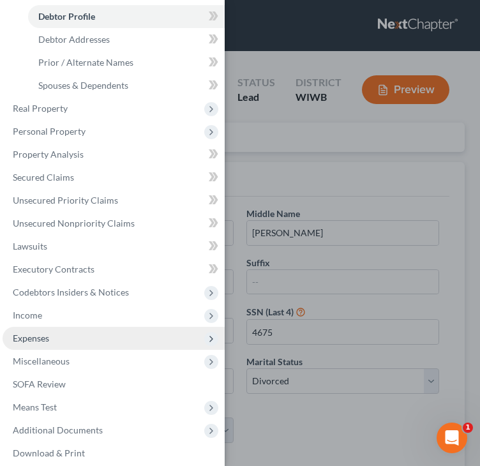
scroll to position [142, 0]
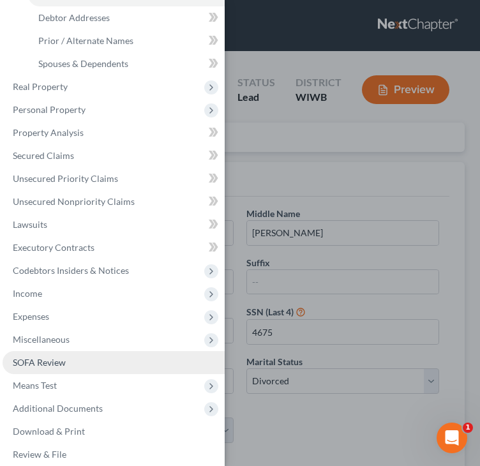
click at [48, 360] on span "SOFA Review" at bounding box center [39, 362] width 53 height 11
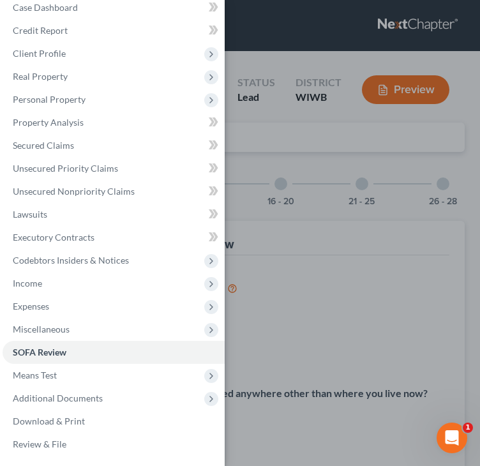
scroll to position [14, 0]
click at [314, 250] on div "Case Dashboard Payments Invoices Payments Payments Credit Report Client Profile" at bounding box center [240, 233] width 480 height 466
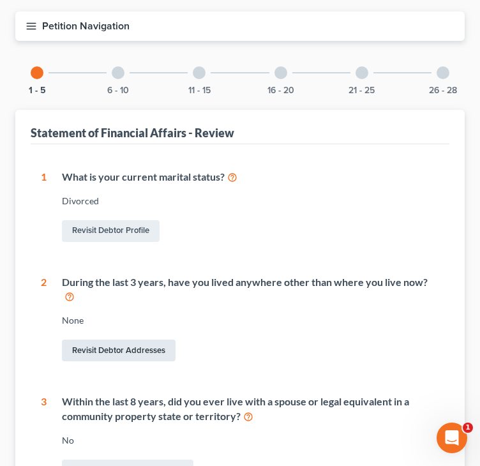
scroll to position [128, 0]
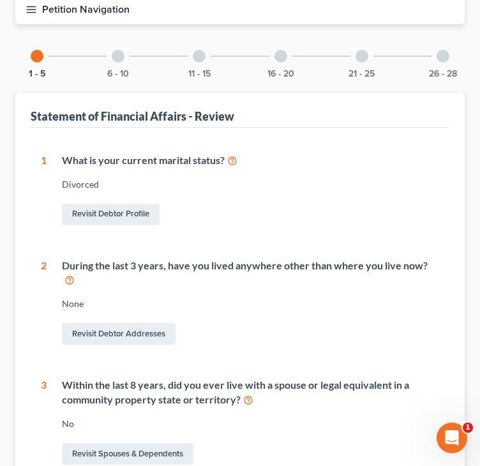
click at [250, 394] on icon at bounding box center [248, 400] width 10 height 12
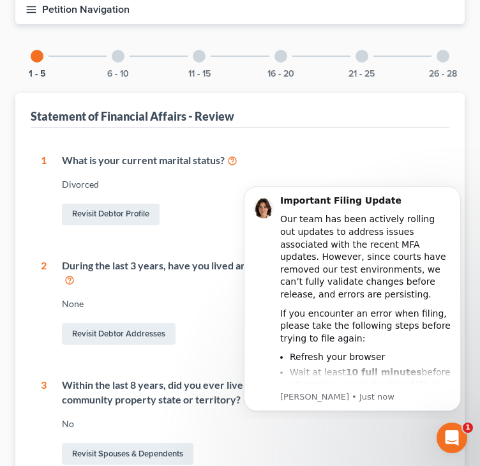
scroll to position [0, 0]
click at [120, 60] on div at bounding box center [118, 56] width 13 height 13
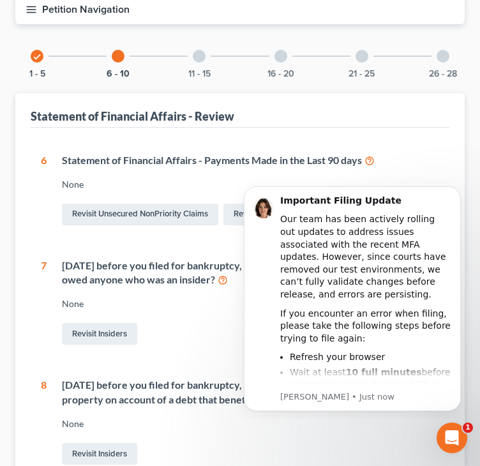
click at [444, 155] on div "1 What is your current marital status? [DEMOGRAPHIC_DATA] Revisit Debtor Profil…" at bounding box center [240, 454] width 419 height 653
click at [457, 186] on button "Dismiss notification" at bounding box center [457, 190] width 17 height 17
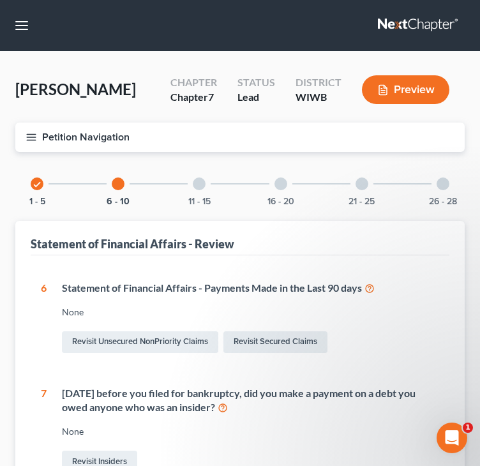
click at [213, 186] on div "11 - 15" at bounding box center [199, 183] width 43 height 43
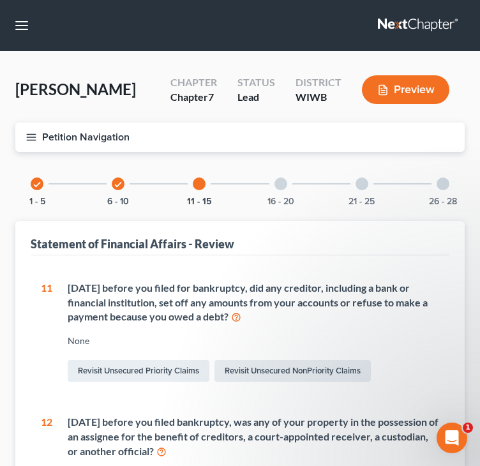
click at [273, 182] on div "16 - 20" at bounding box center [280, 183] width 43 height 43
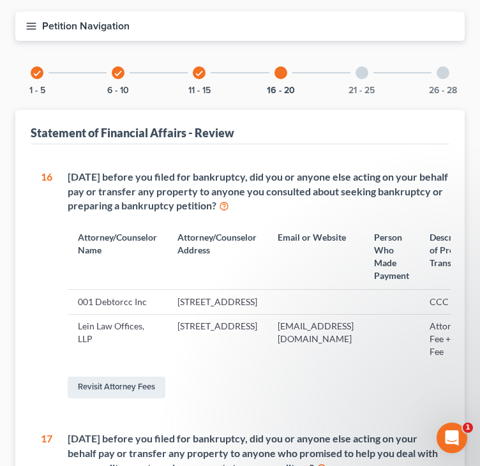
scroll to position [128, 0]
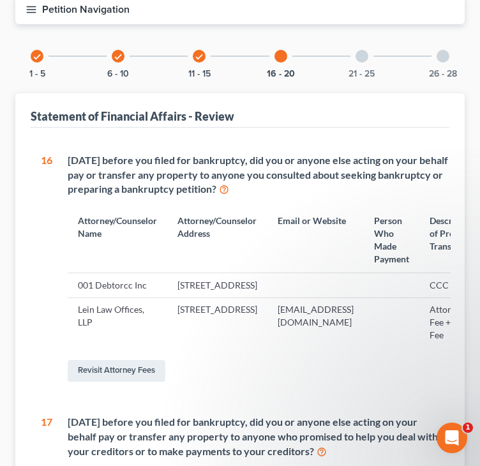
click at [358, 62] on div "21 - 25" at bounding box center [361, 55] width 43 height 43
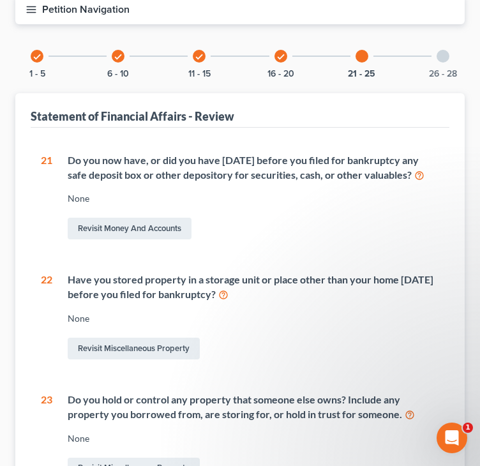
click at [317, 205] on div "None" at bounding box center [254, 198] width 372 height 13
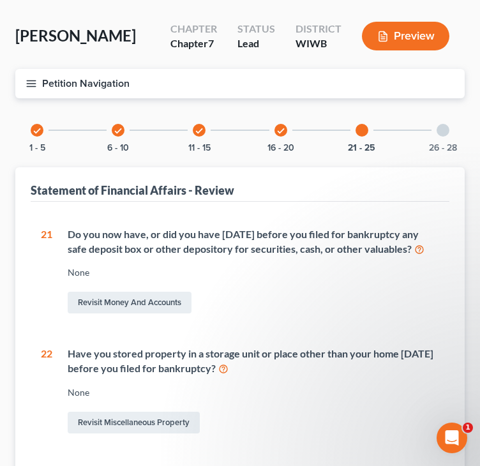
scroll to position [0, 0]
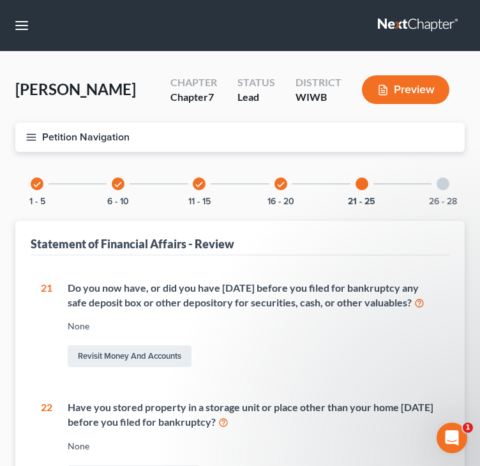
click at [31, 132] on icon "button" at bounding box center [31, 137] width 11 height 11
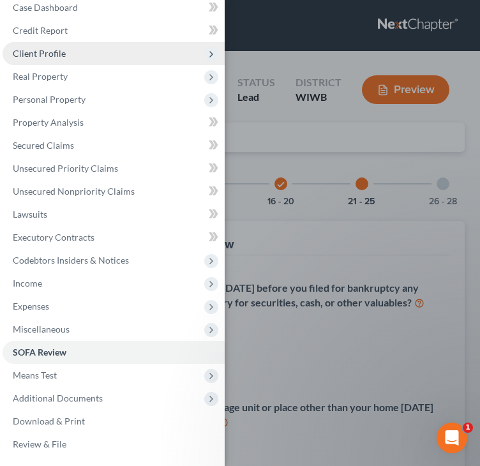
click at [49, 54] on span "Client Profile" at bounding box center [39, 53] width 53 height 11
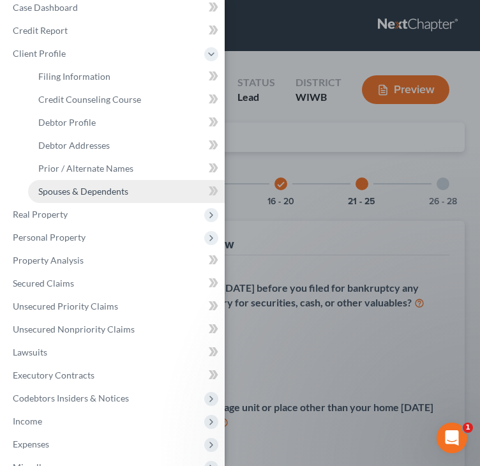
click at [84, 189] on span "Spouses & Dependents" at bounding box center [83, 191] width 90 height 11
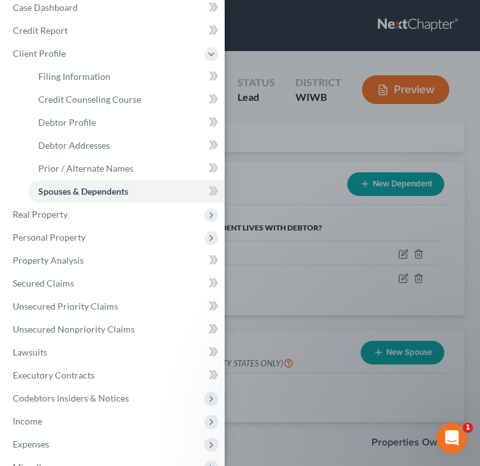
click at [304, 389] on div "Case Dashboard Payments Invoices Payments Payments Credit Report Client Profile" at bounding box center [240, 233] width 480 height 466
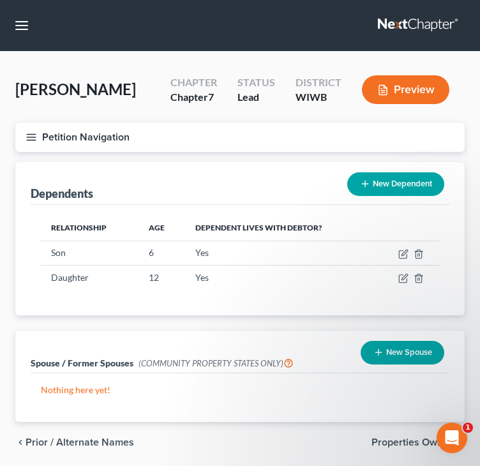
click at [391, 351] on button "New Spouse" at bounding box center [403, 353] width 84 height 24
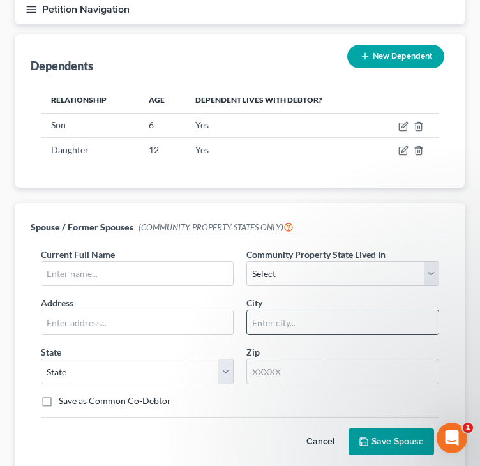
scroll to position [192, 0]
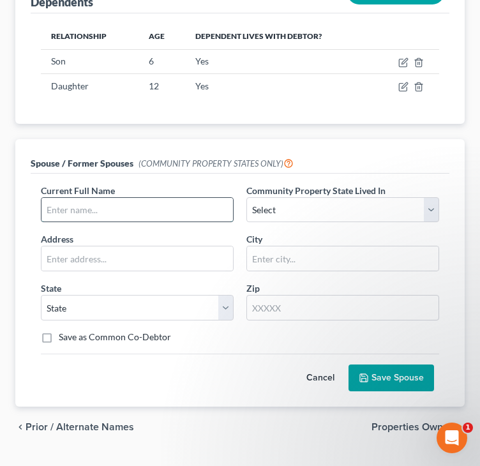
click at [163, 206] on input "text" at bounding box center [138, 210] width 192 height 24
paste input "[PERSON_NAME]"
click at [44, 207] on input "[PERSON_NAME]" at bounding box center [138, 210] width 192 height 24
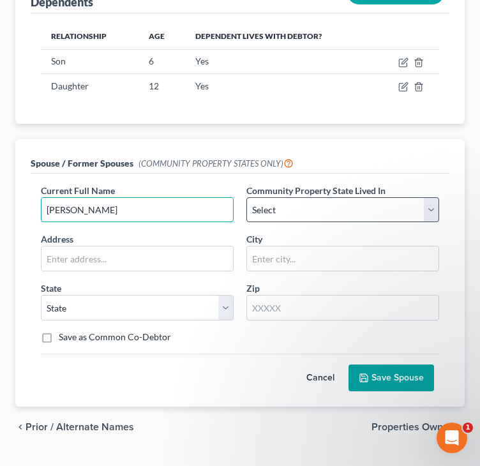
type input "[PERSON_NAME]"
click at [365, 211] on select "Select AZ CA GU ID LA NV NM PR [GEOGRAPHIC_DATA] [GEOGRAPHIC_DATA] [GEOGRAPHIC_…" at bounding box center [343, 210] width 193 height 26
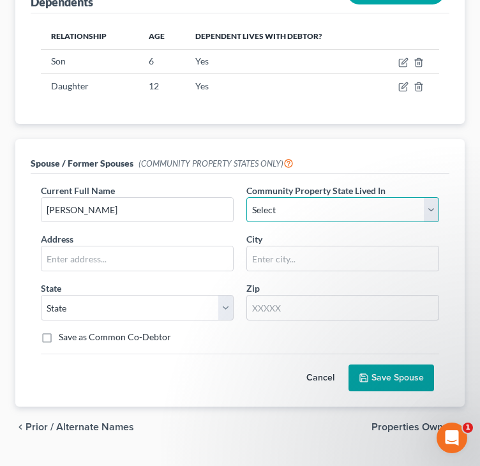
select select "10"
click at [247, 197] on select "Select AZ CA GU ID LA NV NM PR [GEOGRAPHIC_DATA] [GEOGRAPHIC_DATA] [GEOGRAPHIC_…" at bounding box center [343, 210] width 193 height 26
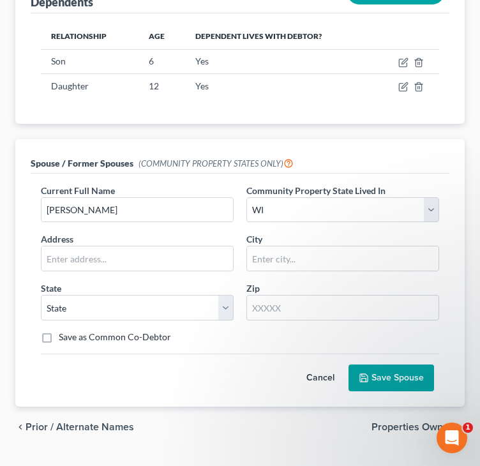
click at [197, 379] on div "Cancel Save Spouse" at bounding box center [240, 373] width 399 height 38
click at [377, 376] on button "Save Spouse" at bounding box center [392, 378] width 86 height 27
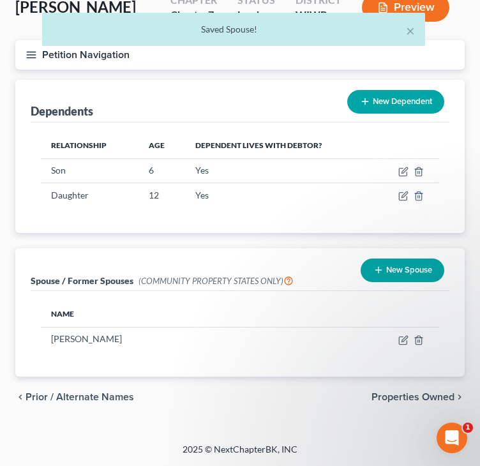
scroll to position [82, 0]
